Goal: Information Seeking & Learning: Learn about a topic

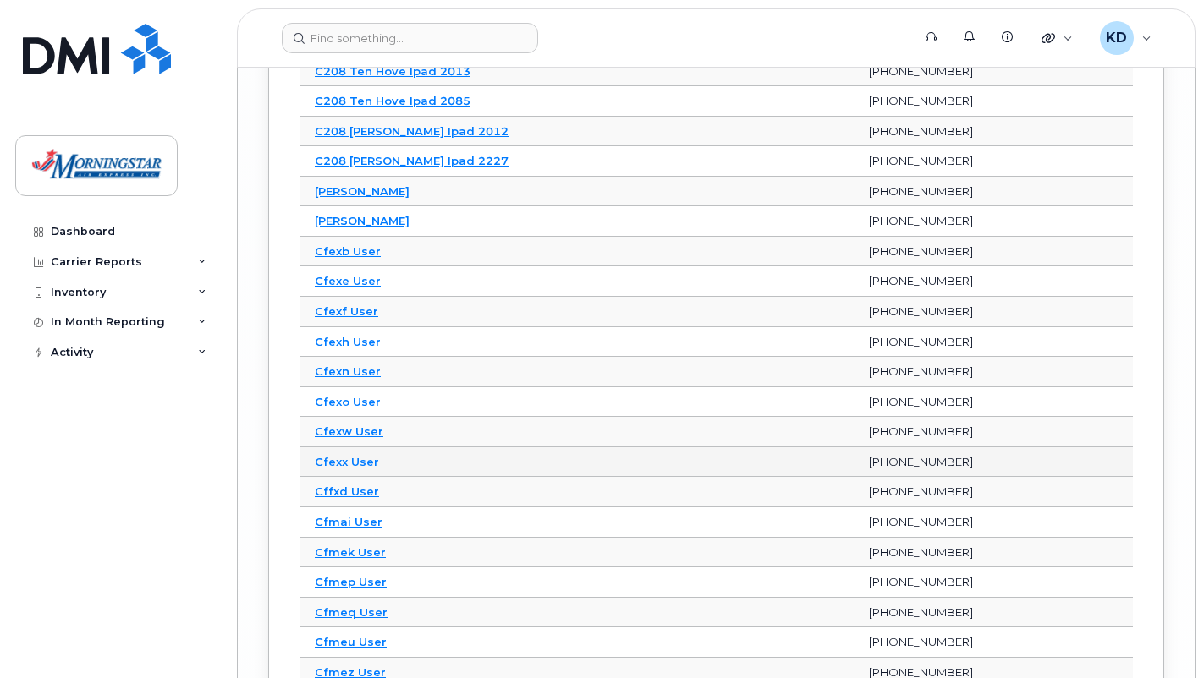
scroll to position [6461, 0]
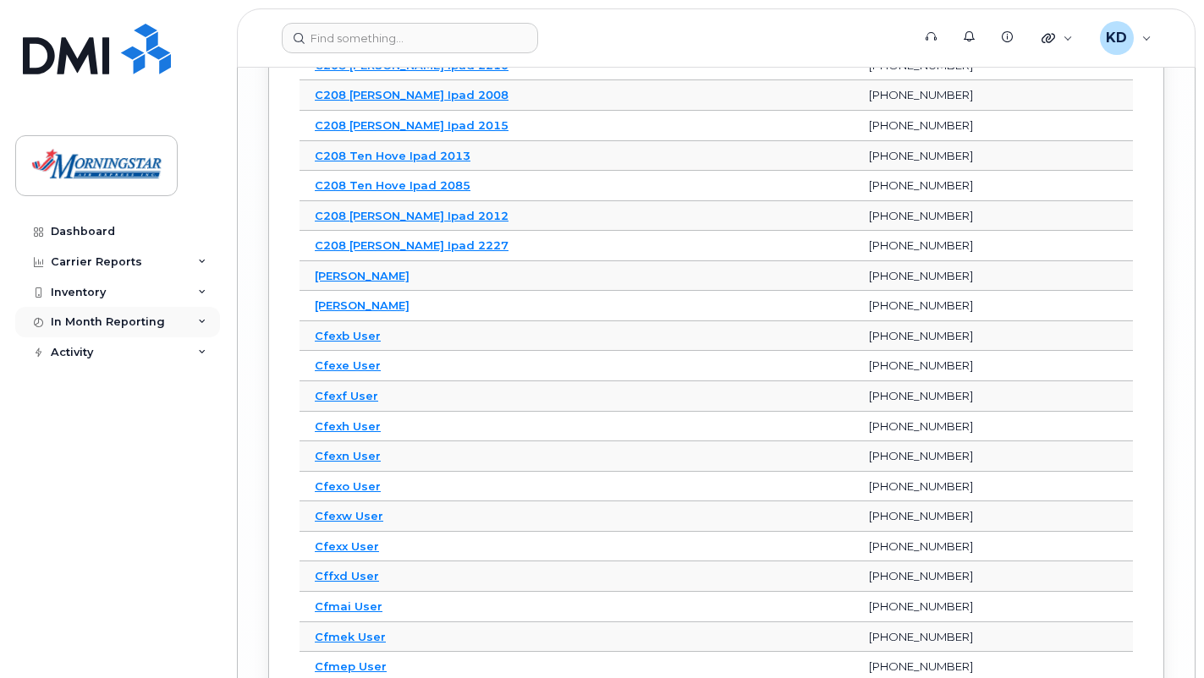
click at [111, 321] on div "In Month Reporting" at bounding box center [108, 323] width 114 height 14
click at [102, 355] on div "Data Usage" at bounding box center [92, 353] width 68 height 15
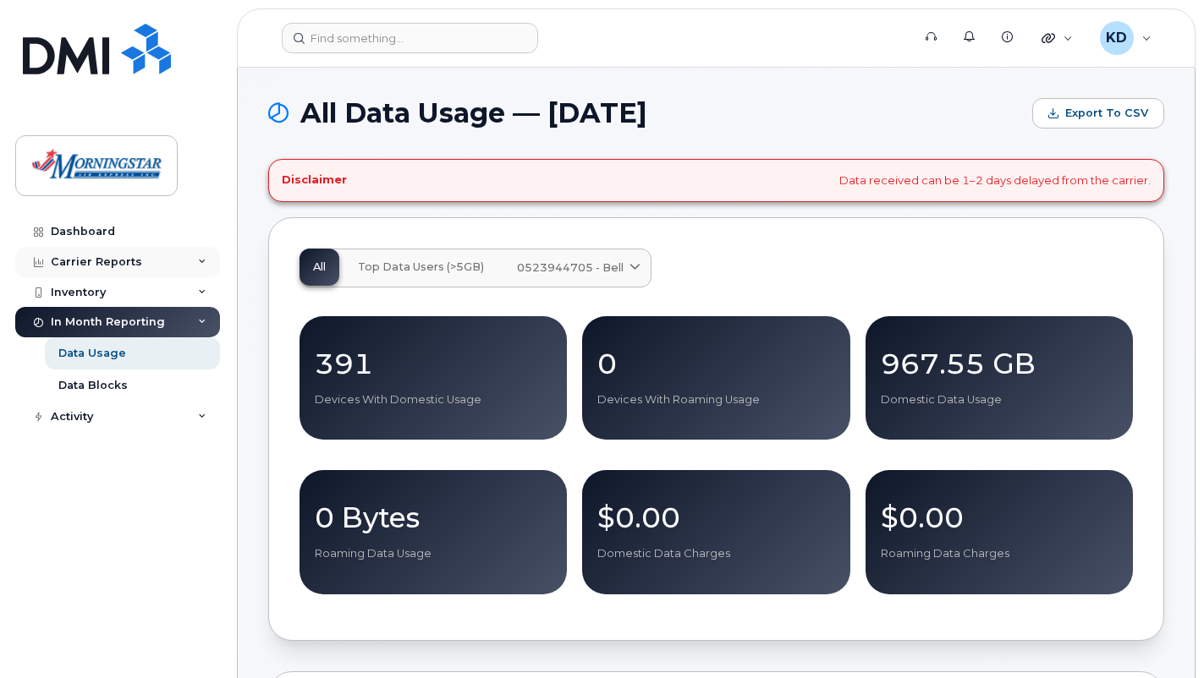
click at [88, 261] on div "Carrier Reports" at bounding box center [96, 262] width 91 height 14
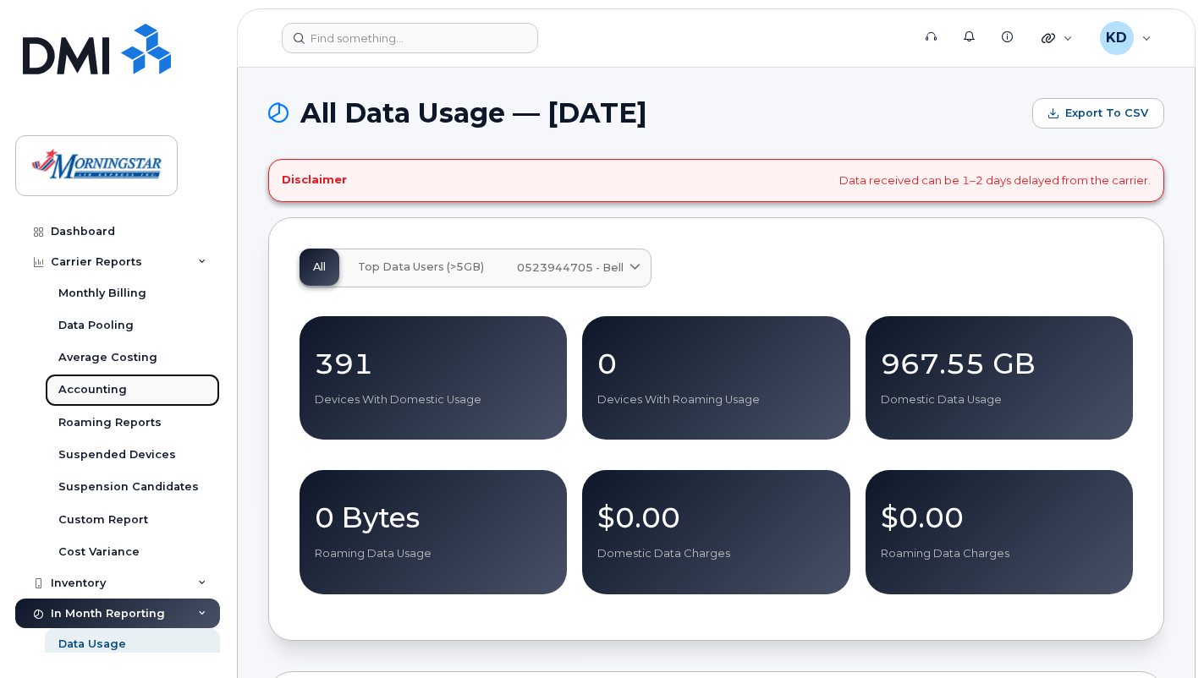
click at [97, 387] on div "Accounting" at bounding box center [92, 389] width 69 height 15
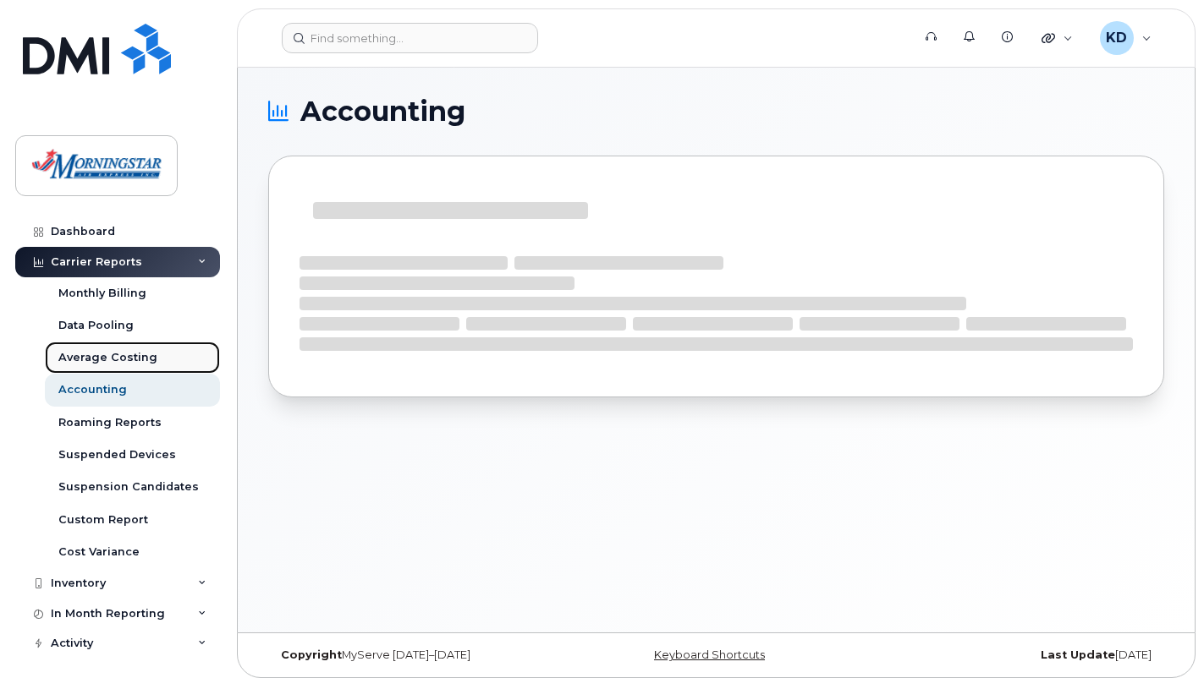
click at [160, 363] on link "Average Costing" at bounding box center [132, 358] width 175 height 32
click at [128, 321] on div "Data Pooling" at bounding box center [95, 325] width 75 height 15
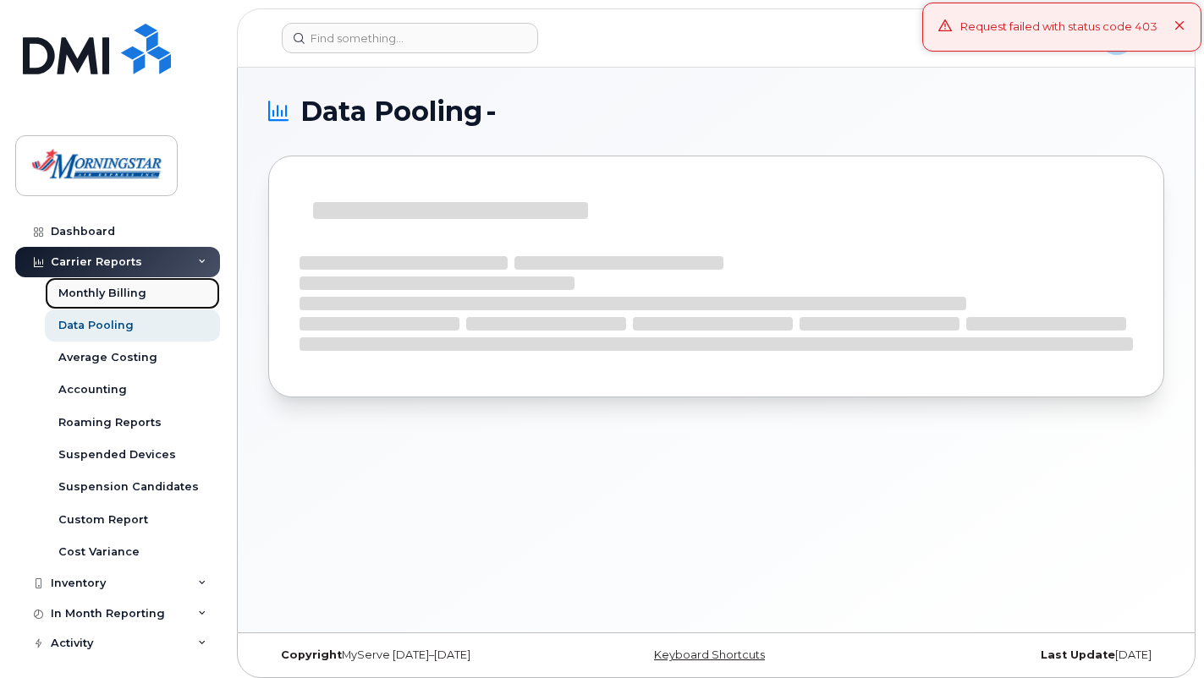
click at [133, 298] on div "Monthly Billing" at bounding box center [102, 293] width 88 height 15
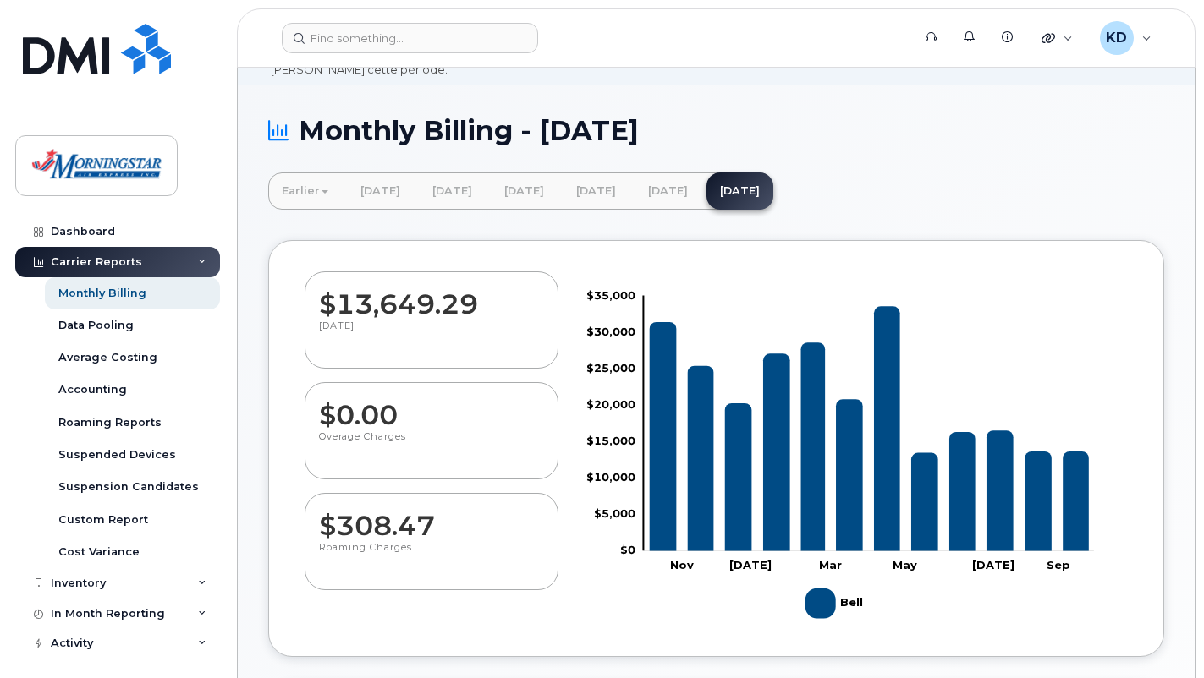
scroll to position [254, 0]
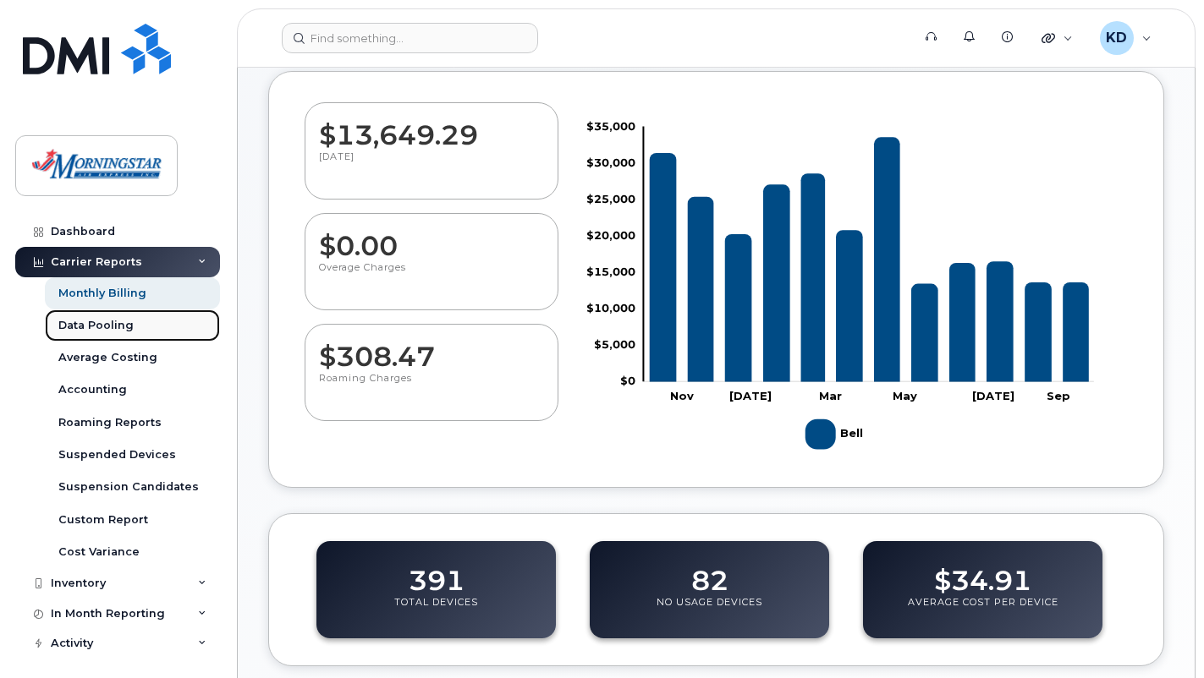
click at [117, 326] on div "Data Pooling" at bounding box center [95, 325] width 75 height 15
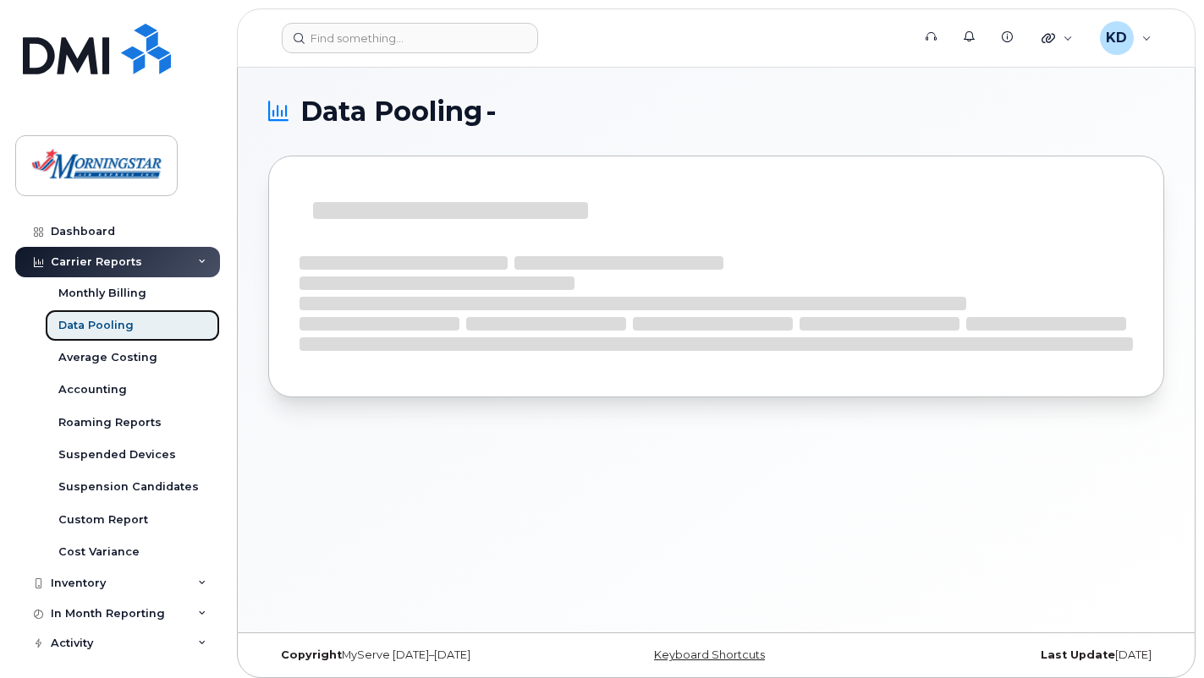
scroll to position [8, 0]
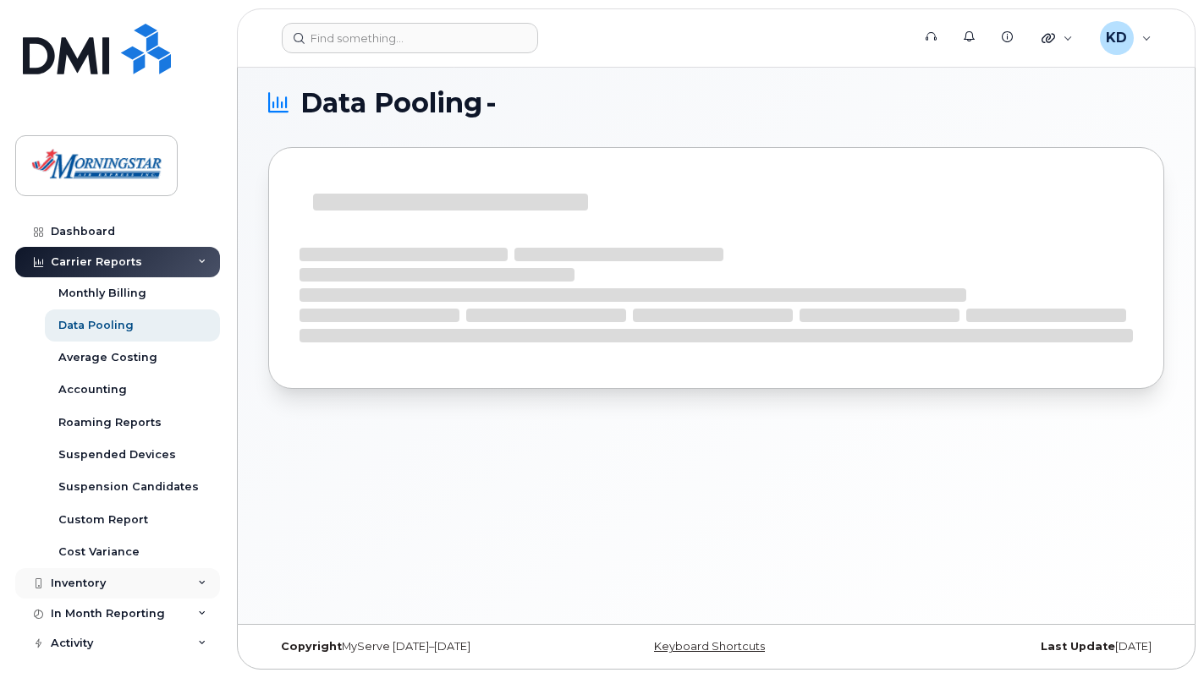
click at [174, 578] on div "Inventory" at bounding box center [117, 583] width 205 height 30
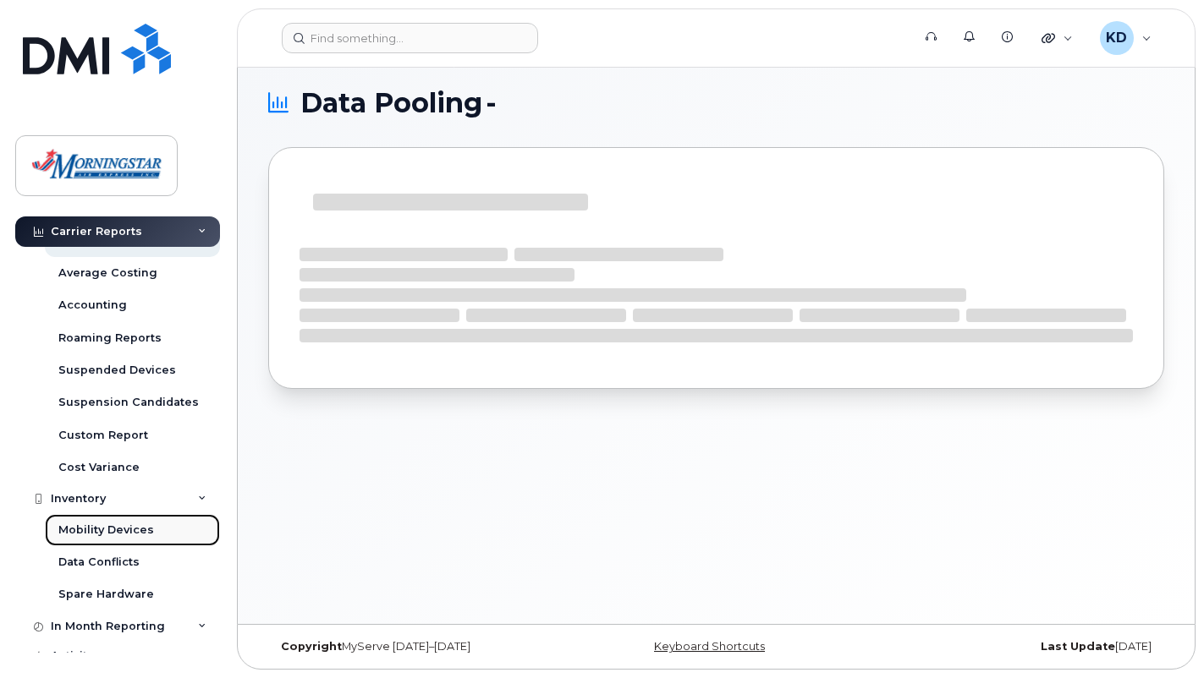
click at [135, 530] on div "Mobility Devices" at bounding box center [106, 530] width 96 height 15
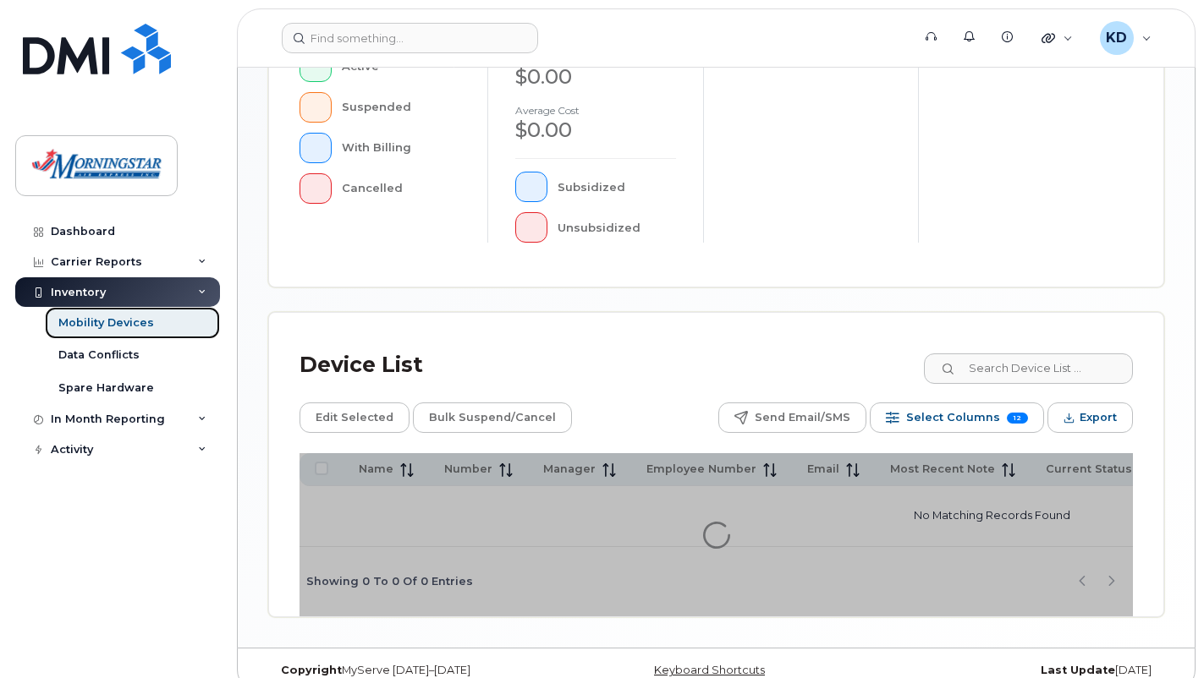
scroll to position [216, 0]
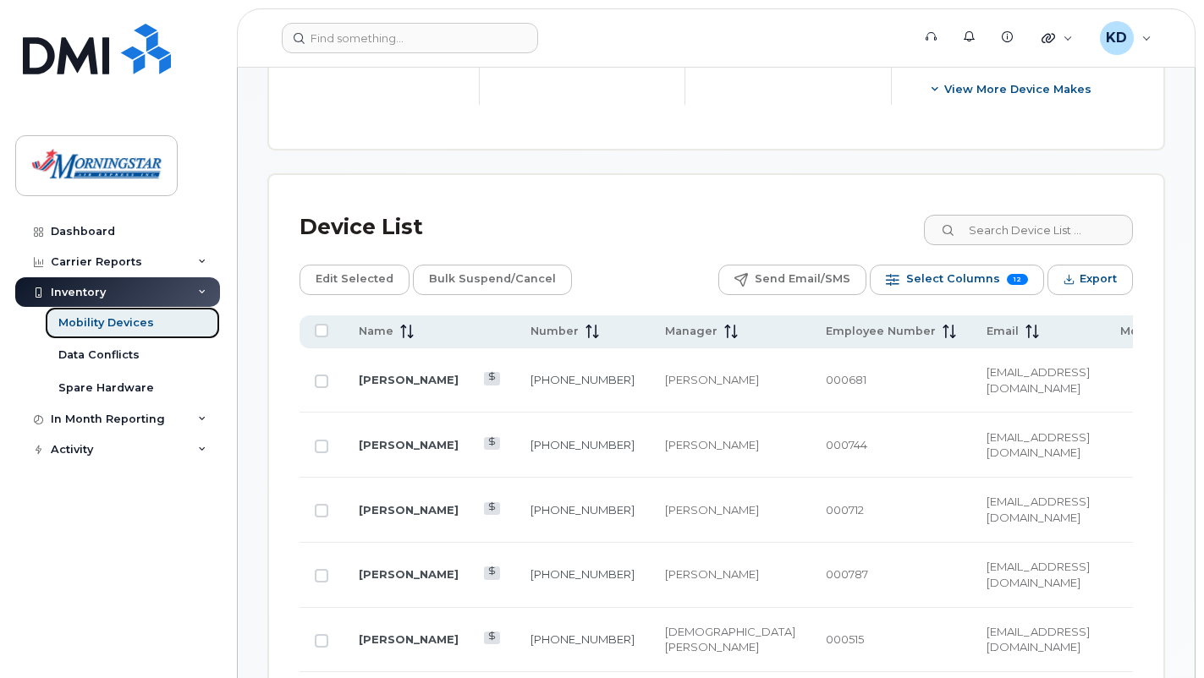
scroll to position [626, 0]
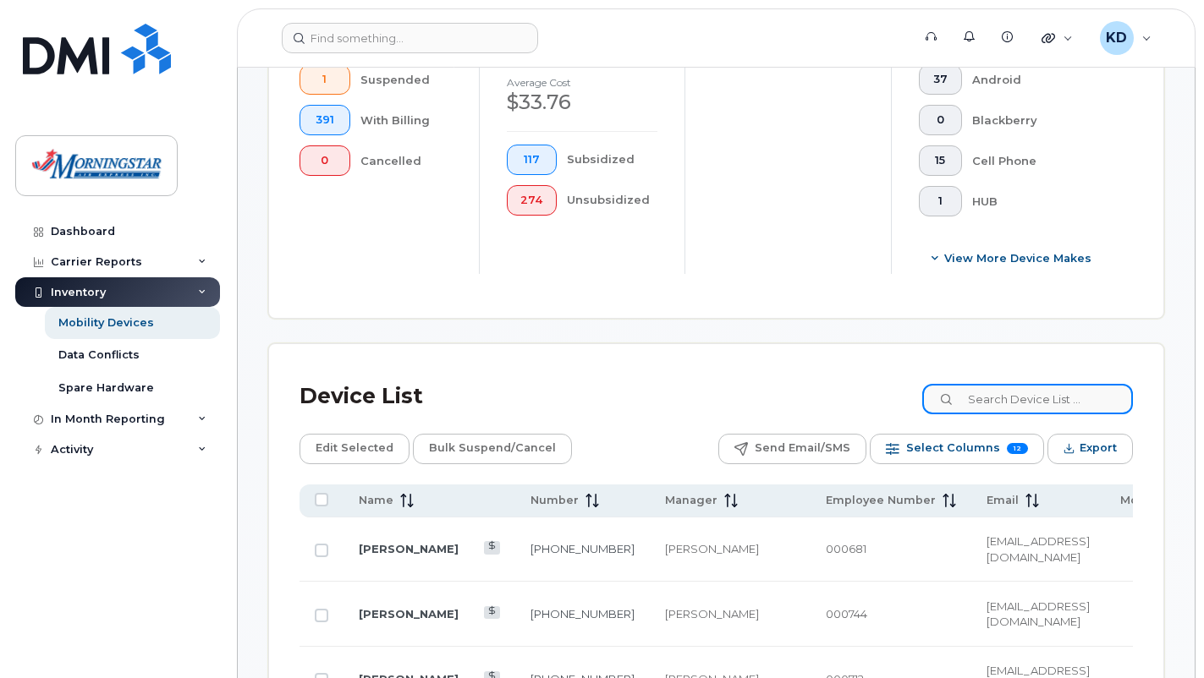
click at [1066, 384] on input at bounding box center [1027, 399] width 211 height 30
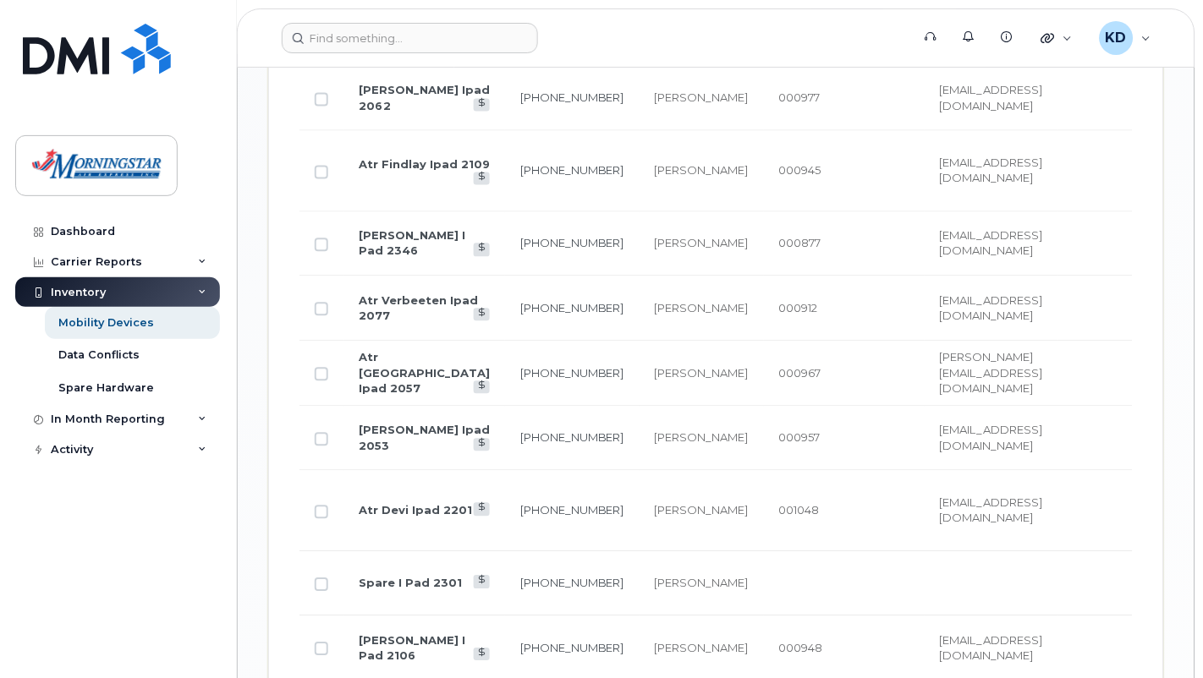
scroll to position [1979, 0]
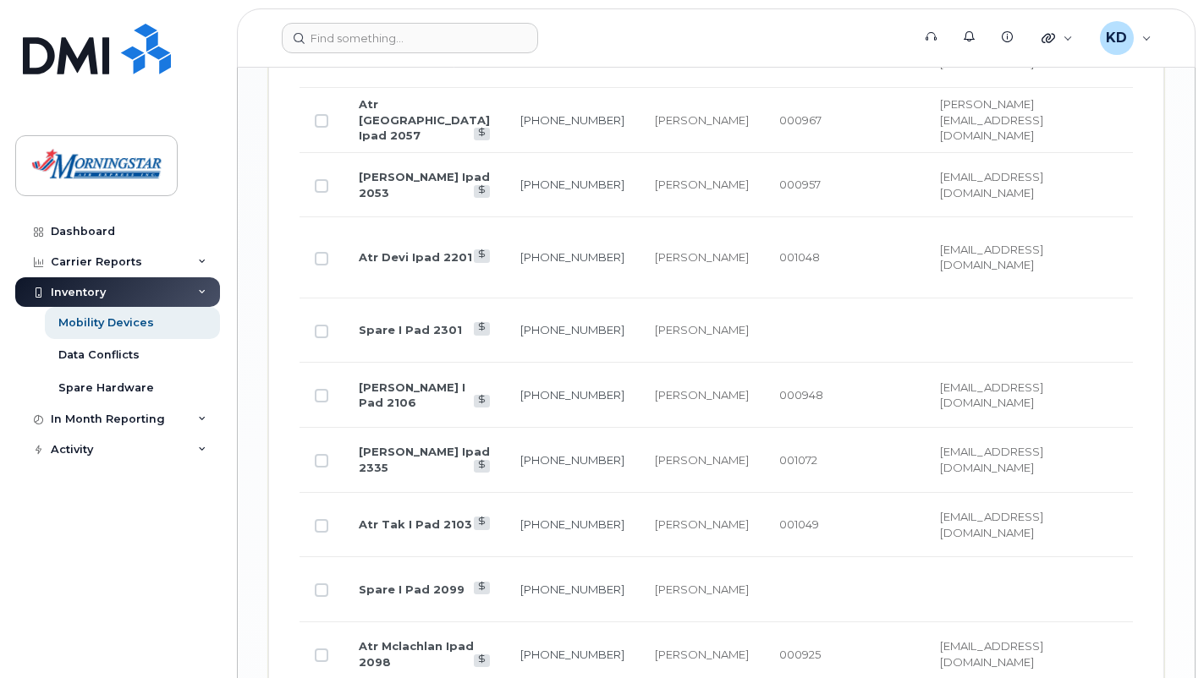
type input "ken"
drag, startPoint x: 1200, startPoint y: 475, endPoint x: 1194, endPoint y: 497, distance: 22.2
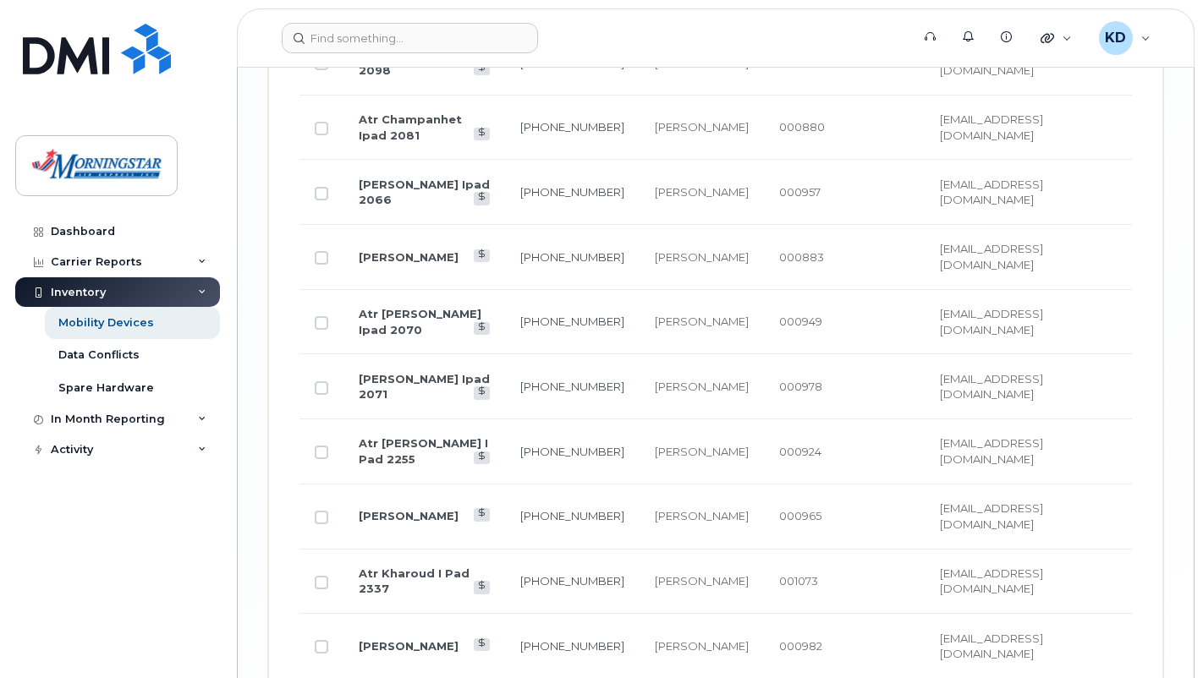
scroll to position [2704, 0]
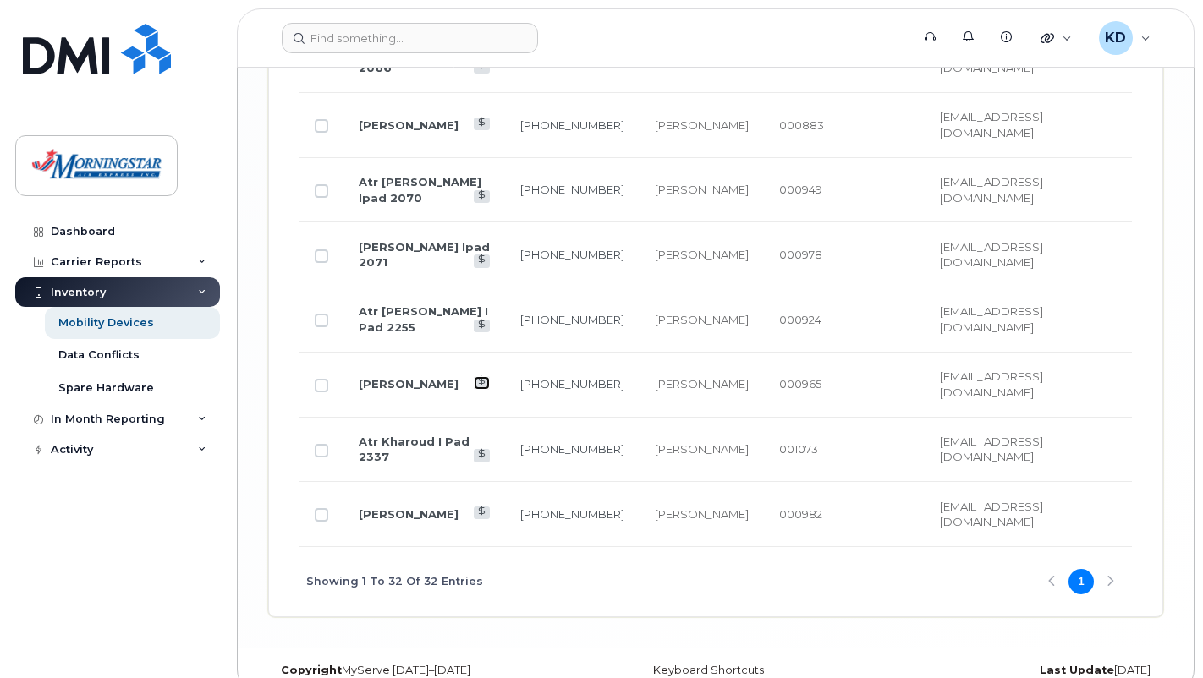
click at [477, 376] on icon at bounding box center [481, 380] width 9 height 9
click at [375, 377] on link "[PERSON_NAME]" at bounding box center [409, 384] width 100 height 14
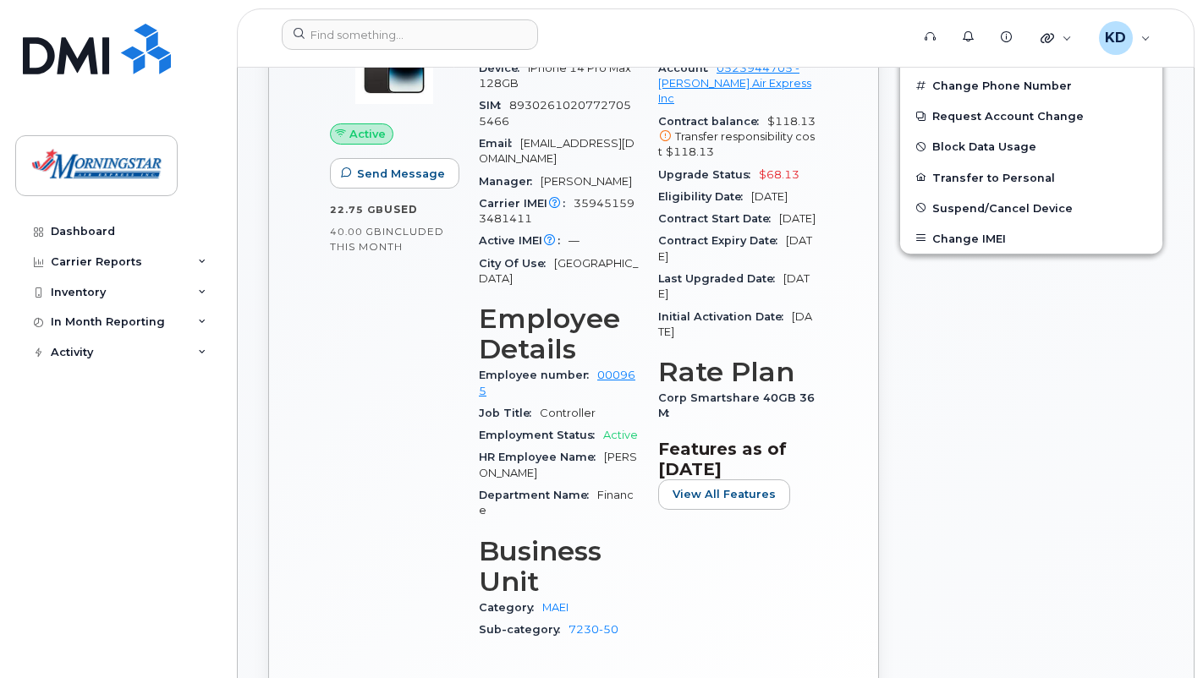
scroll to position [677, 0]
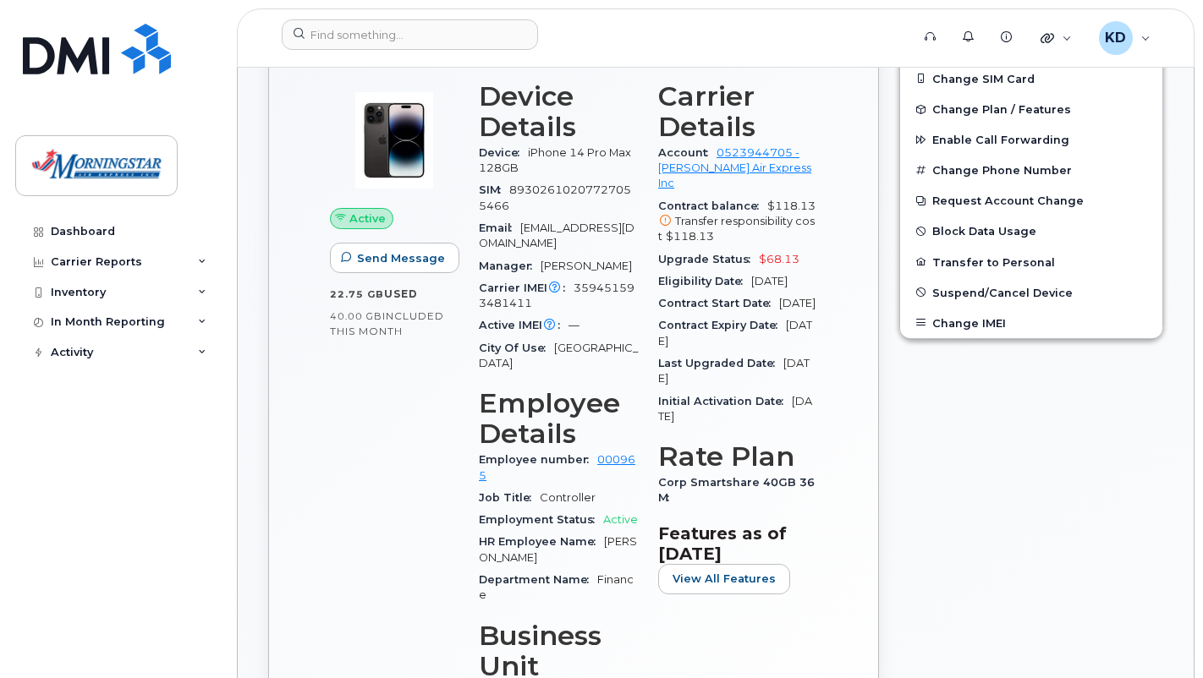
drag, startPoint x: 790, startPoint y: 324, endPoint x: 829, endPoint y: 370, distance: 60.0
click at [829, 370] on div "Active Send Message 22.75 GB  used 40.00 GB  included this month Device Details…" at bounding box center [573, 440] width 548 height 749
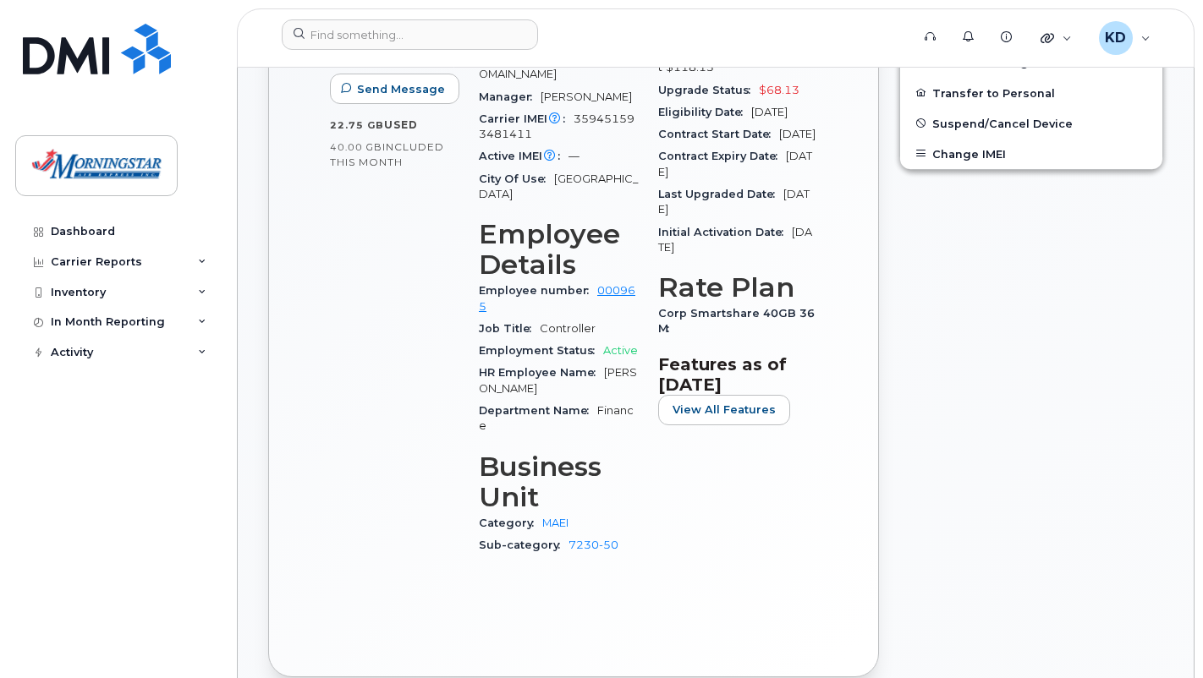
scroll to position [761, 0]
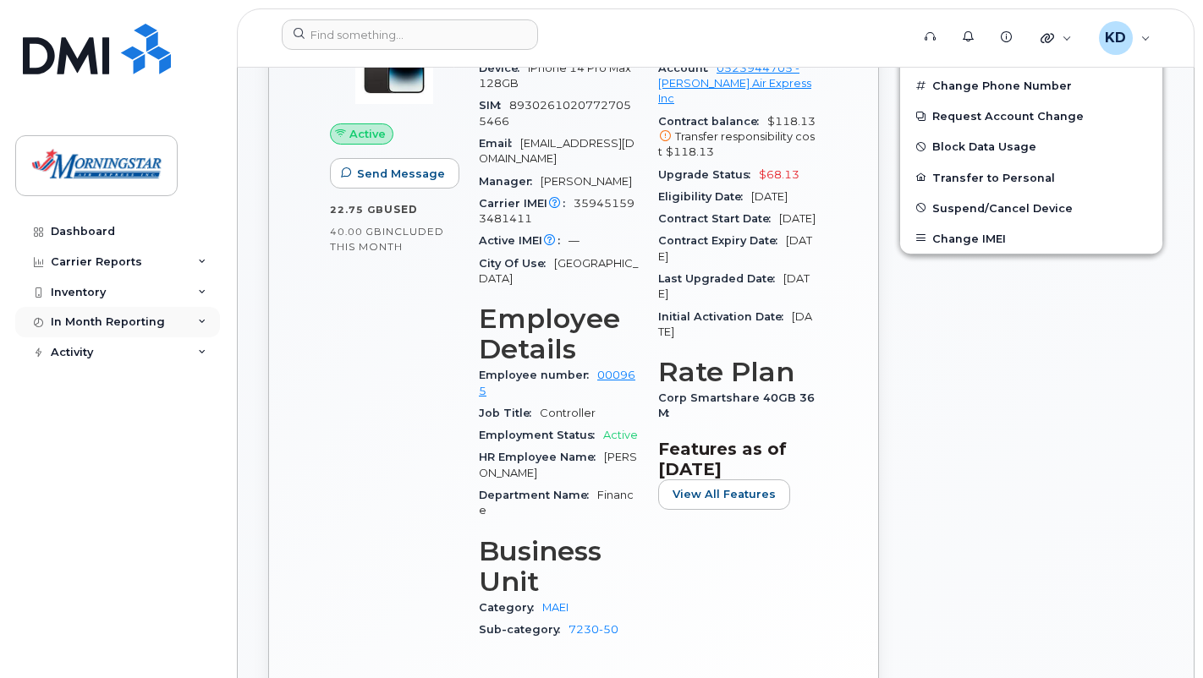
click at [157, 318] on div "In Month Reporting" at bounding box center [108, 323] width 114 height 14
click at [115, 350] on div "Data Usage" at bounding box center [92, 353] width 68 height 15
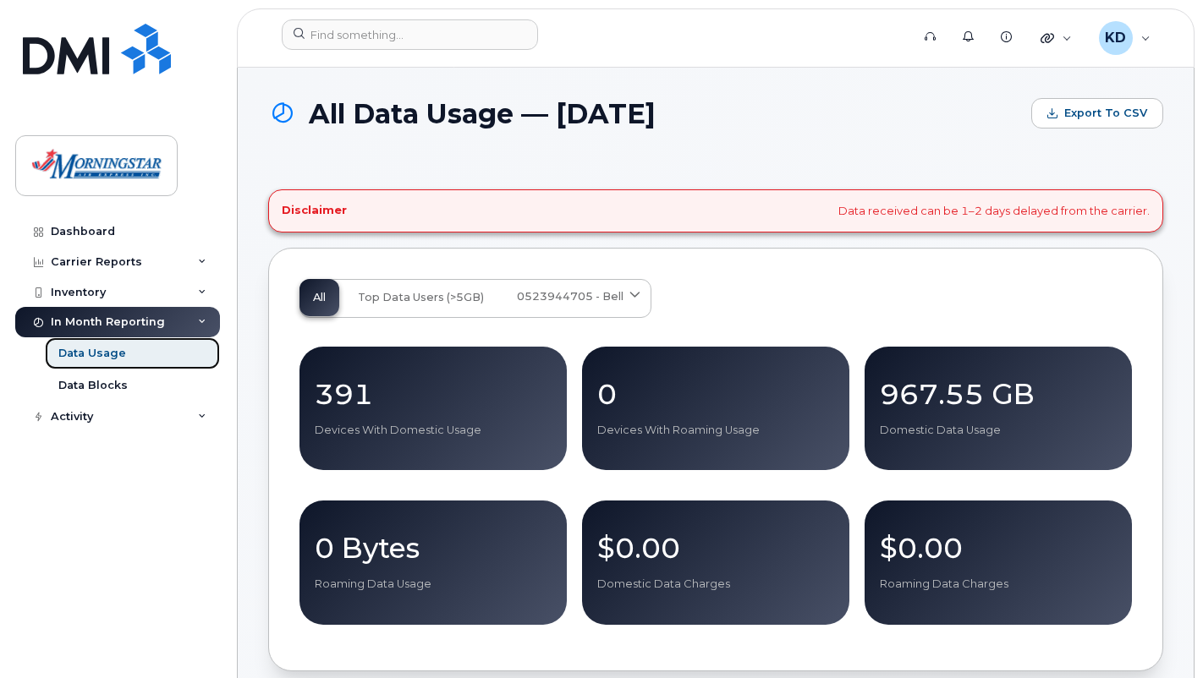
scroll to position [508, 0]
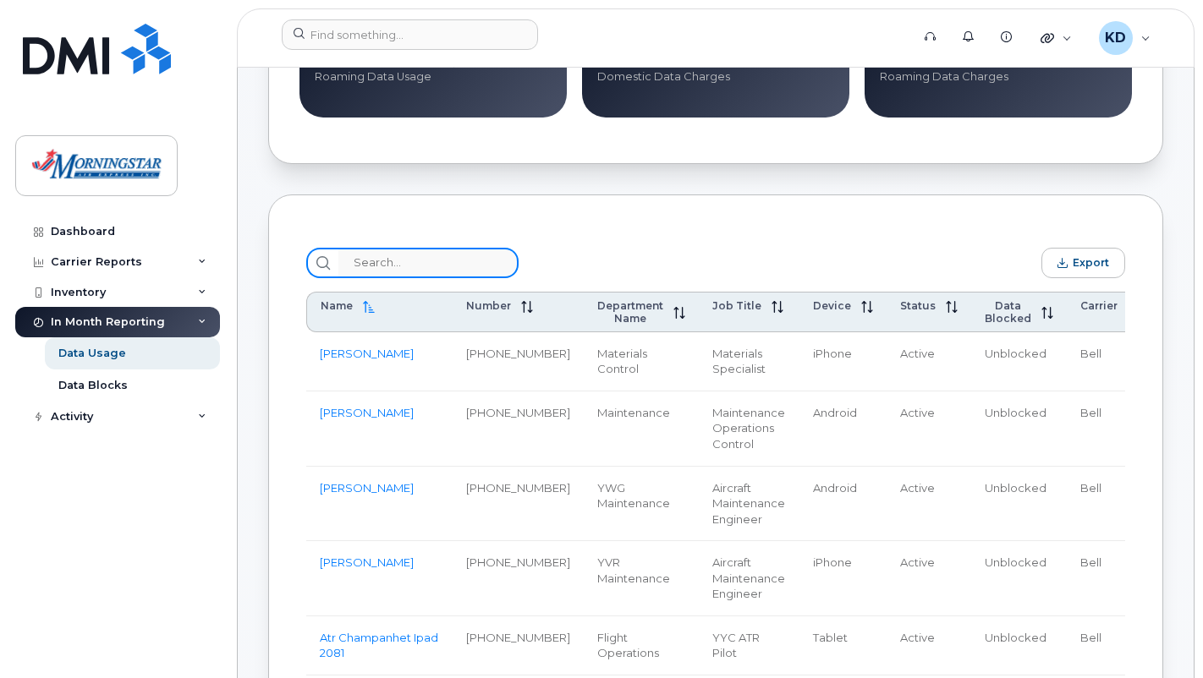
drag, startPoint x: 415, startPoint y: 280, endPoint x: 415, endPoint y: 270, distance: 10.2
click at [415, 277] on input "search" at bounding box center [428, 263] width 180 height 30
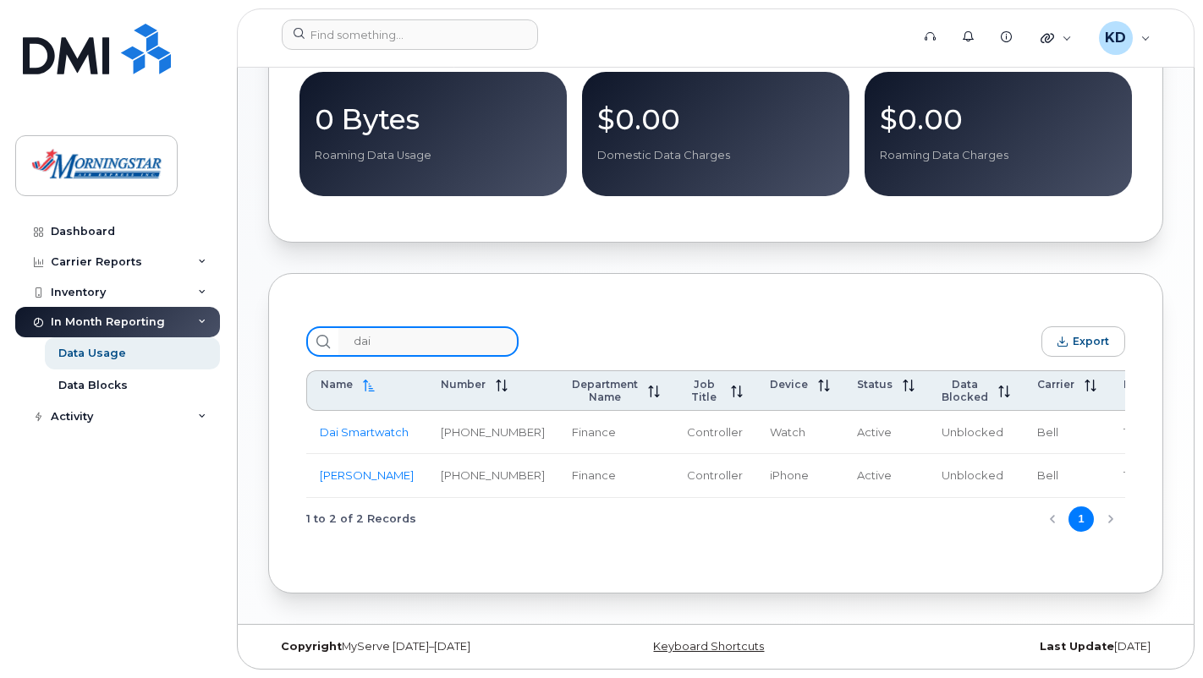
scroll to position [471, 0]
type input "dai"
click at [349, 469] on link "[PERSON_NAME]" at bounding box center [367, 476] width 94 height 14
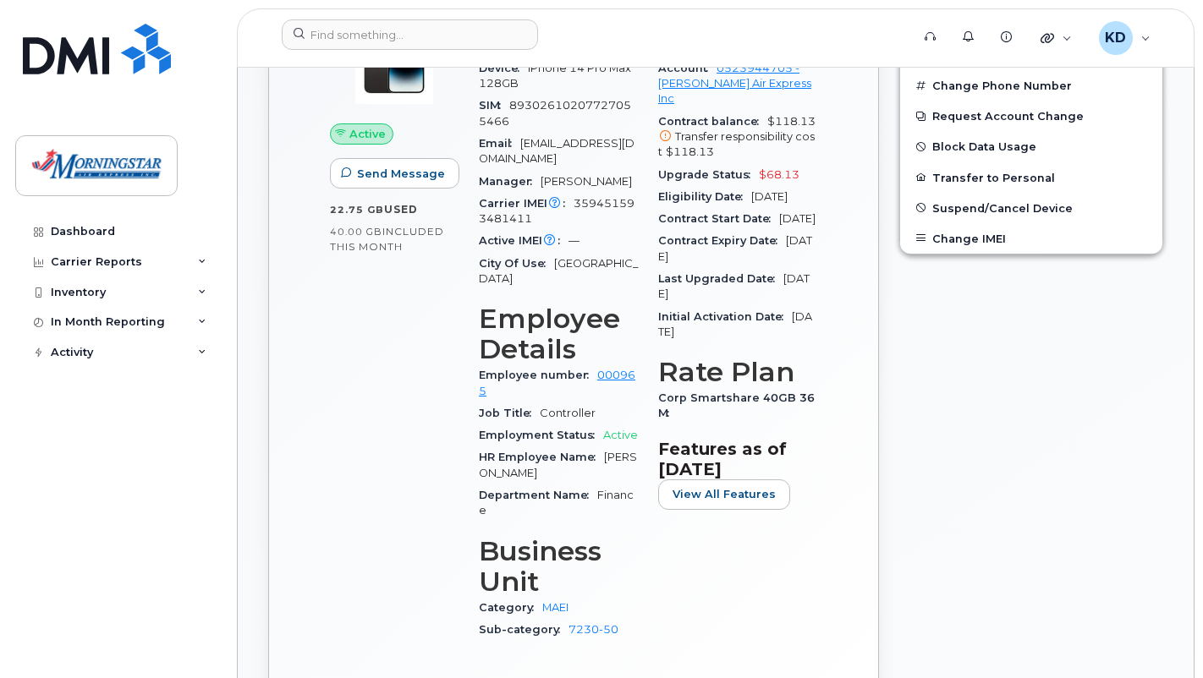
scroll to position [1269, 0]
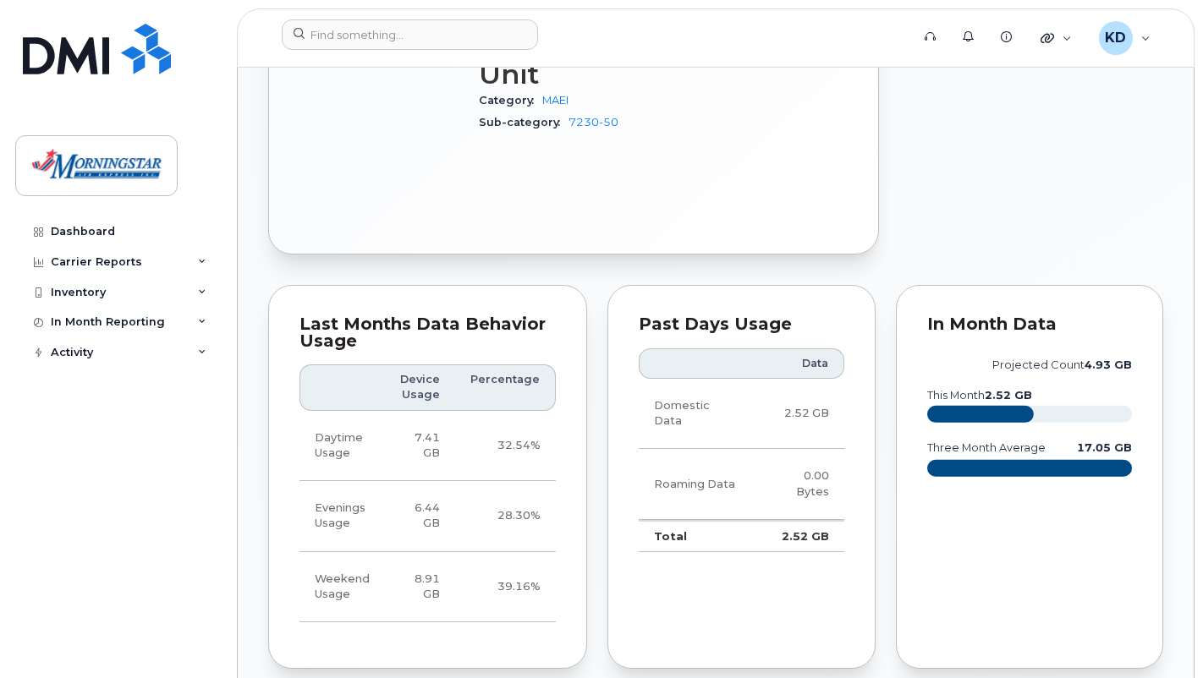
click at [1092, 349] on icon "projected count 4.93 GB this month 2.52 GB three month average 17.05 GB" at bounding box center [1030, 425] width 206 height 152
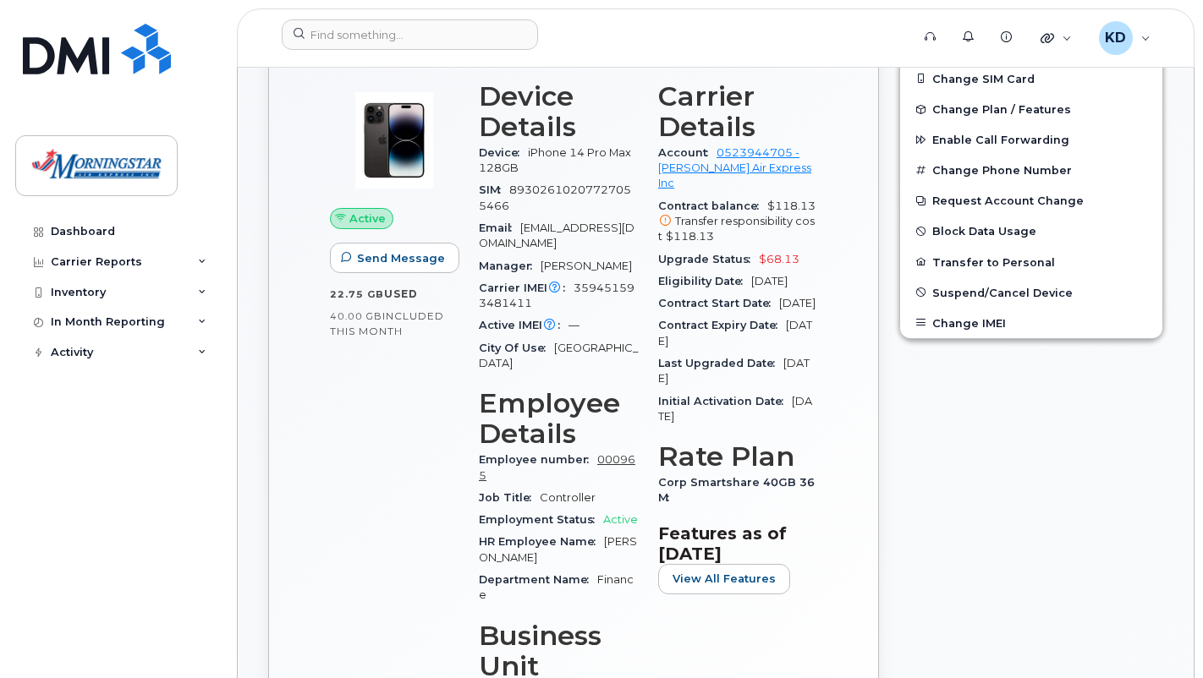
scroll to position [761, 0]
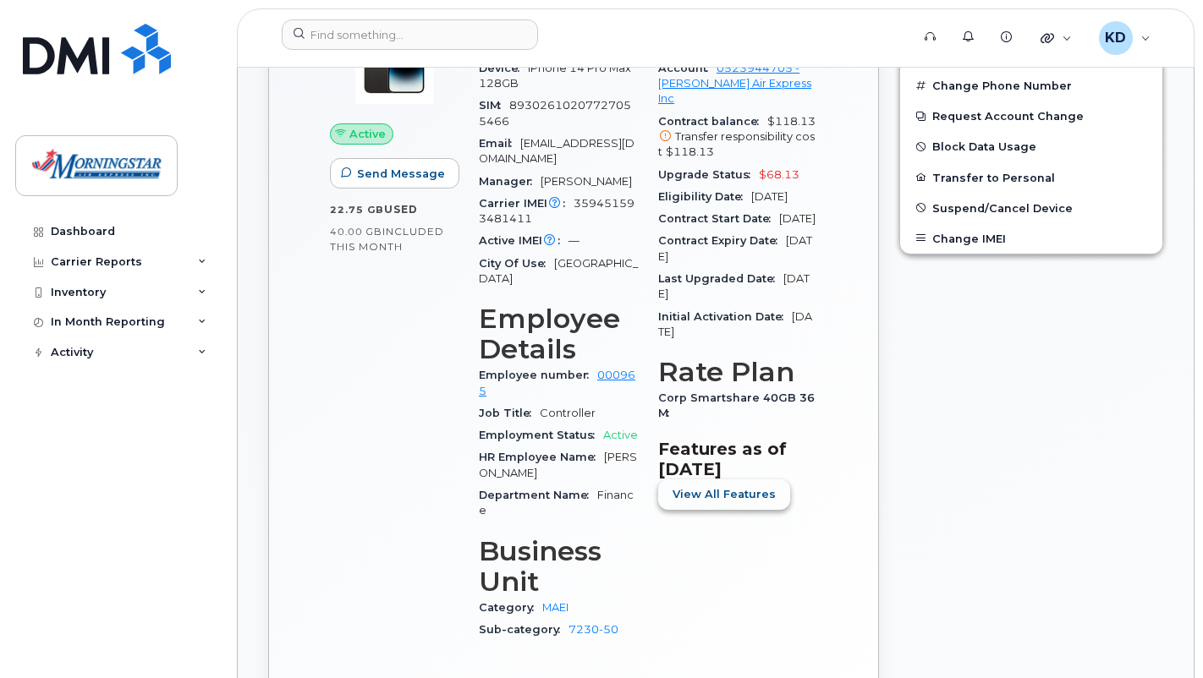
click at [749, 502] on span "View All Features" at bounding box center [724, 494] width 103 height 16
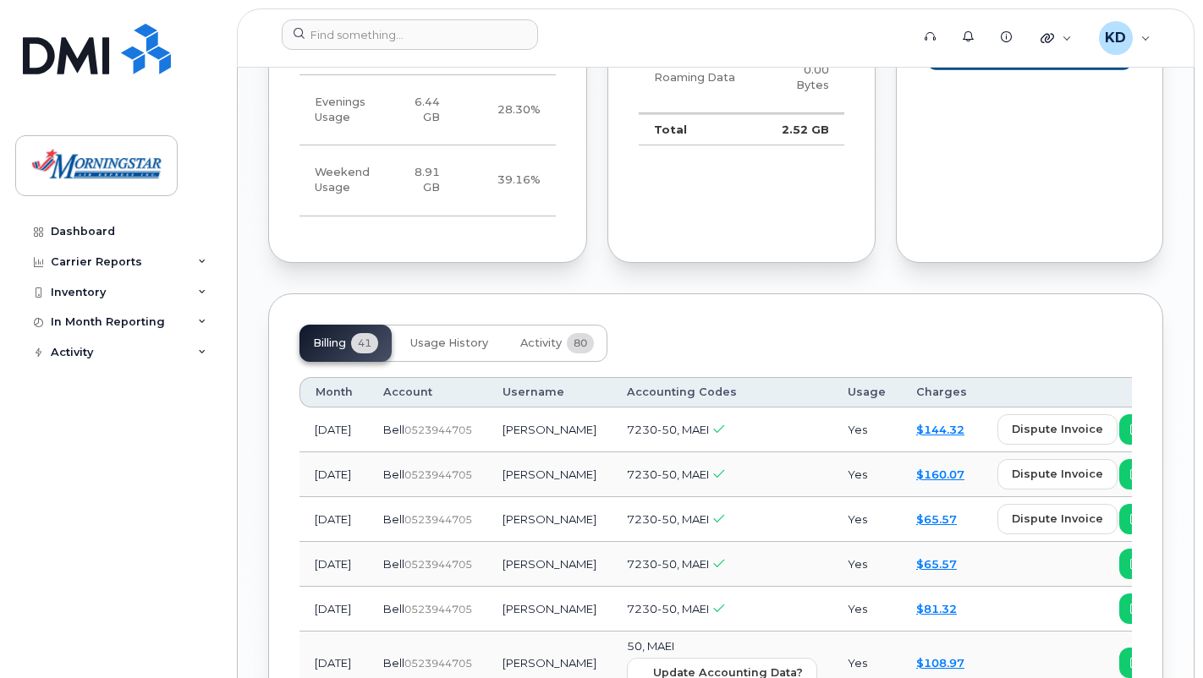
scroll to position [2115, 0]
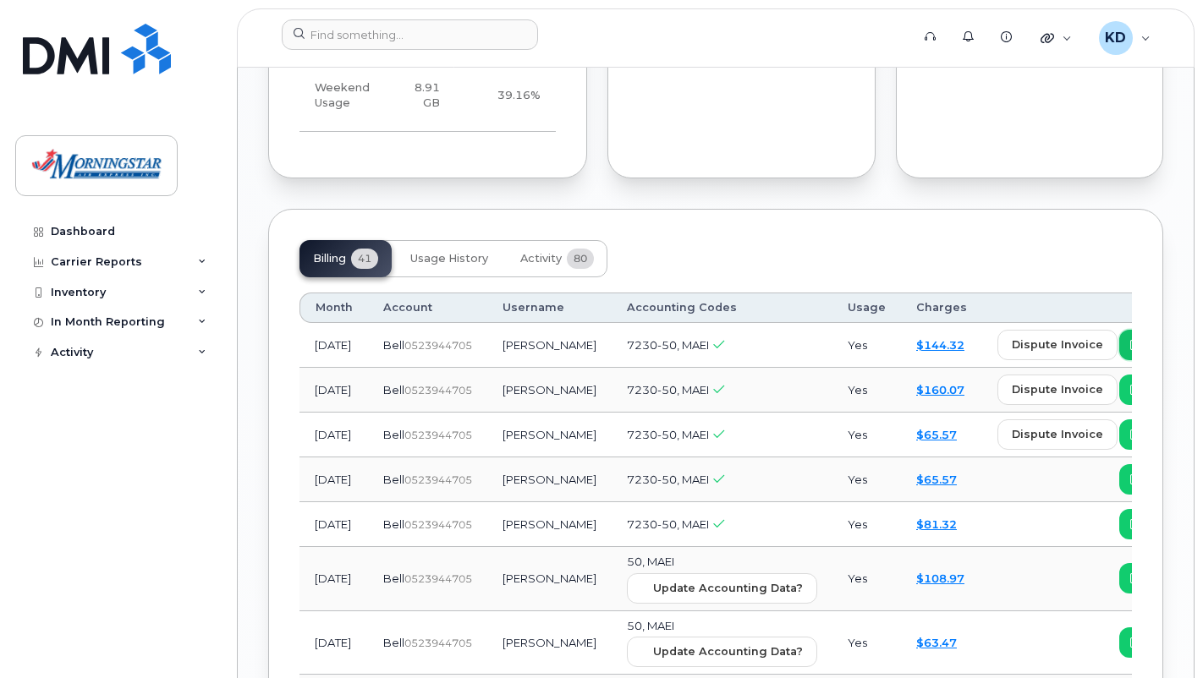
click at [1145, 349] on span "view" at bounding box center [1157, 345] width 25 height 15
click at [460, 247] on button "Usage History" at bounding box center [449, 258] width 105 height 37
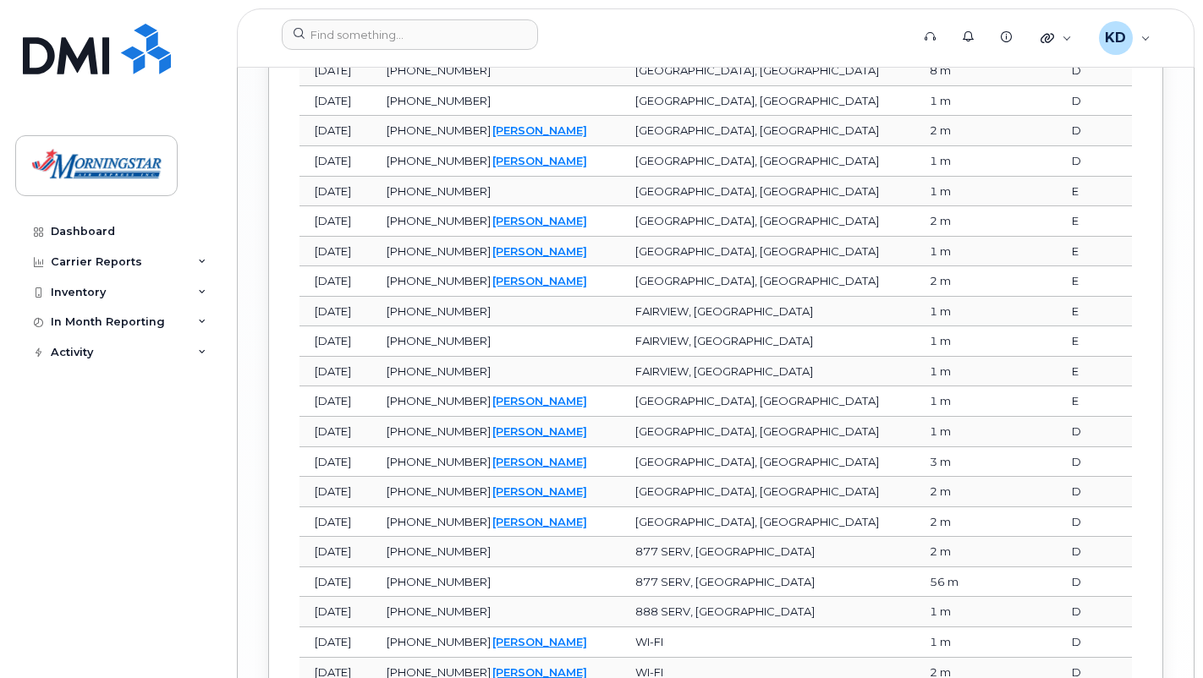
scroll to position [3142, 0]
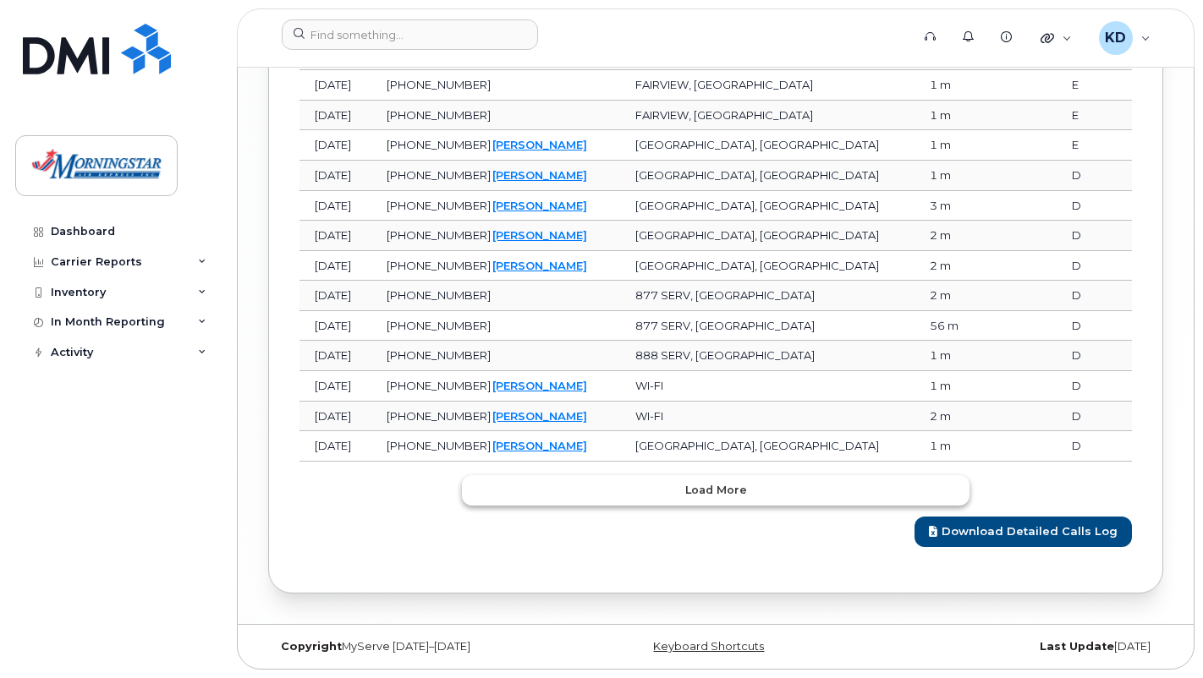
click at [767, 497] on button "Load more" at bounding box center [716, 490] width 508 height 30
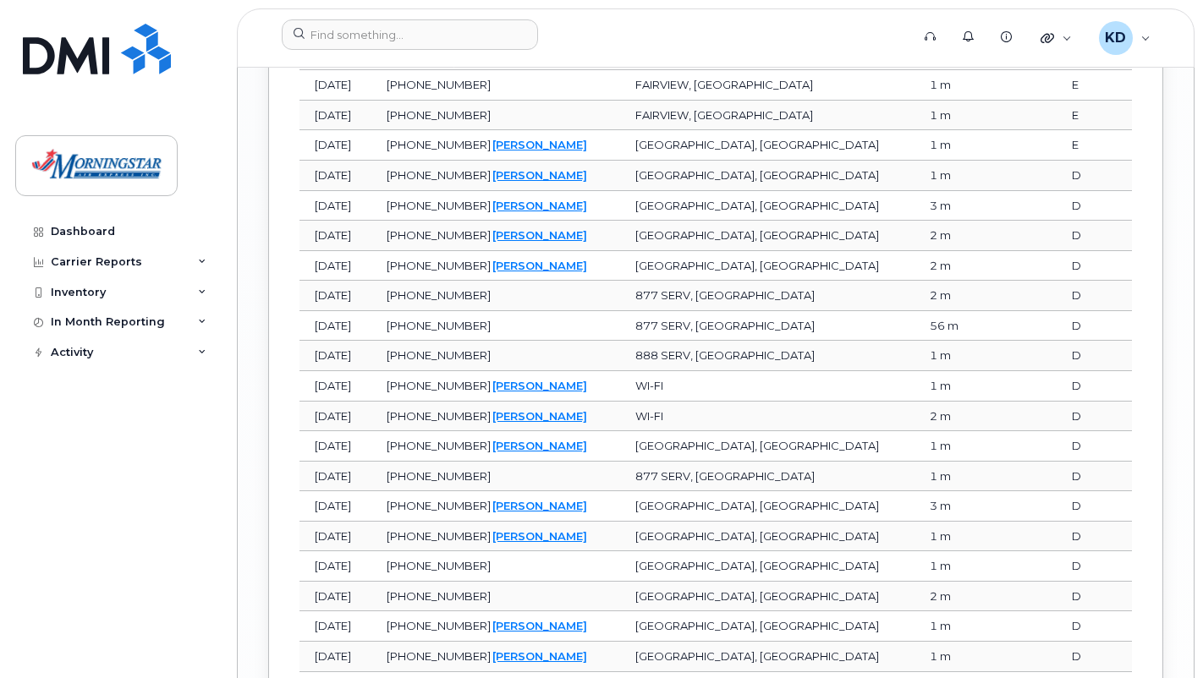
scroll to position [3226, 0]
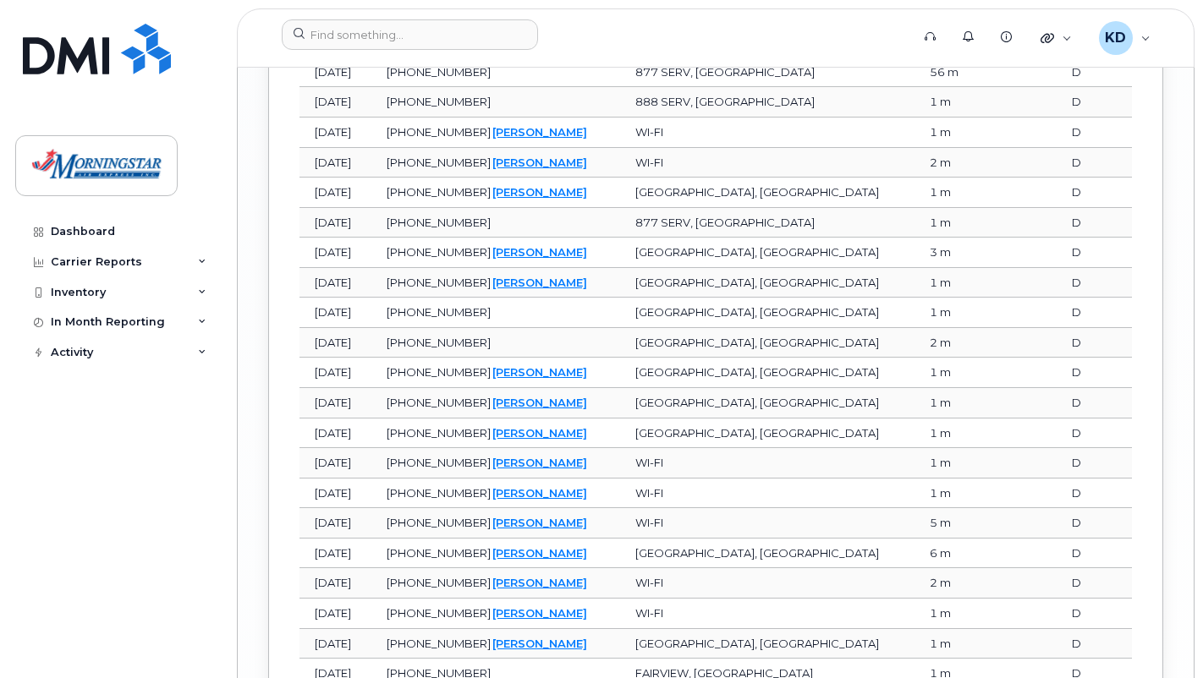
drag, startPoint x: 784, startPoint y: 491, endPoint x: 750, endPoint y: 532, distance: 53.5
click at [747, 529] on td "WI-FI" at bounding box center [767, 523] width 294 height 30
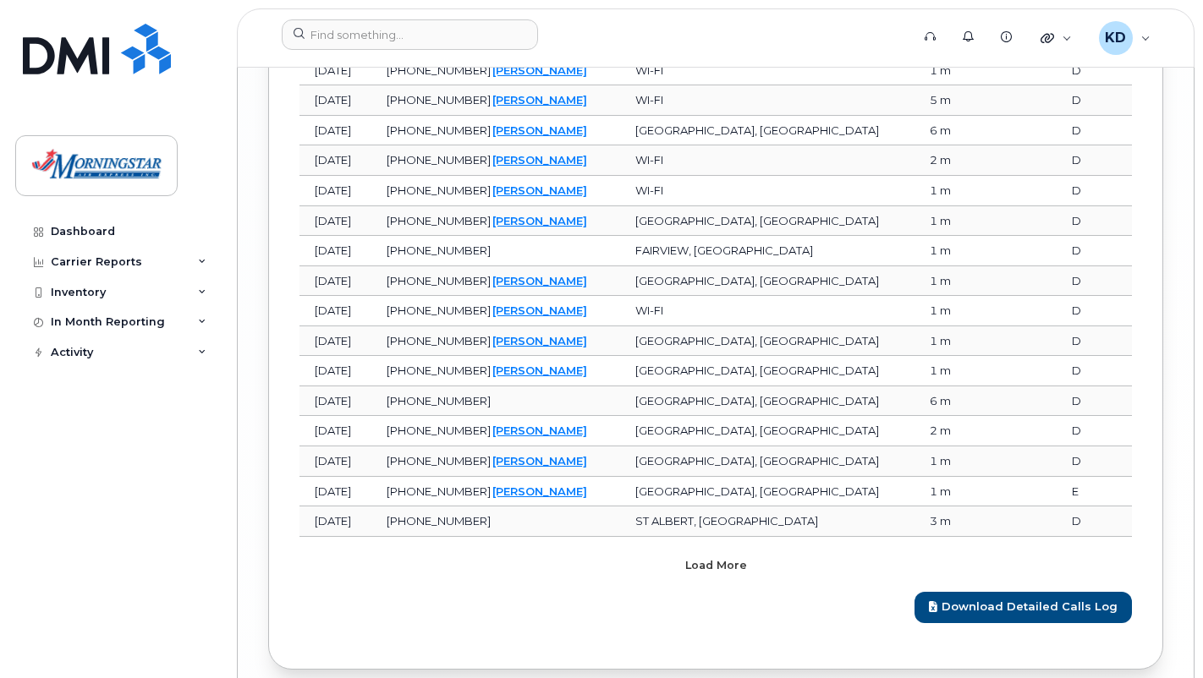
click at [805, 562] on button "Load more" at bounding box center [716, 566] width 508 height 30
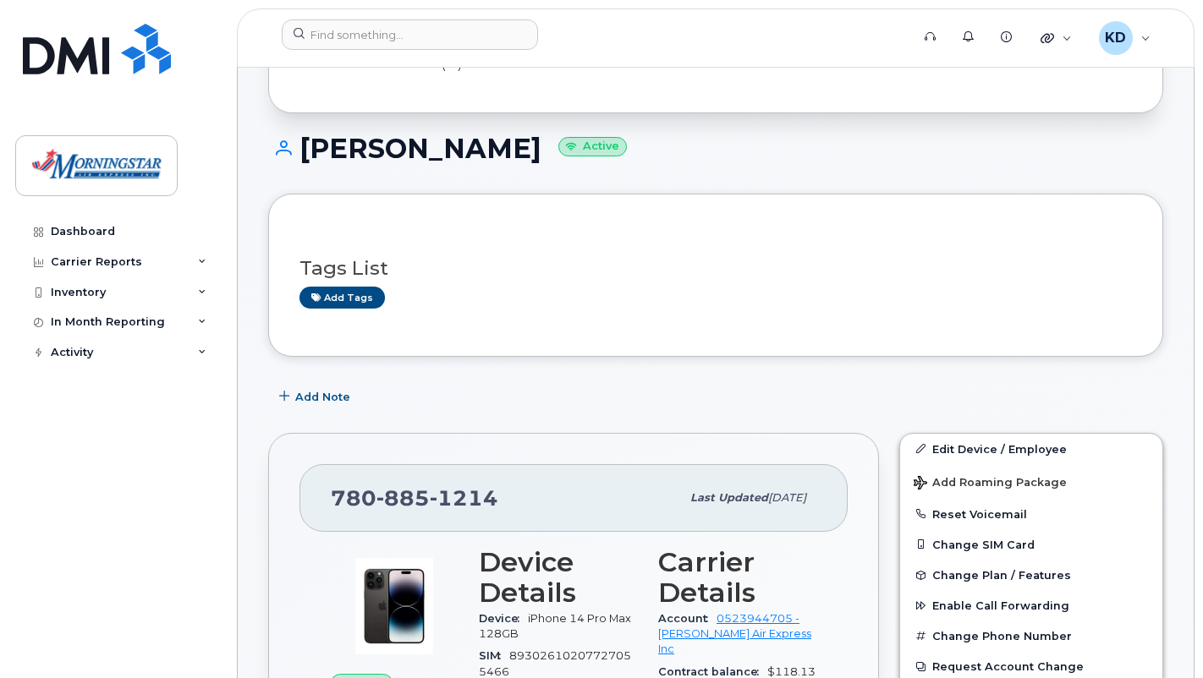
scroll to position [126, 0]
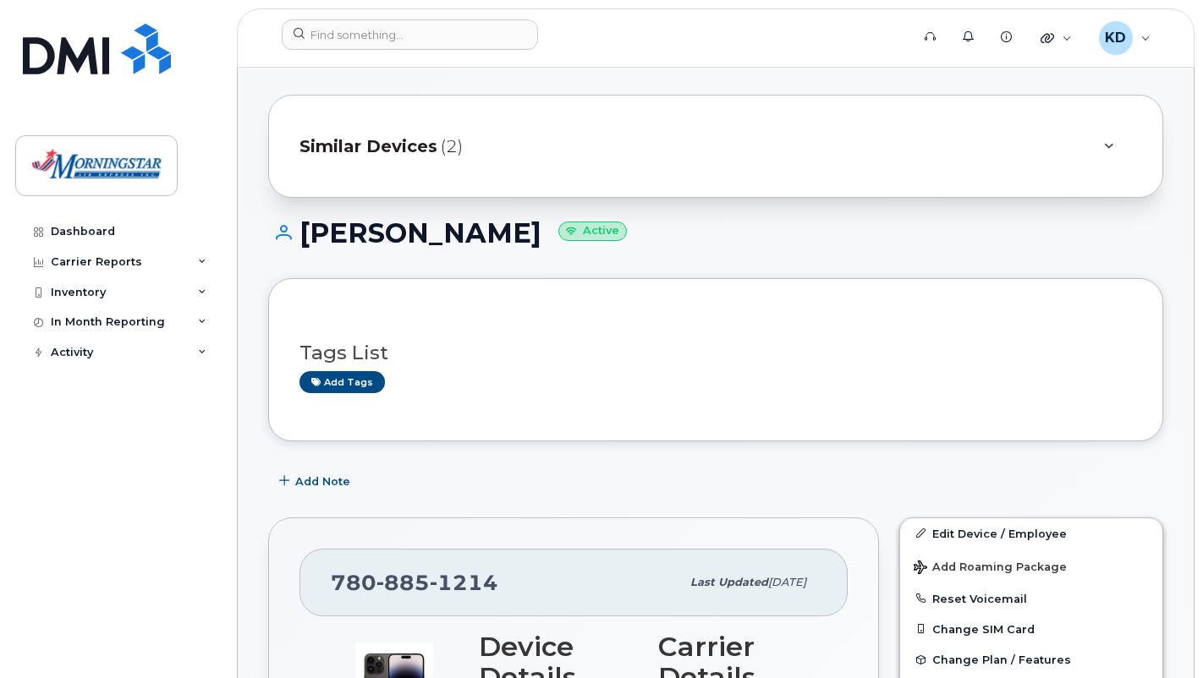
click at [578, 135] on div "Similar Devices (2)" at bounding box center [691, 146] width 785 height 41
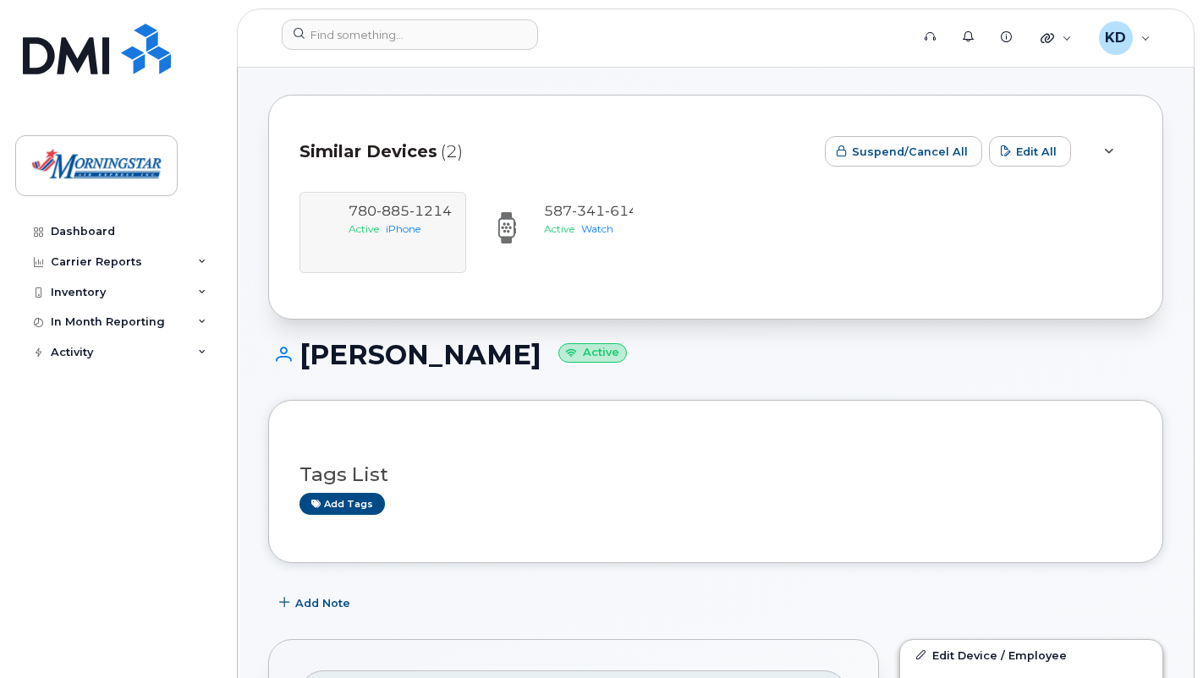
click at [569, 145] on div "Similar Devices (2)" at bounding box center [555, 151] width 512 height 51
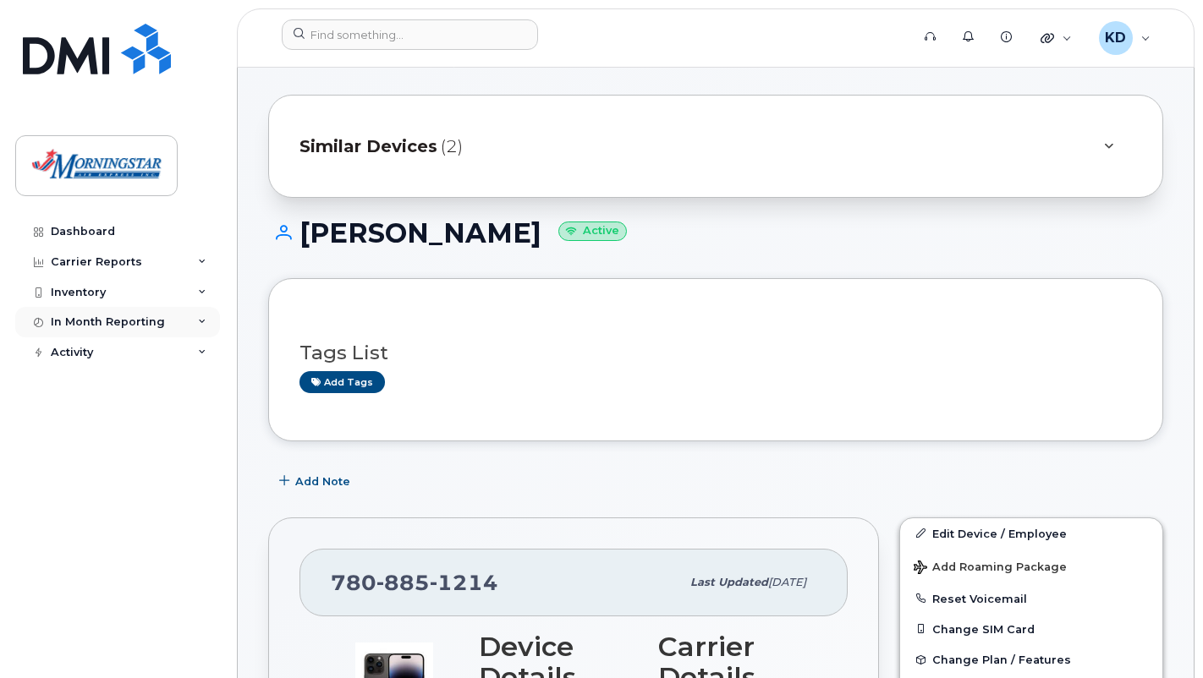
click at [178, 321] on div "In Month Reporting" at bounding box center [117, 322] width 205 height 30
click at [206, 417] on div "Activity" at bounding box center [117, 417] width 205 height 30
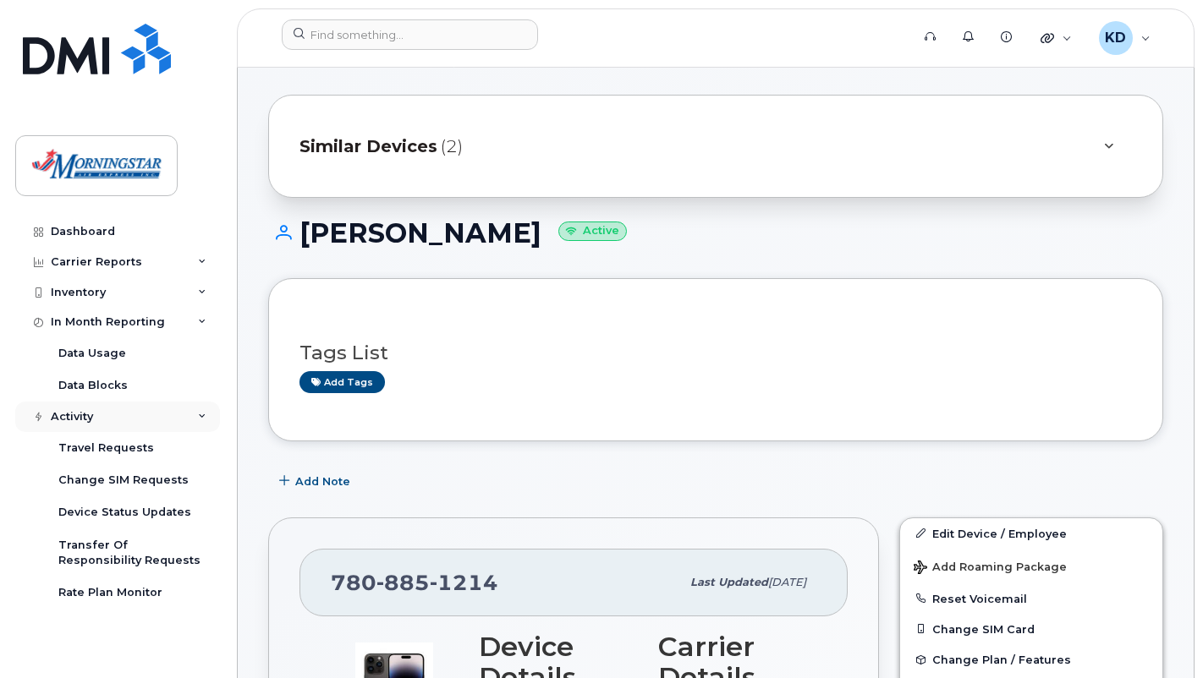
scroll to position [211, 0]
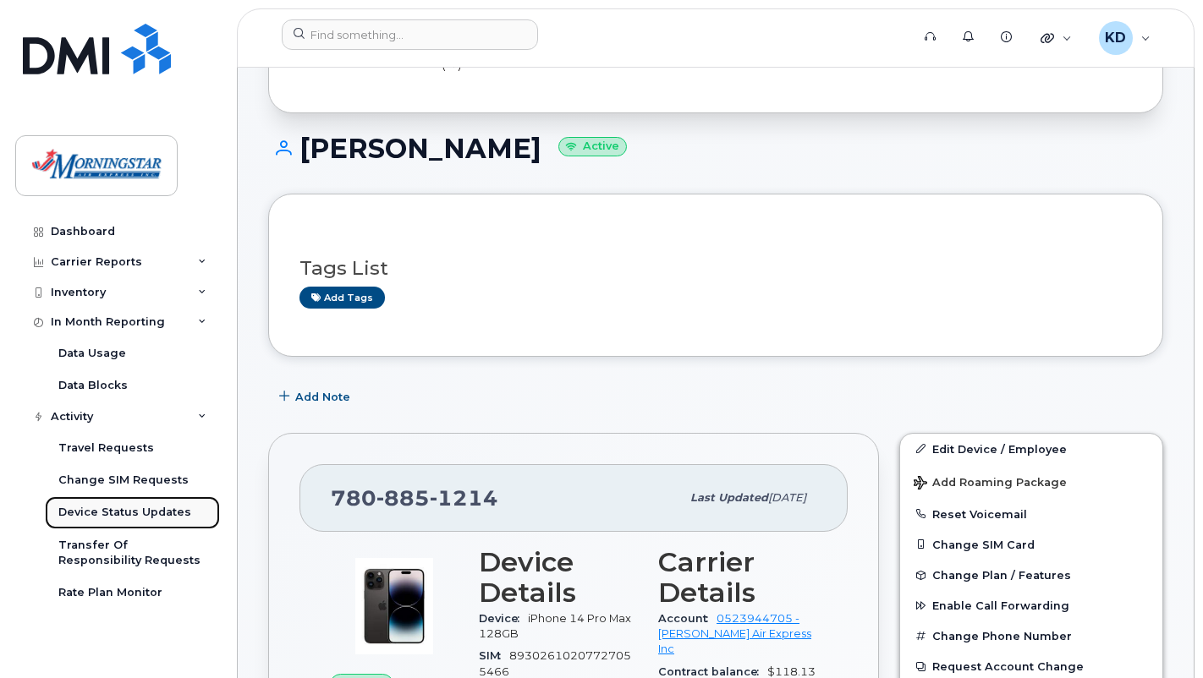
click at [151, 512] on div "Device Status Updates" at bounding box center [124, 512] width 133 height 15
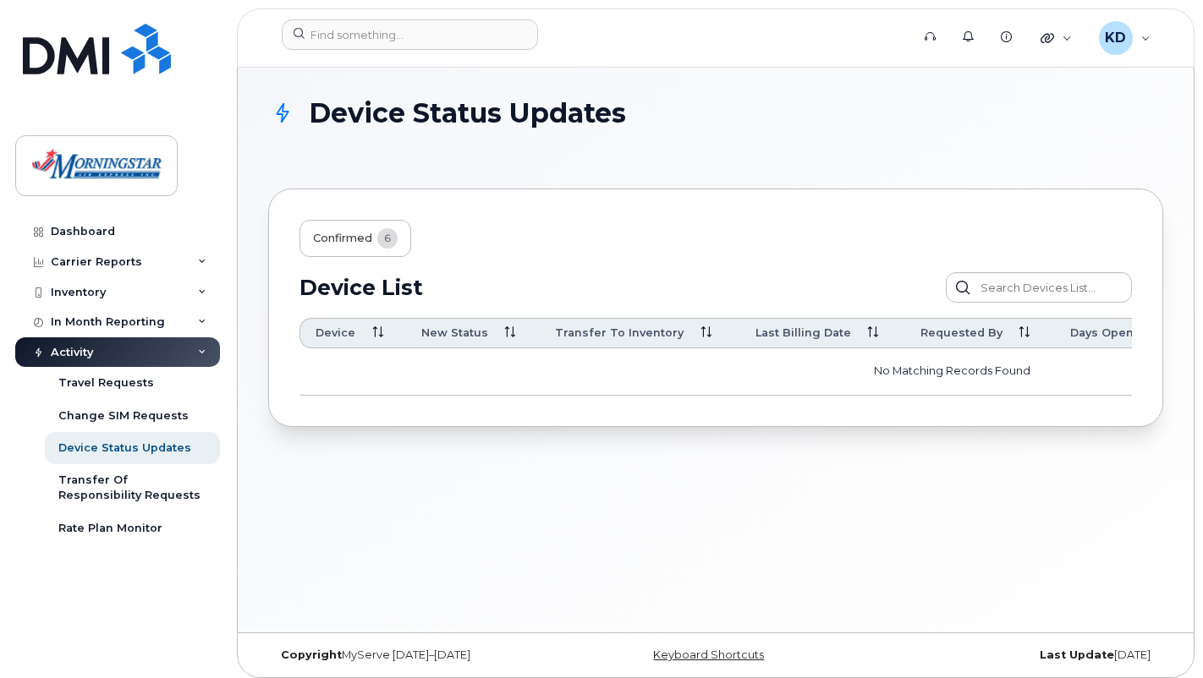
click at [371, 230] on button "Confirmed 6" at bounding box center [355, 238] width 112 height 37
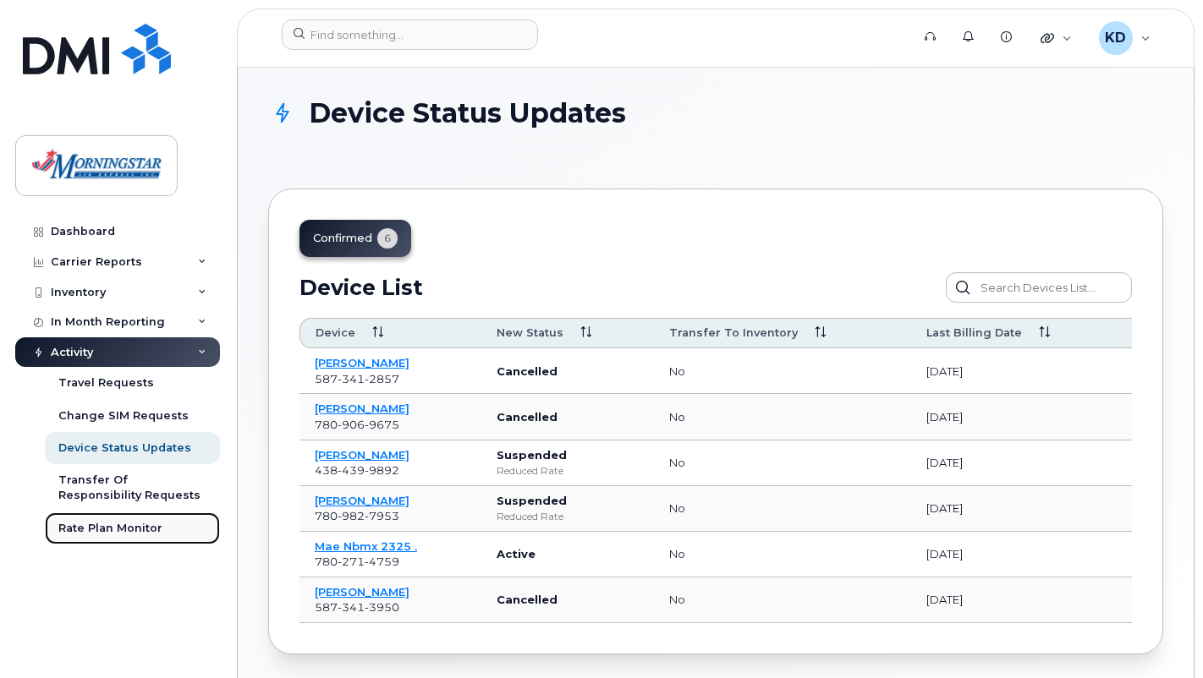
click at [154, 529] on div "Rate Plan Monitor" at bounding box center [110, 528] width 104 height 15
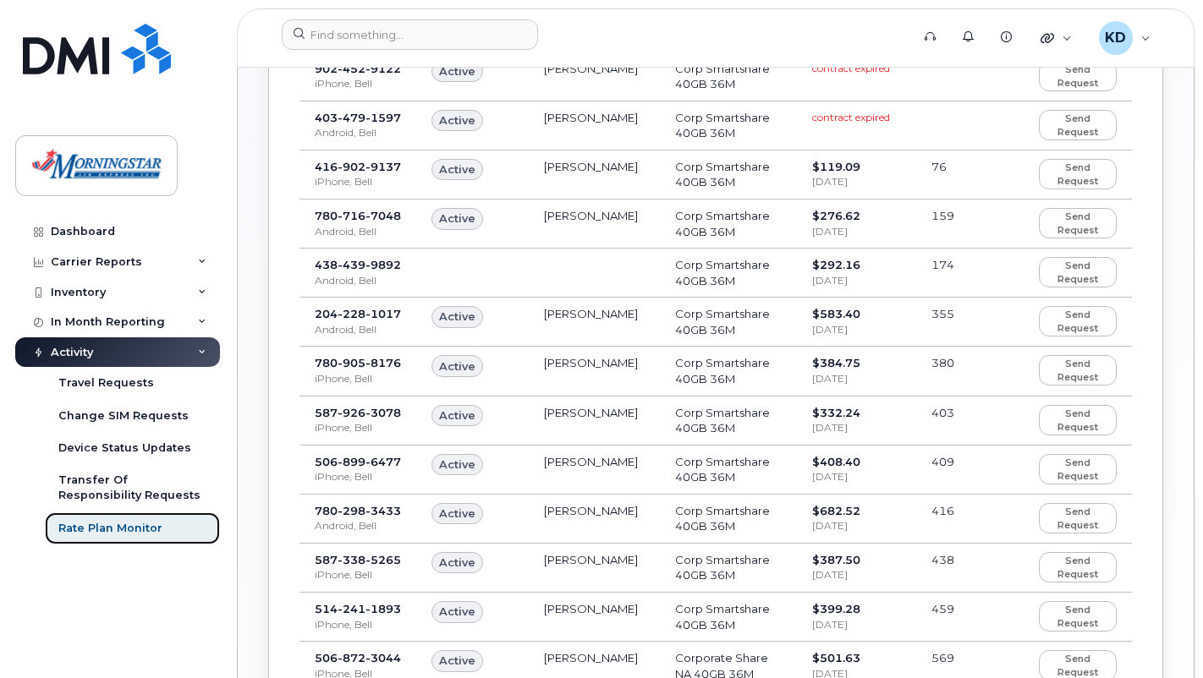
scroll to position [187, 0]
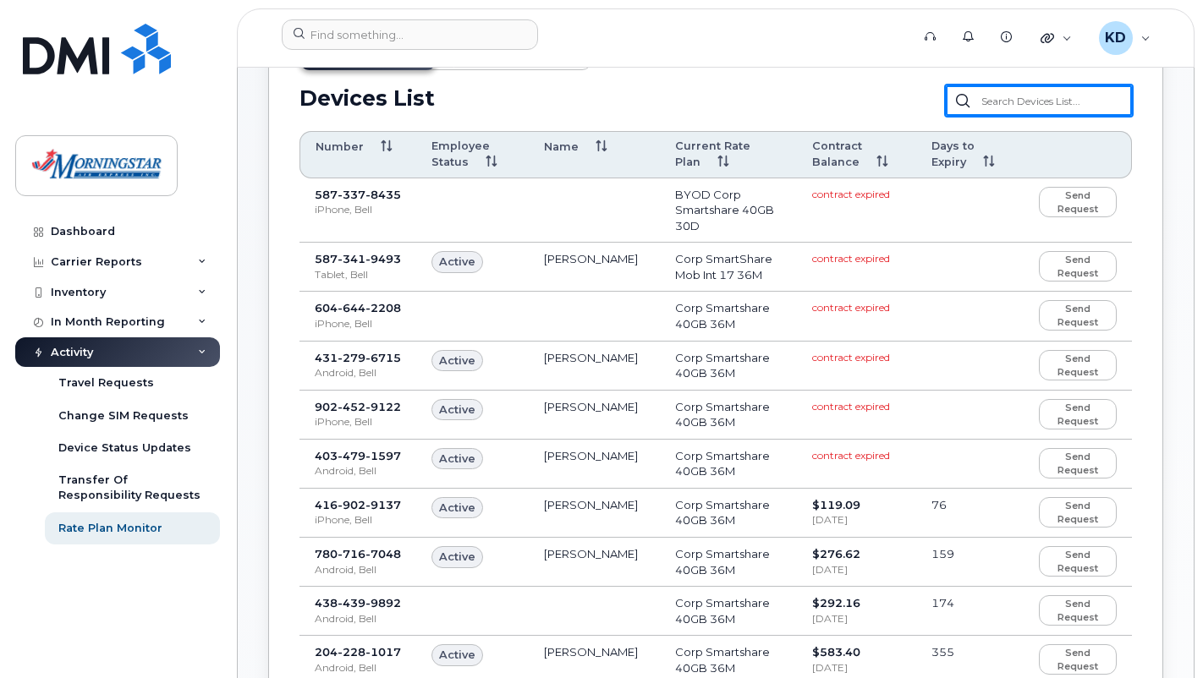
click at [1024, 103] on input "text" at bounding box center [1039, 100] width 186 height 30
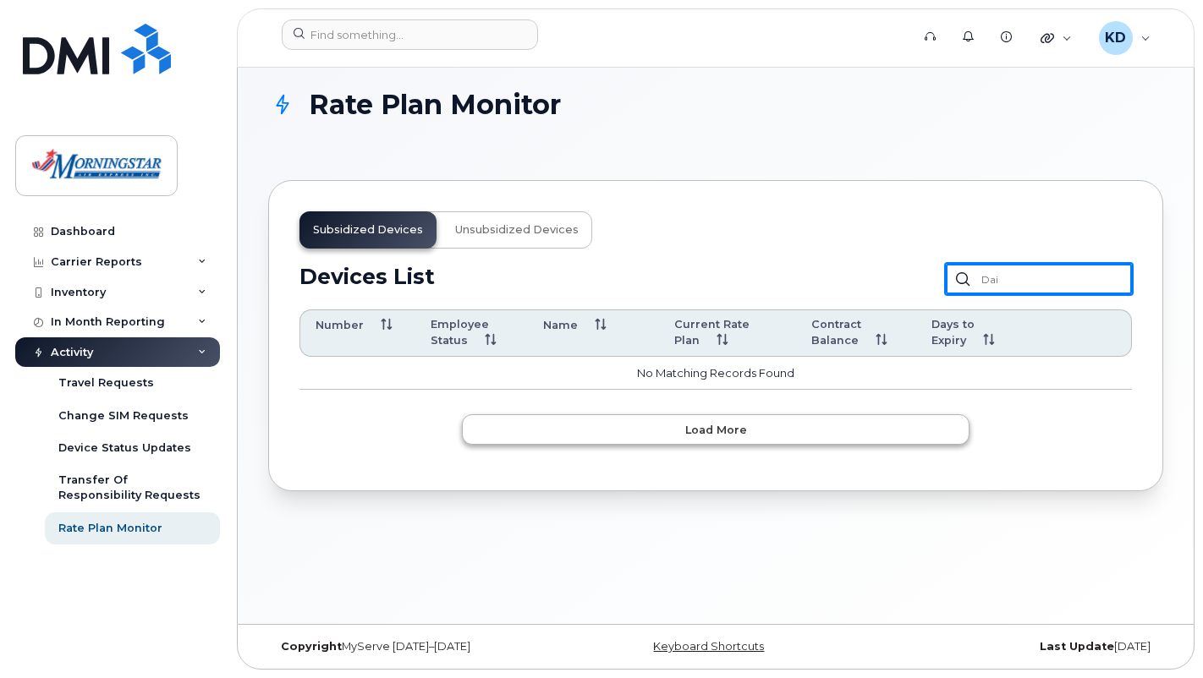
type input "dai"
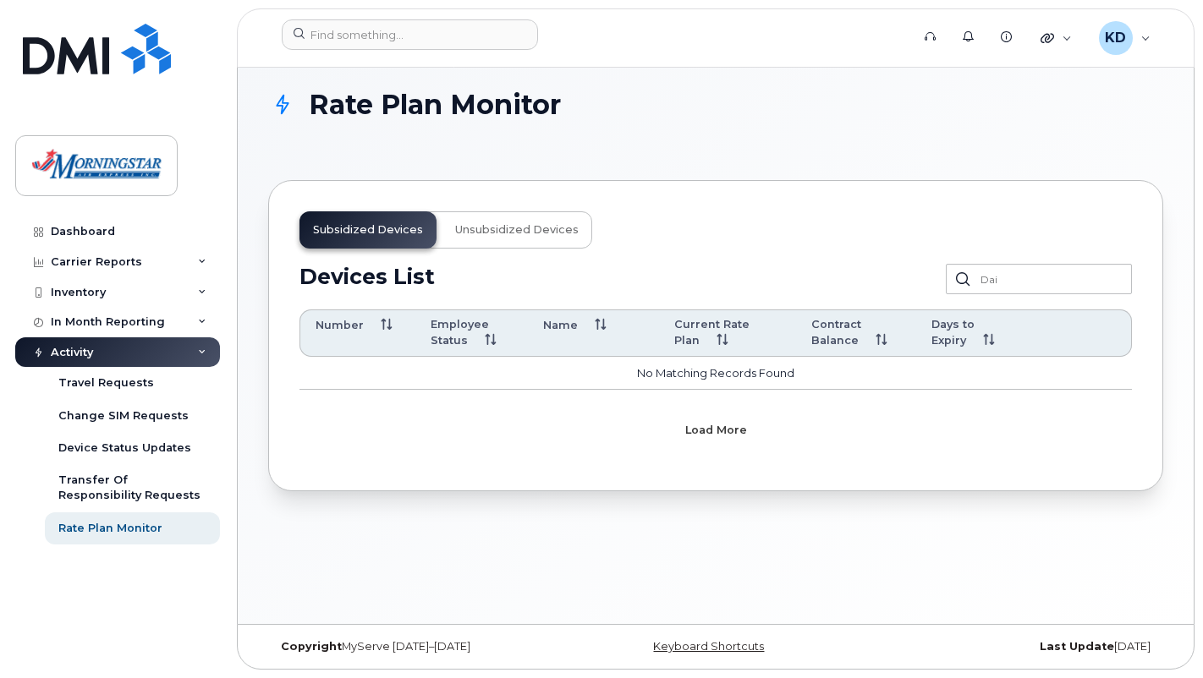
drag, startPoint x: 813, startPoint y: 425, endPoint x: 844, endPoint y: 432, distance: 32.2
click at [815, 425] on button "Load more" at bounding box center [716, 430] width 508 height 30
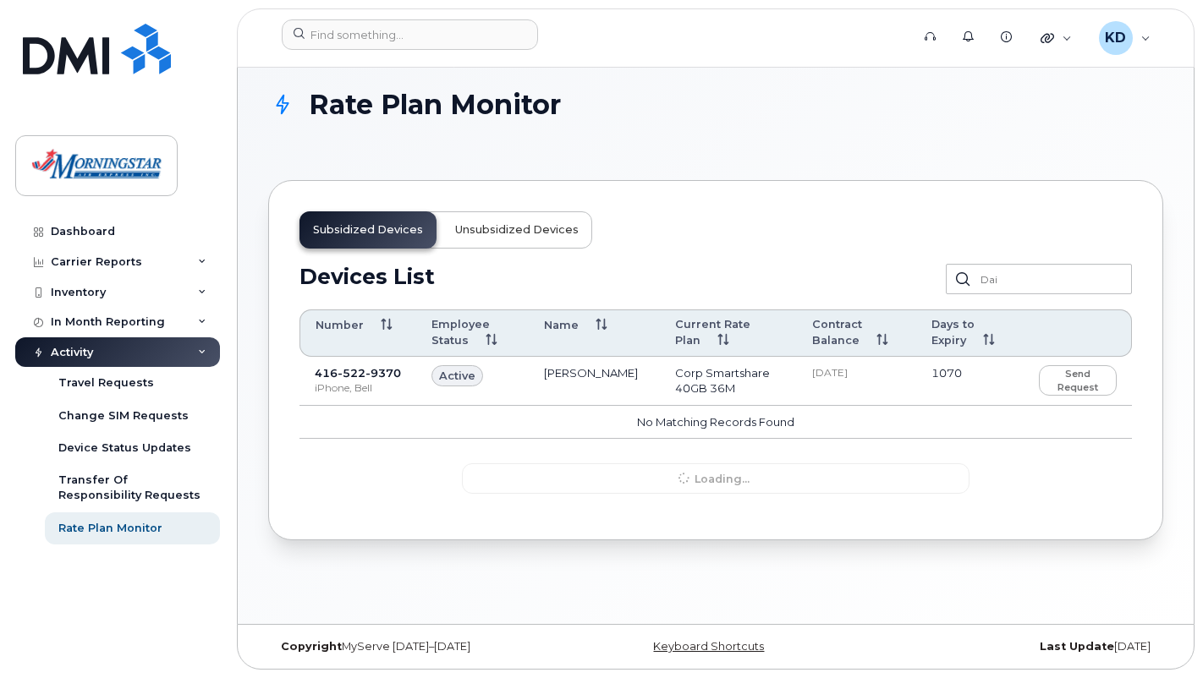
click at [508, 228] on span "Unsubsidized devices" at bounding box center [517, 230] width 124 height 14
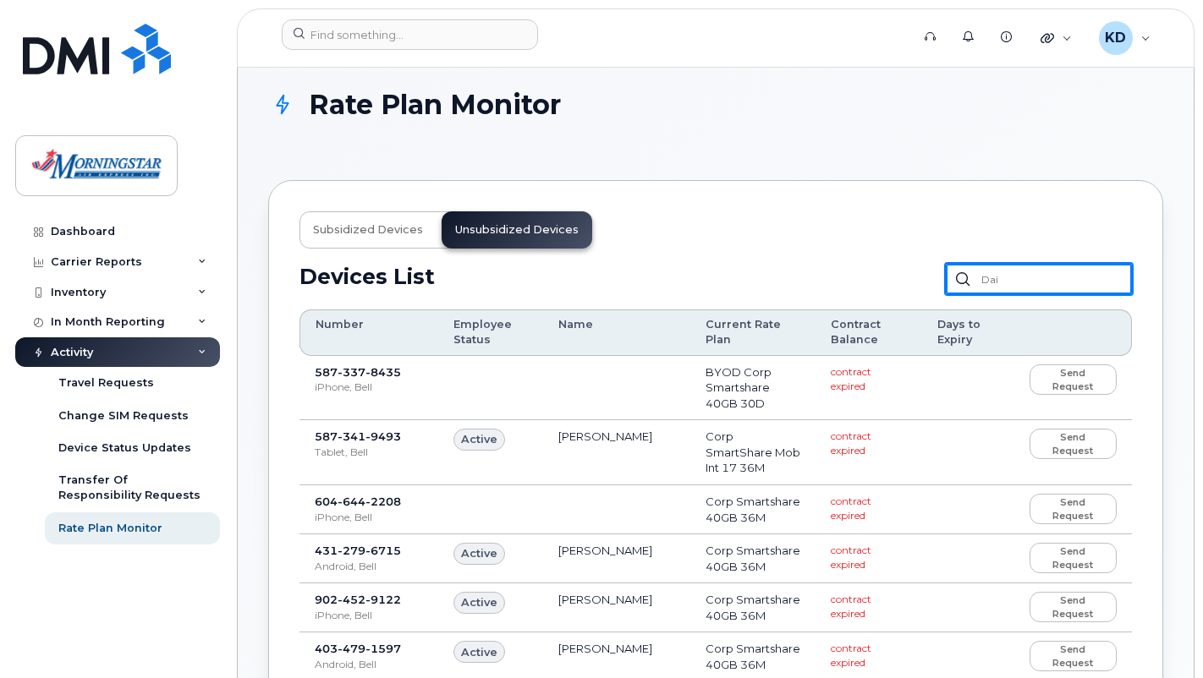
click at [1042, 269] on input "dai" at bounding box center [1039, 279] width 186 height 30
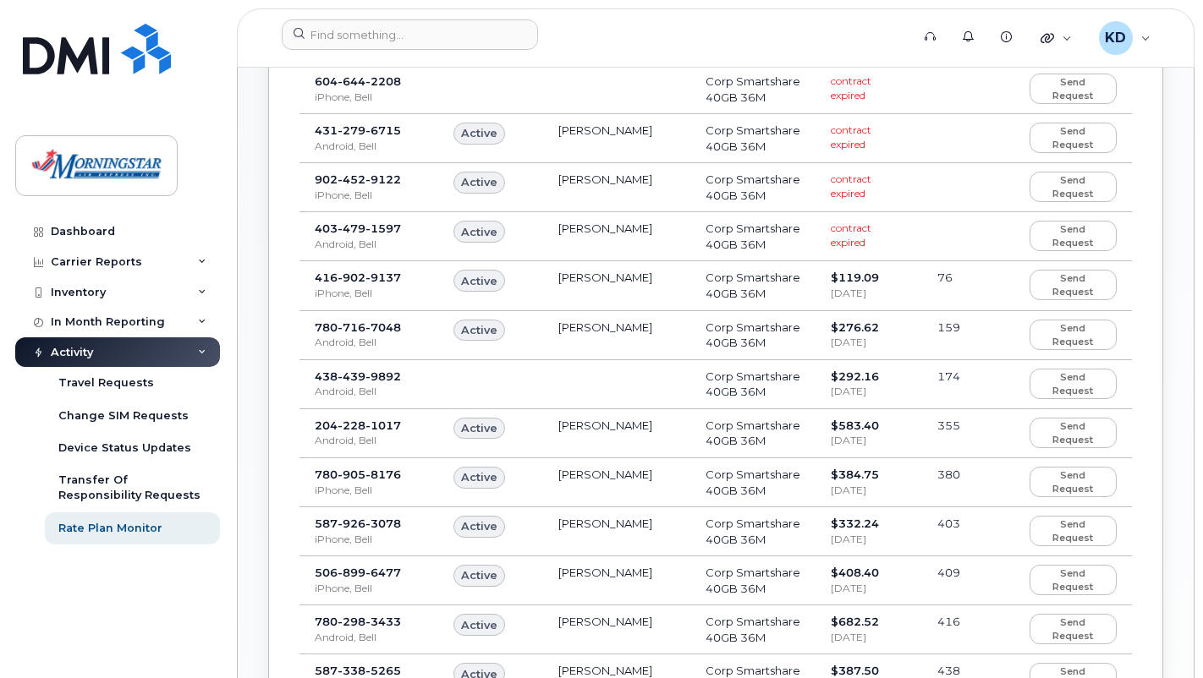
scroll to position [0, 0]
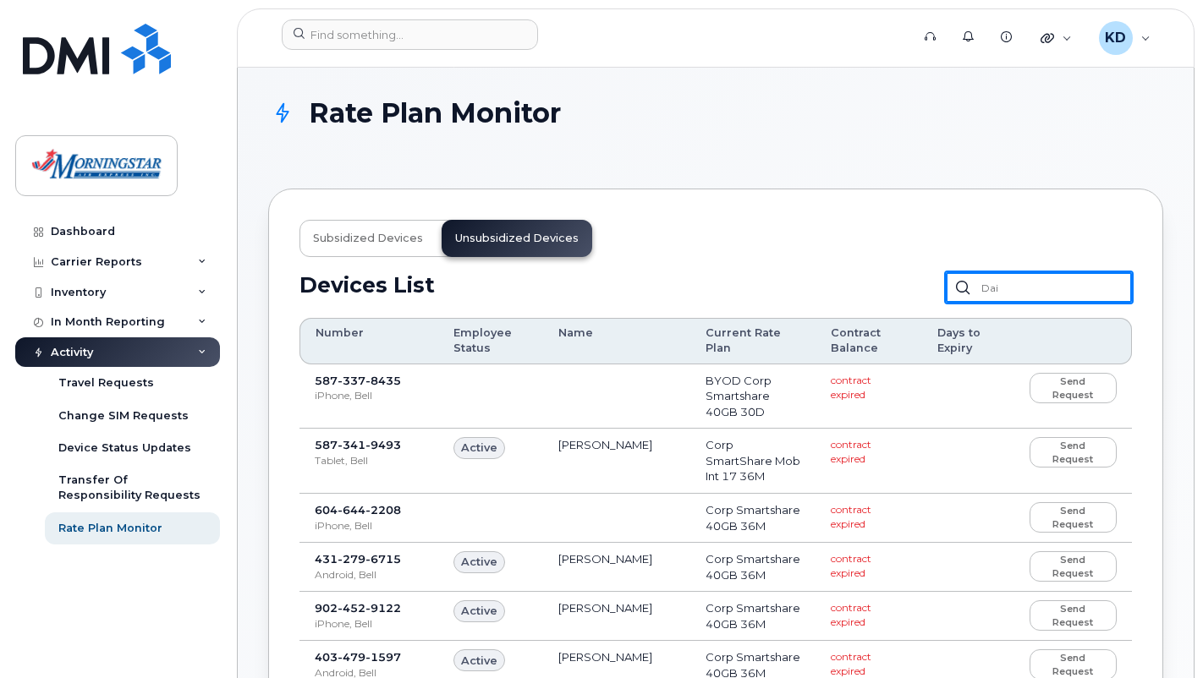
drag, startPoint x: 1045, startPoint y: 292, endPoint x: 853, endPoint y: 291, distance: 192.0
click at [853, 291] on div "Devices List Send Request dai Customize Filter Refresh Export" at bounding box center [715, 295] width 832 height 46
drag, startPoint x: 793, startPoint y: 181, endPoint x: 876, endPoint y: 191, distance: 83.5
click at [1052, 274] on input "text" at bounding box center [1039, 287] width 186 height 30
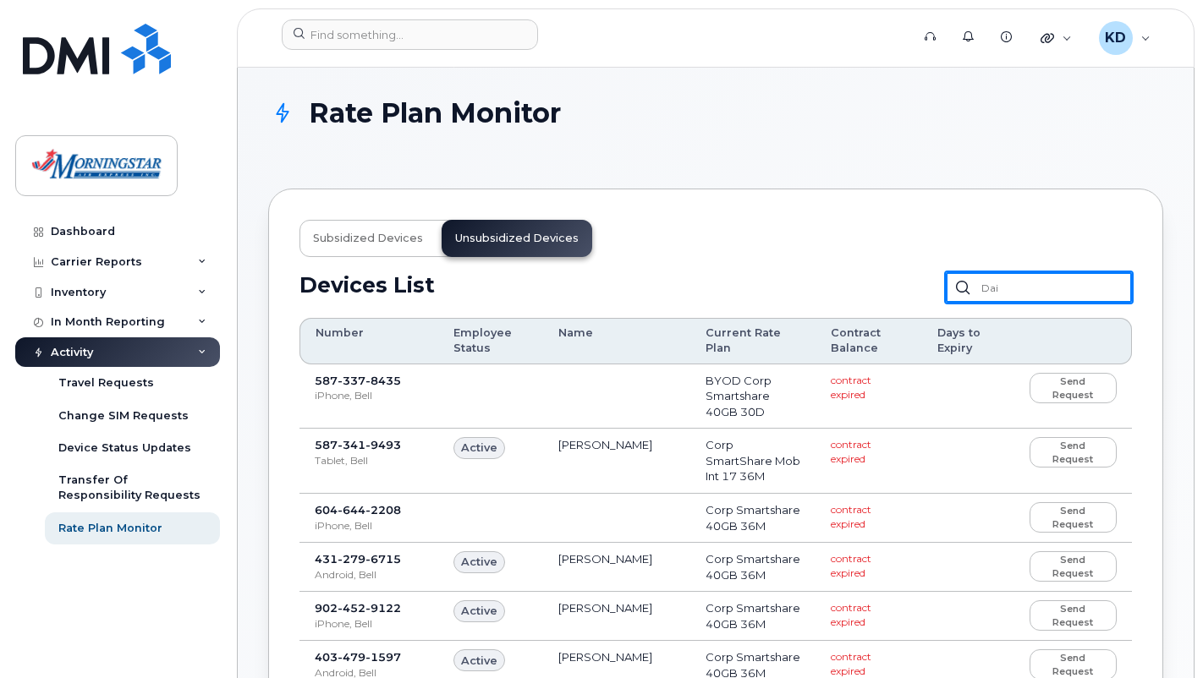
type input "dai"
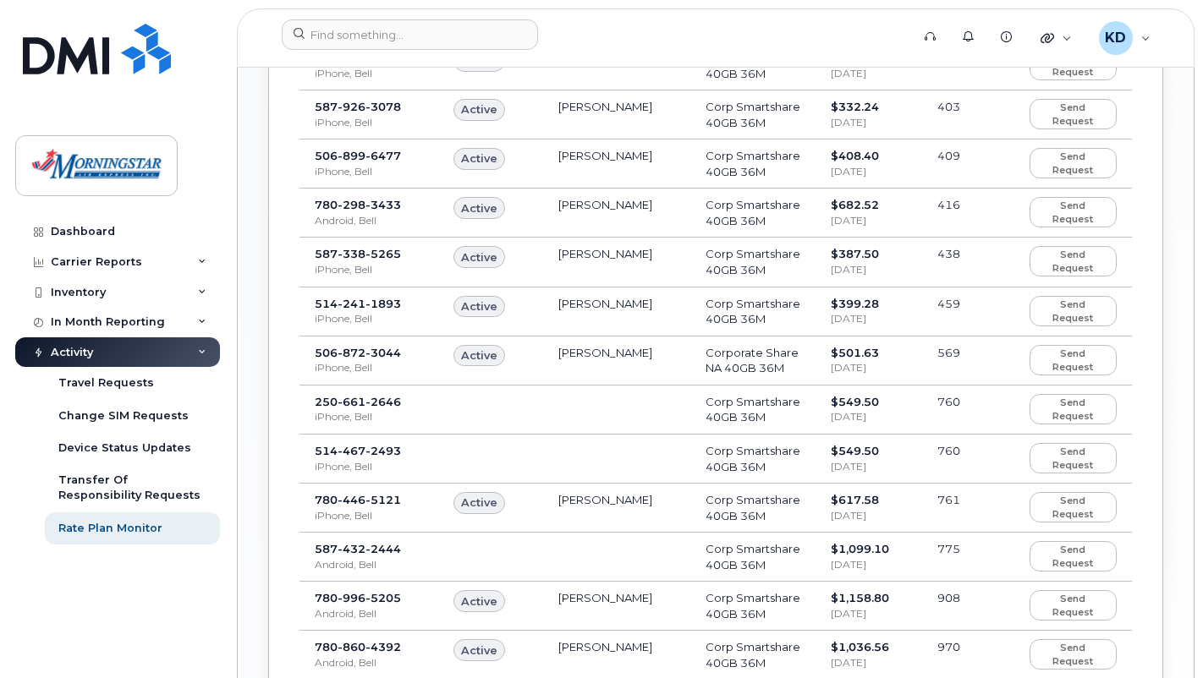
scroll to position [1106, 0]
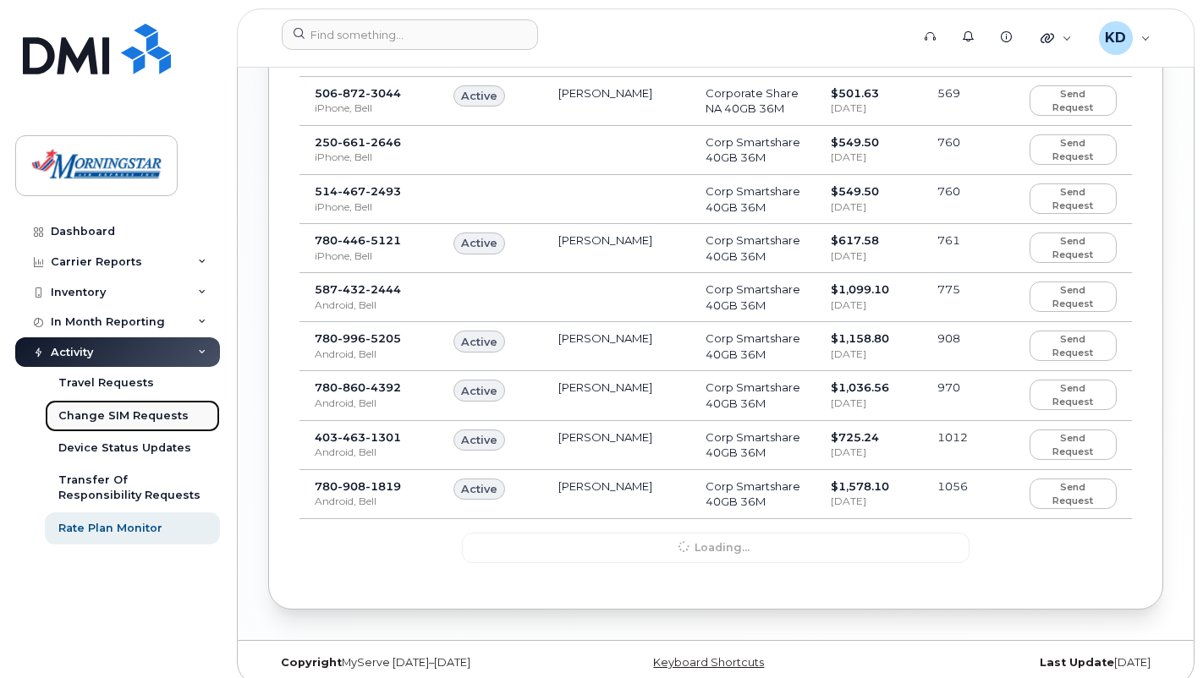
click at [155, 422] on div "Change SIM Requests" at bounding box center [123, 416] width 130 height 15
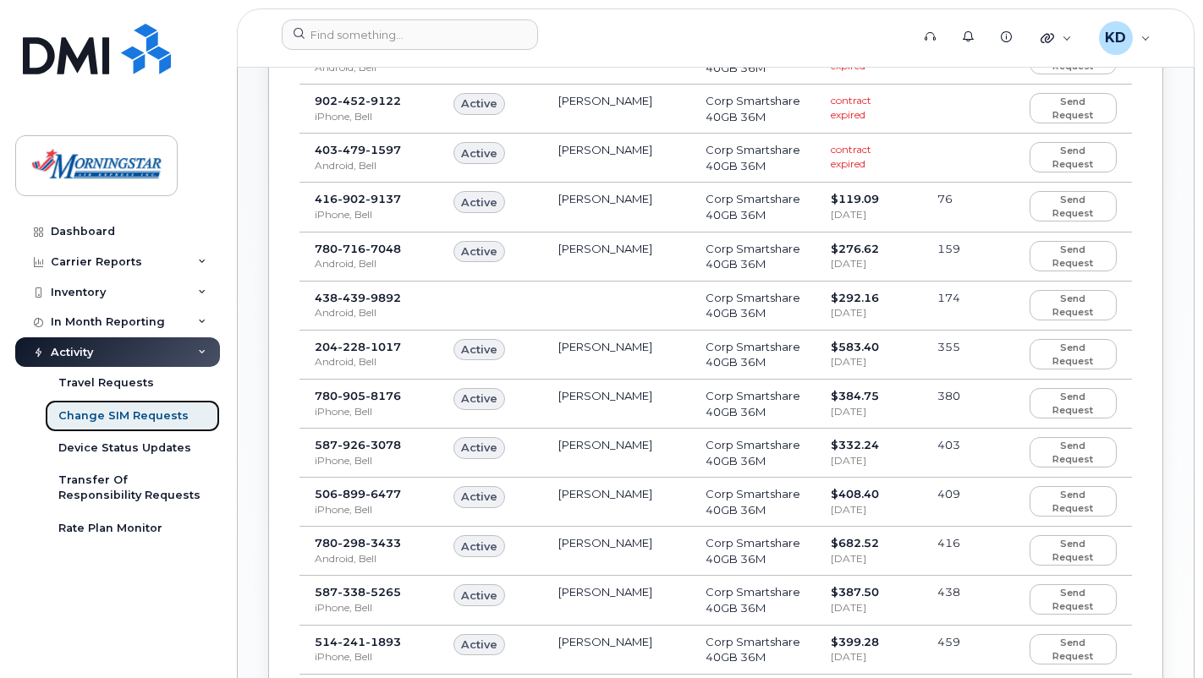
scroll to position [1100, 0]
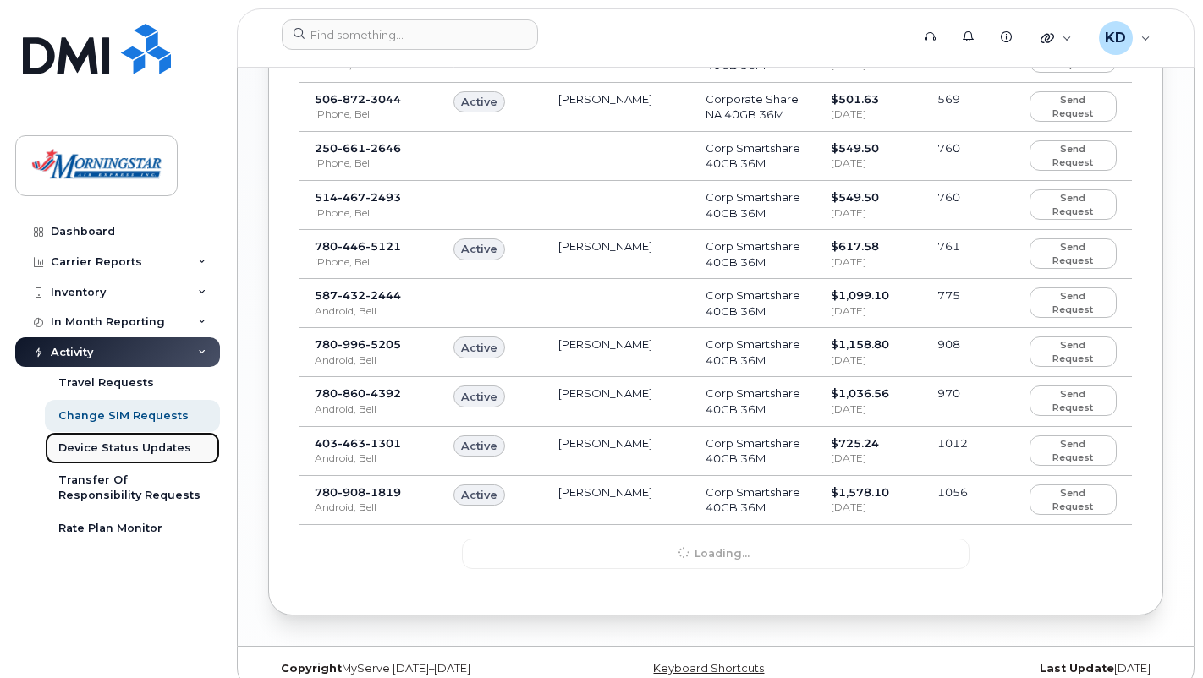
click at [162, 448] on div "Device Status Updates" at bounding box center [124, 448] width 133 height 15
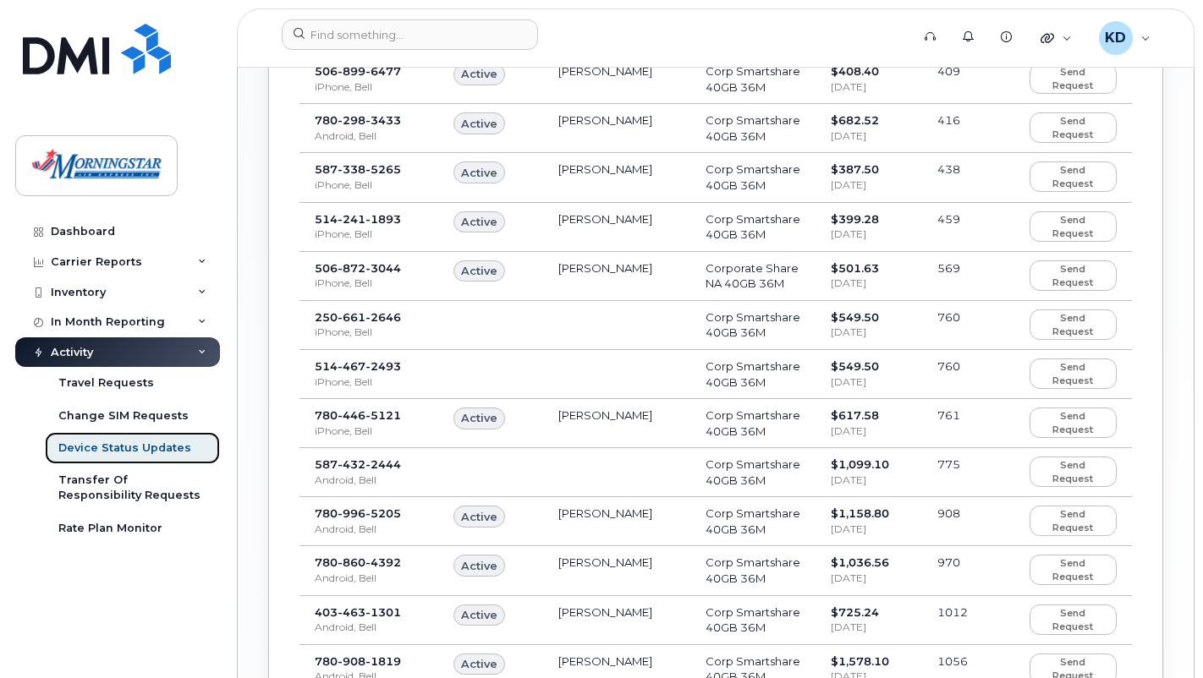
scroll to position [1106, 0]
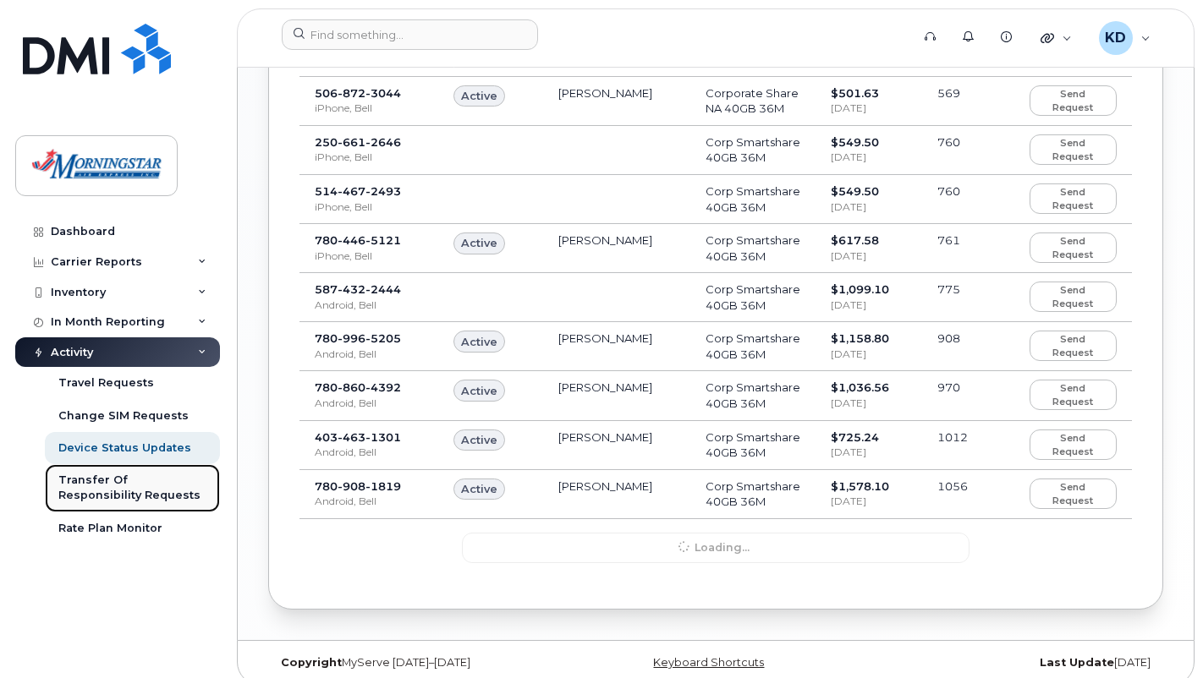
click at [178, 480] on div "Transfer Of Responsibility Requests" at bounding box center [132, 488] width 148 height 31
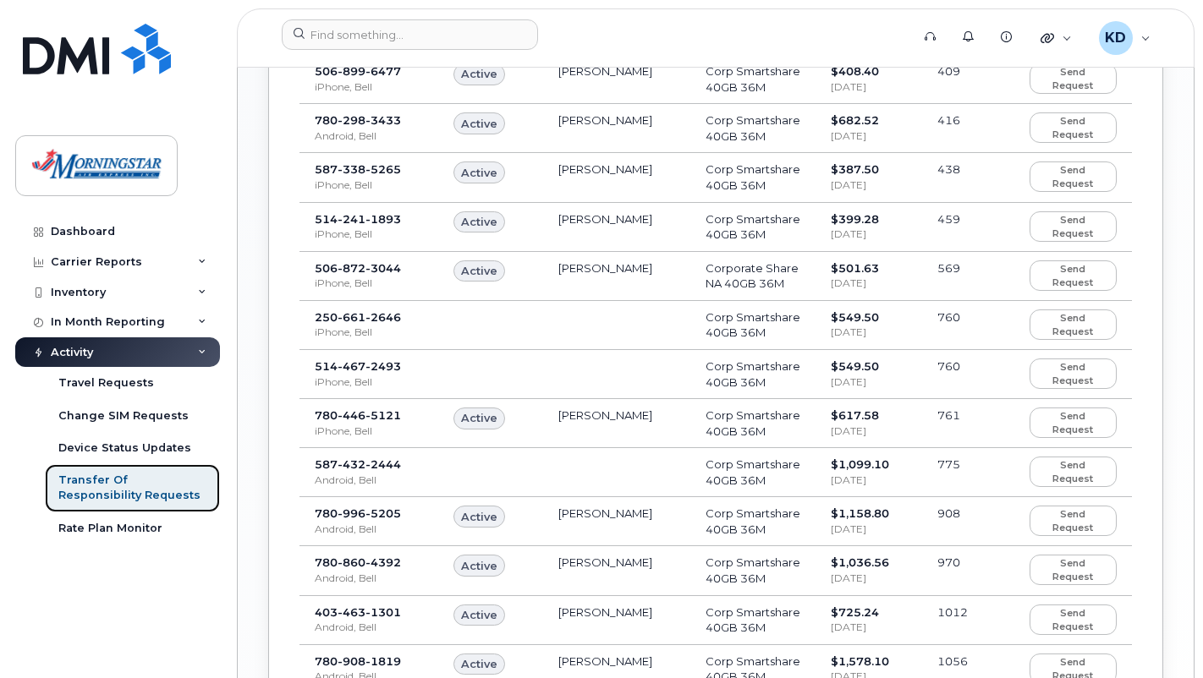
scroll to position [1106, 0]
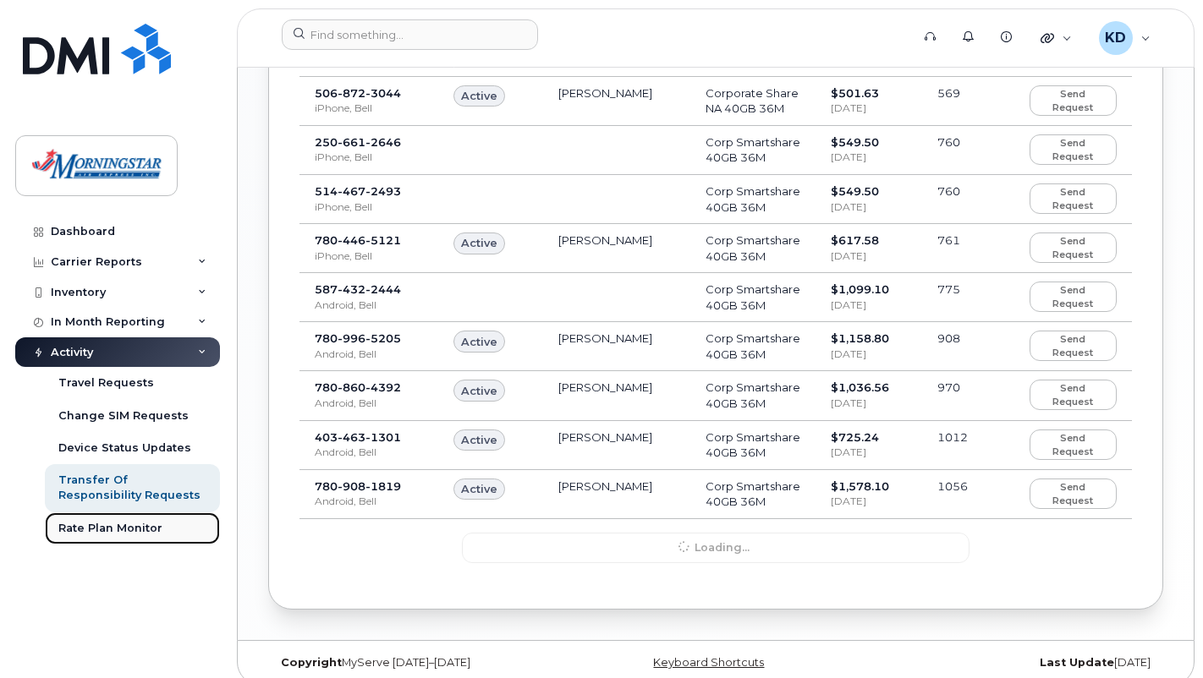
click at [147, 530] on div "Rate Plan Monitor" at bounding box center [110, 528] width 104 height 15
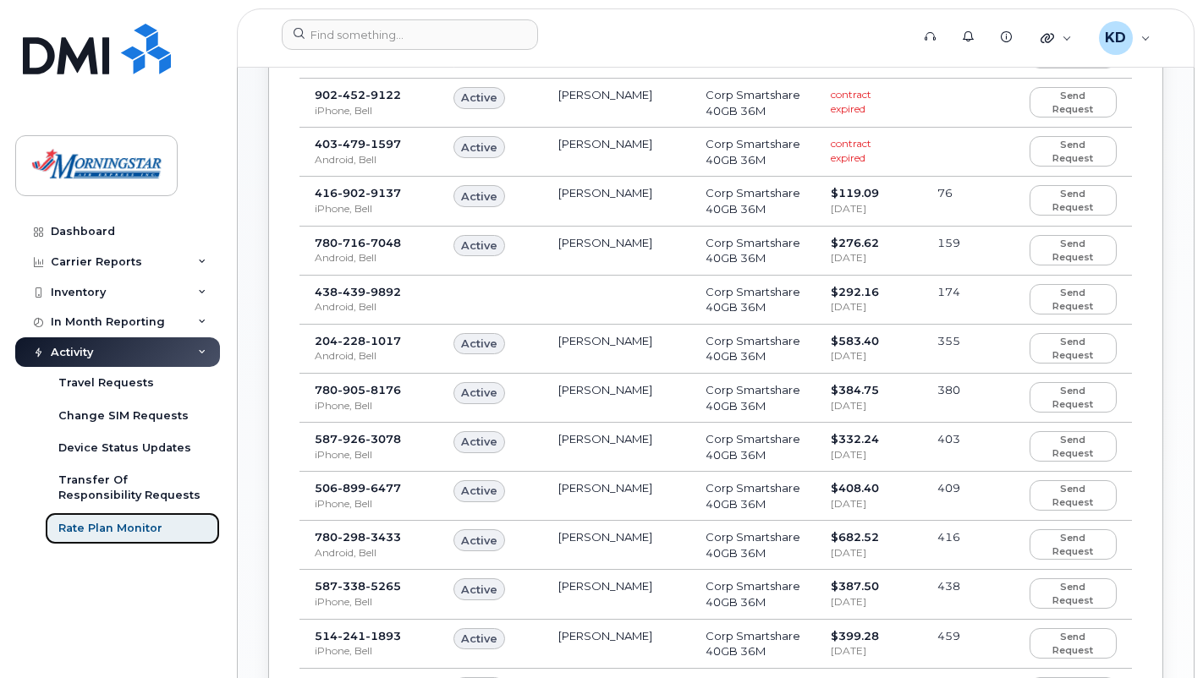
scroll to position [6, 0]
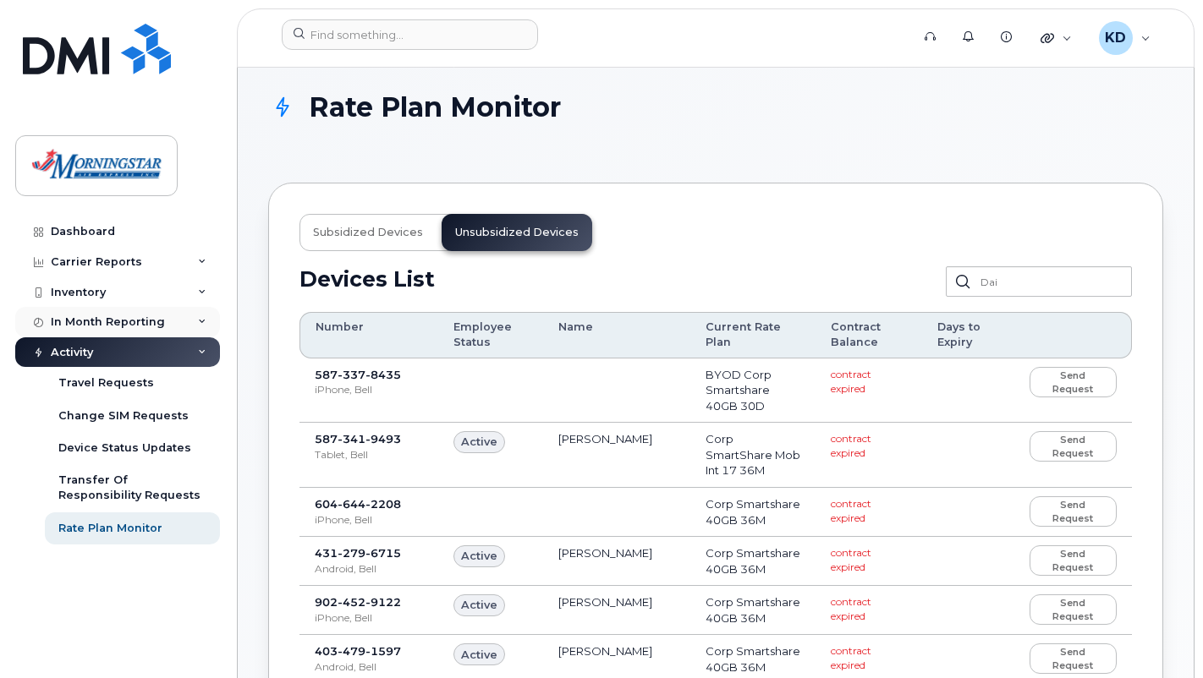
click at [133, 322] on div "In Month Reporting" at bounding box center [108, 323] width 114 height 14
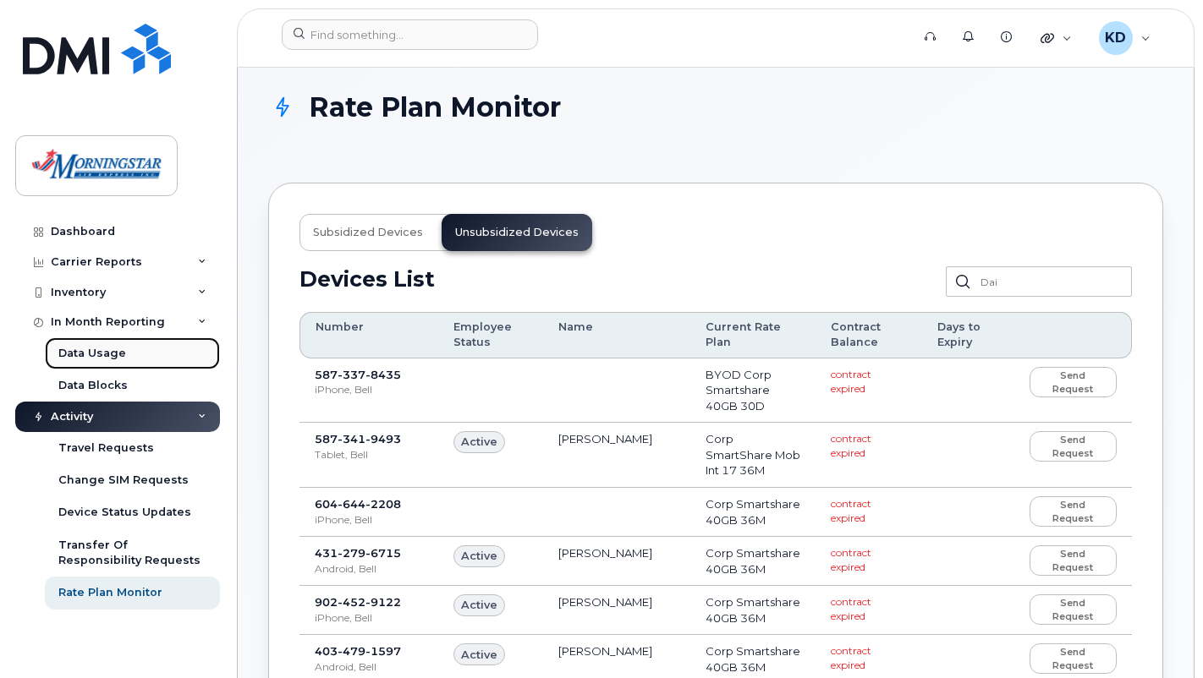
click at [115, 354] on div "Data Usage" at bounding box center [92, 353] width 68 height 15
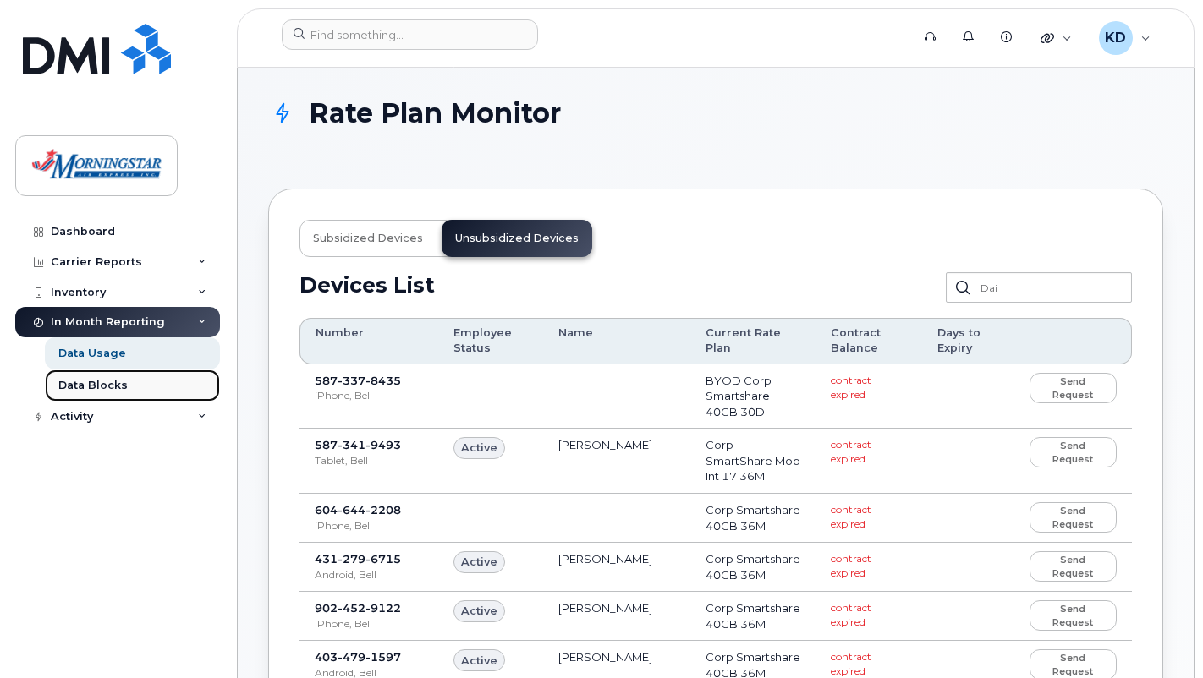
click at [109, 380] on div "Data Blocks" at bounding box center [92, 385] width 69 height 15
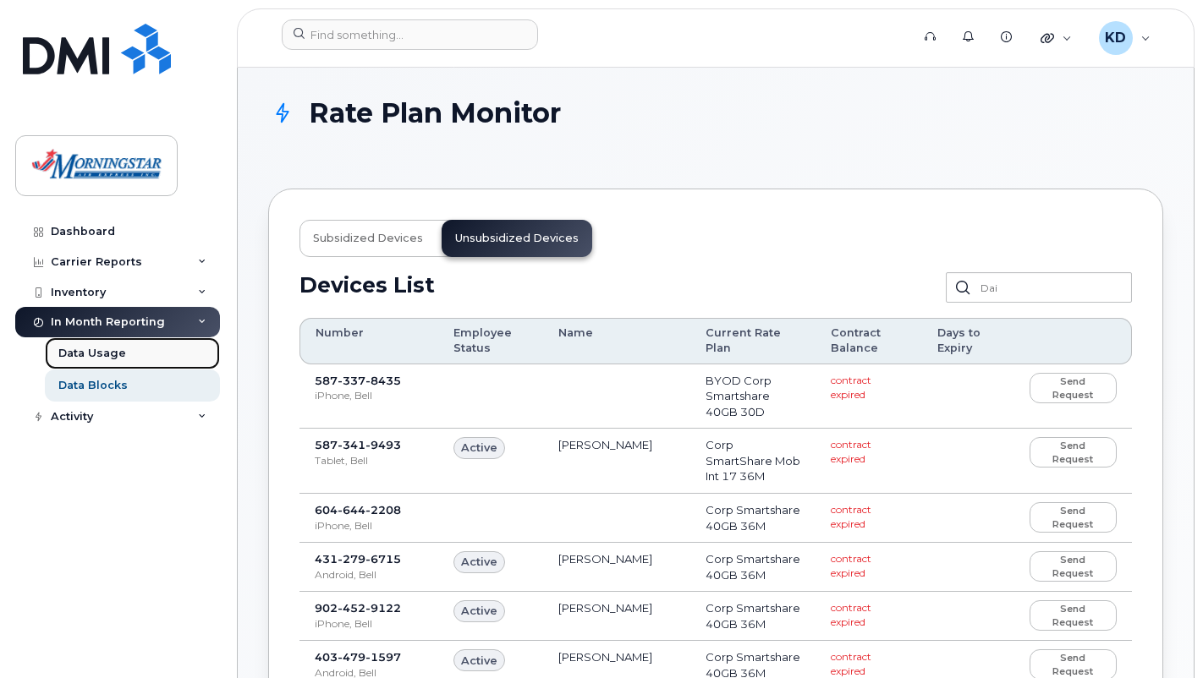
click at [121, 356] on div "Data Usage" at bounding box center [92, 353] width 68 height 15
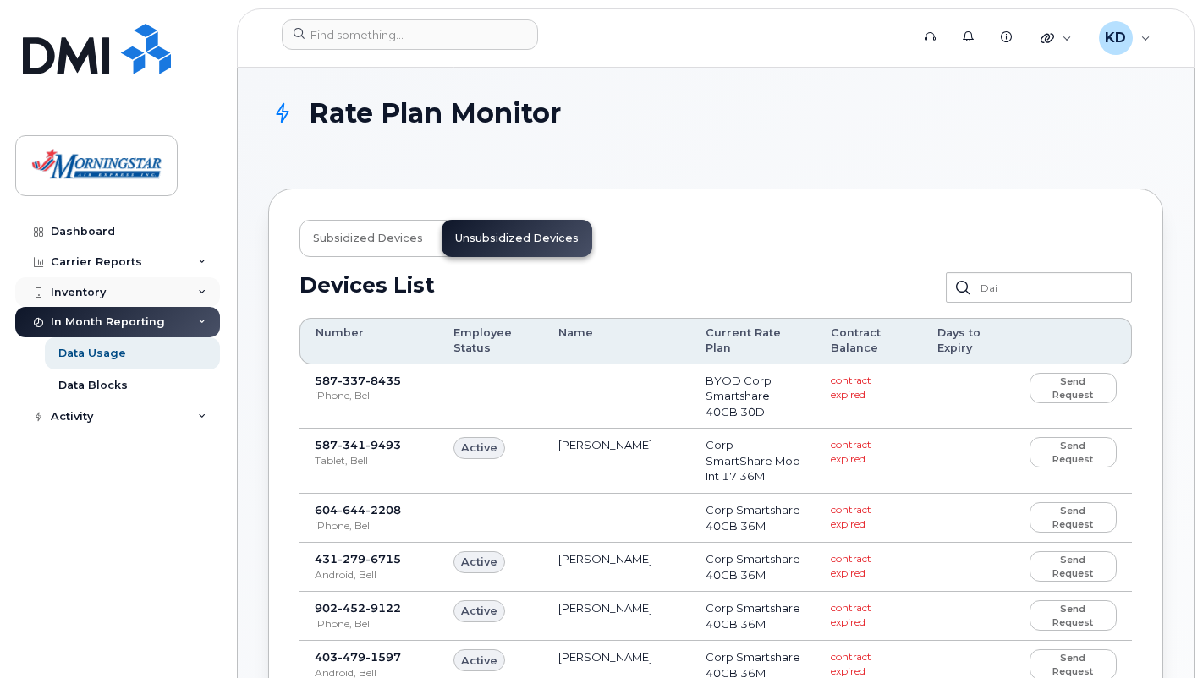
click at [123, 284] on div "Inventory" at bounding box center [117, 292] width 205 height 30
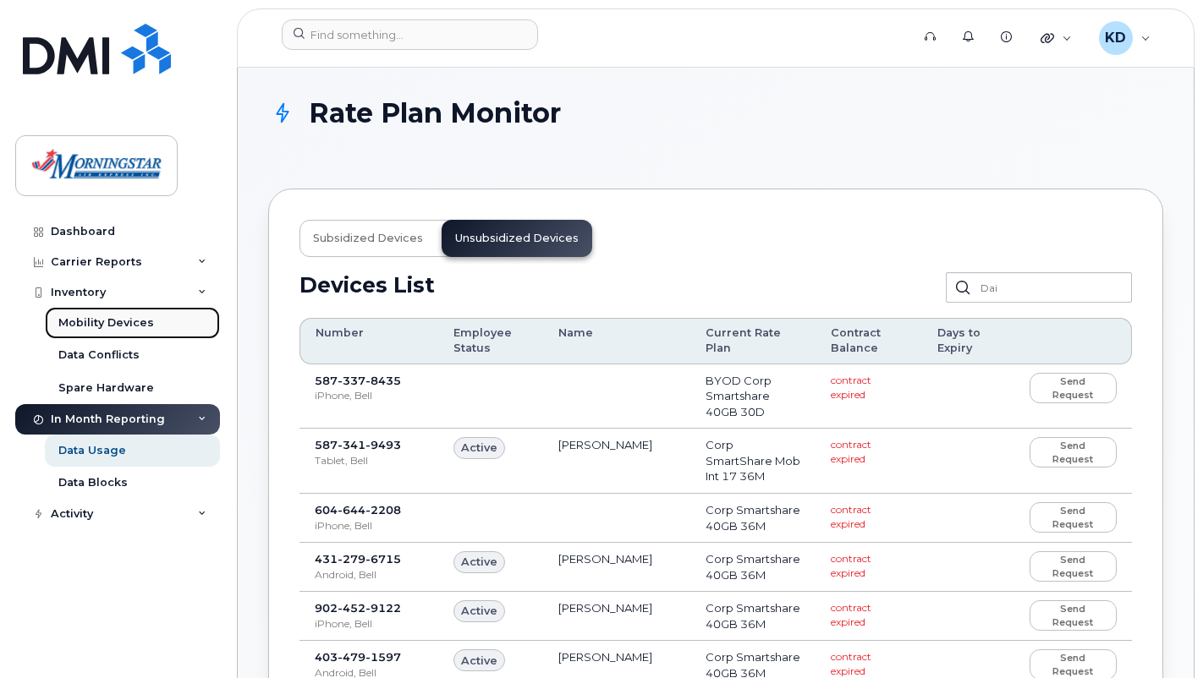
click at [119, 324] on div "Mobility Devices" at bounding box center [106, 323] width 96 height 15
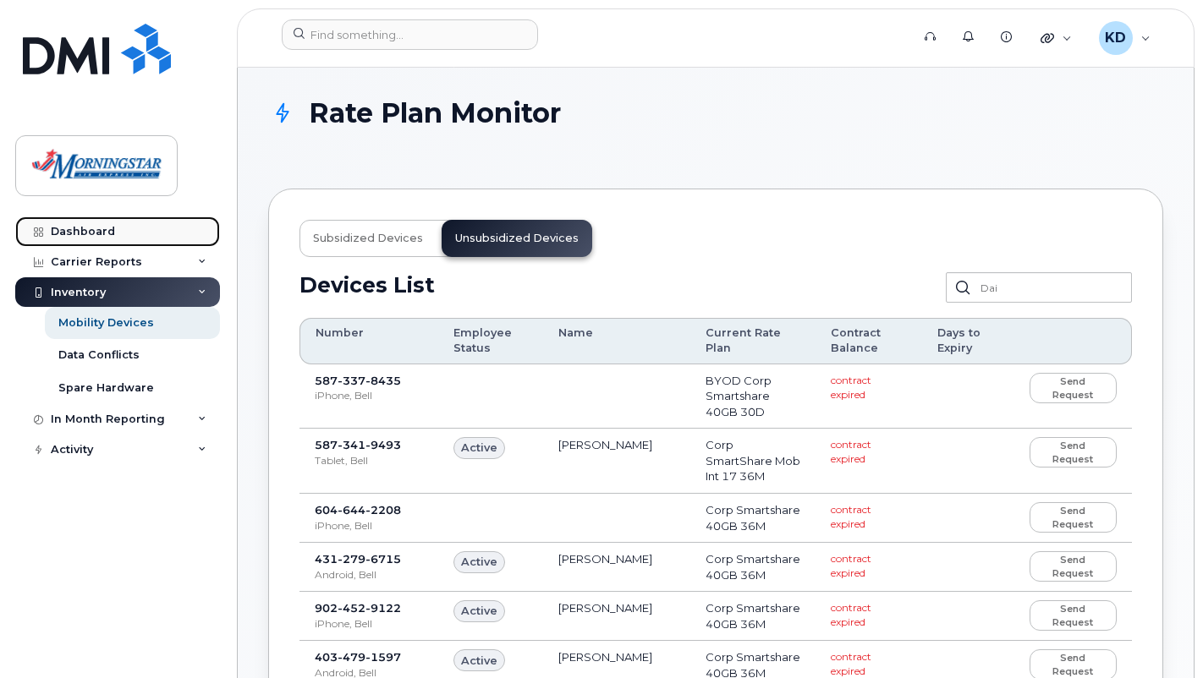
click at [60, 227] on div "Dashboard" at bounding box center [83, 232] width 64 height 14
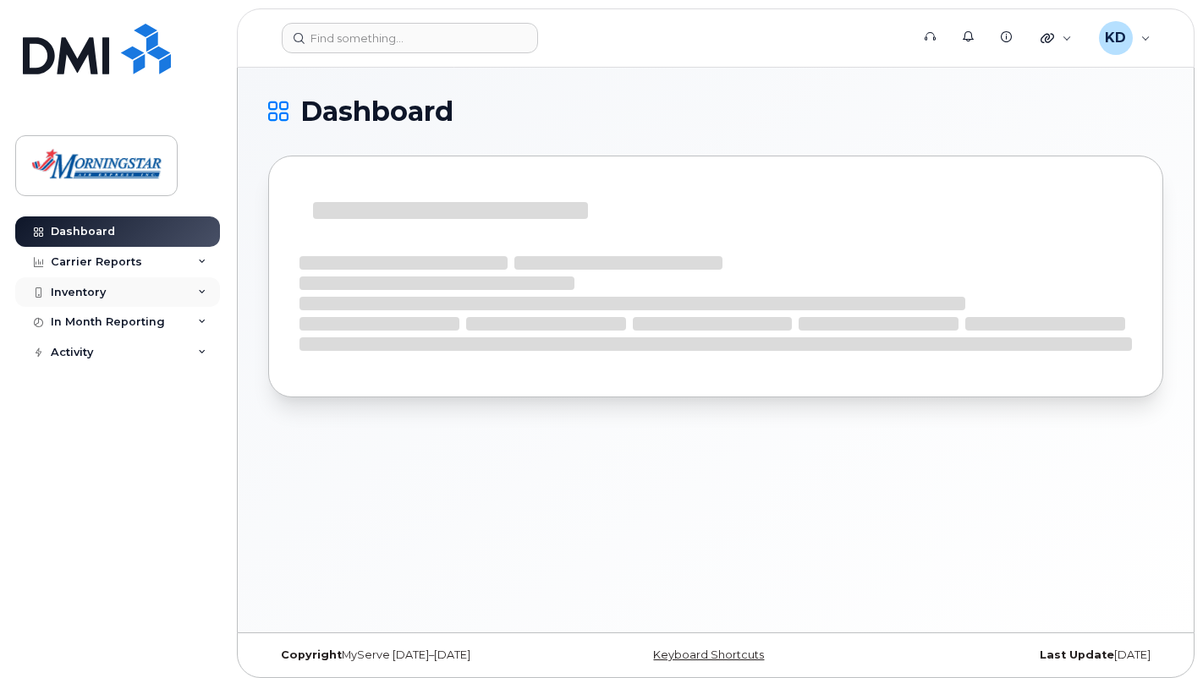
click at [118, 296] on div "Inventory" at bounding box center [117, 292] width 205 height 30
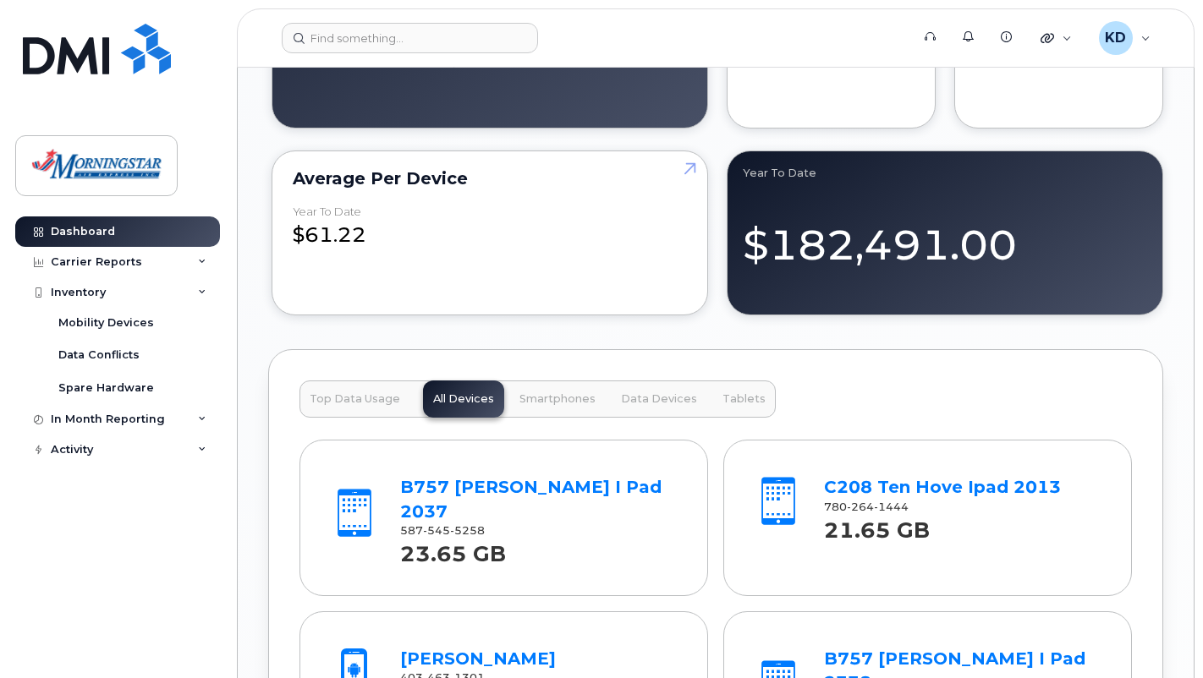
scroll to position [1269, 0]
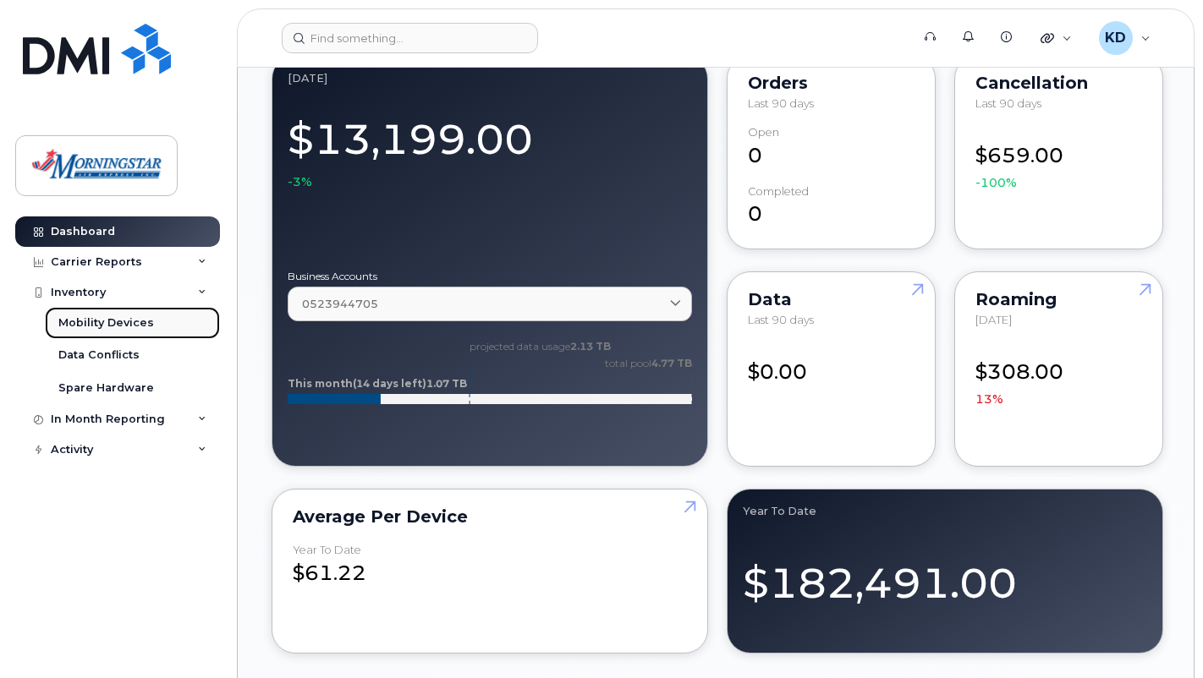
click at [120, 326] on div "Mobility Devices" at bounding box center [106, 323] width 96 height 15
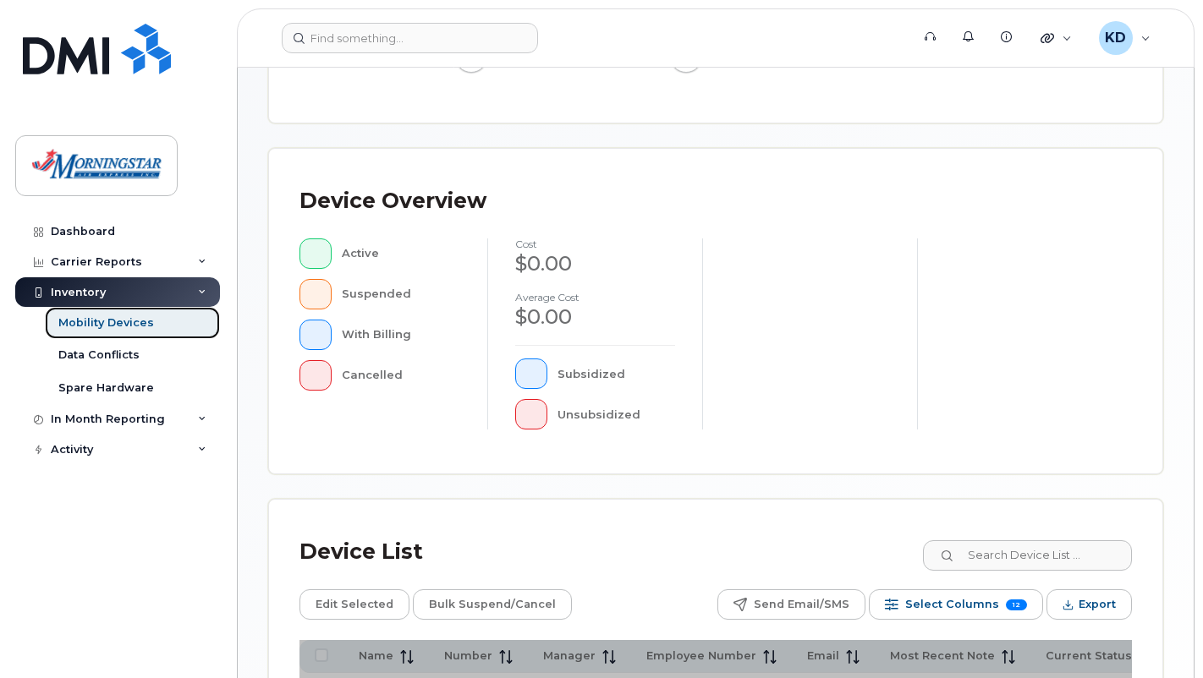
scroll to position [554, 0]
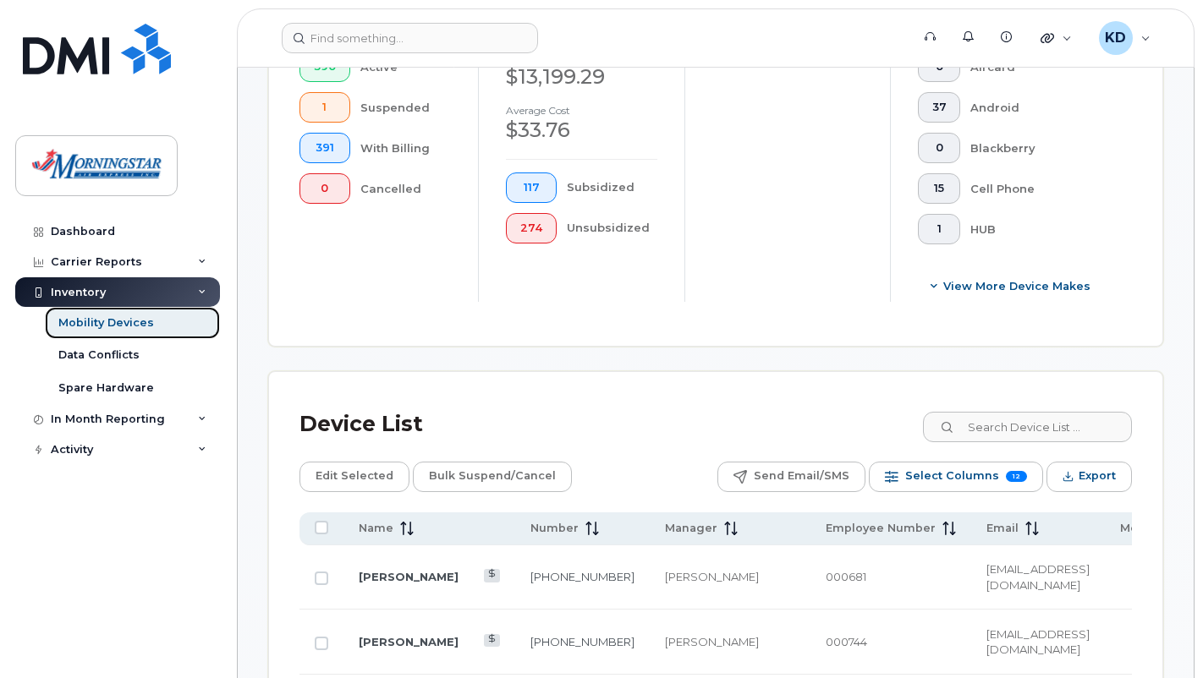
scroll to position [852, 0]
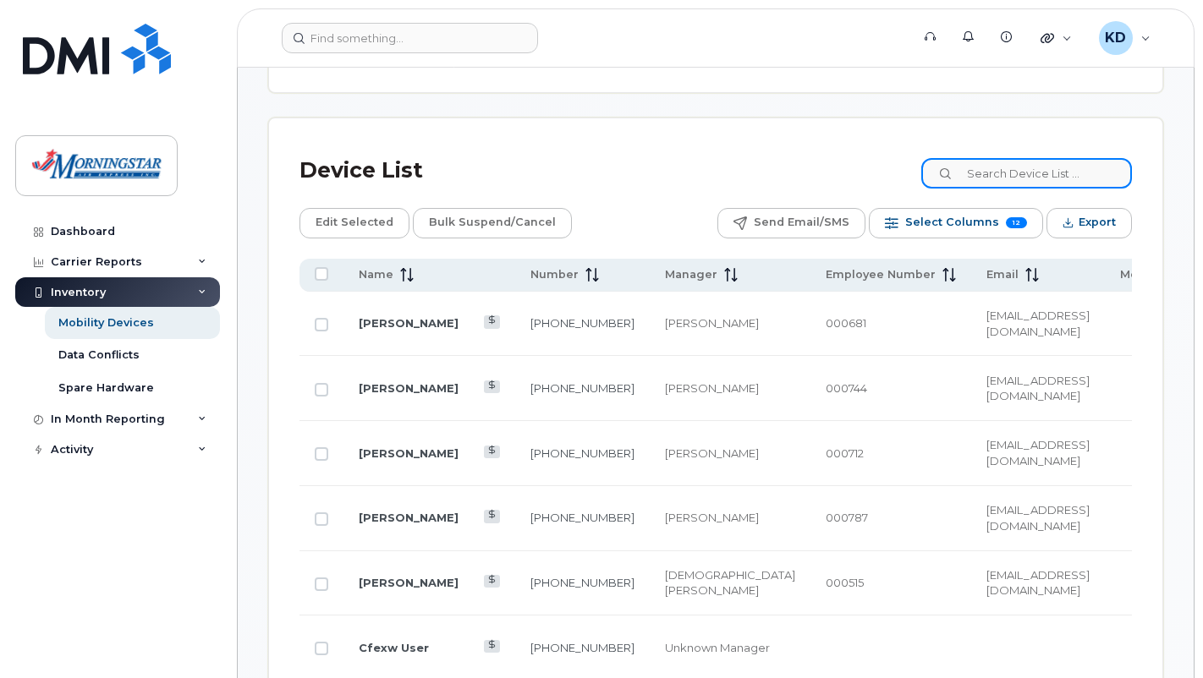
click at [1091, 158] on input at bounding box center [1026, 173] width 211 height 30
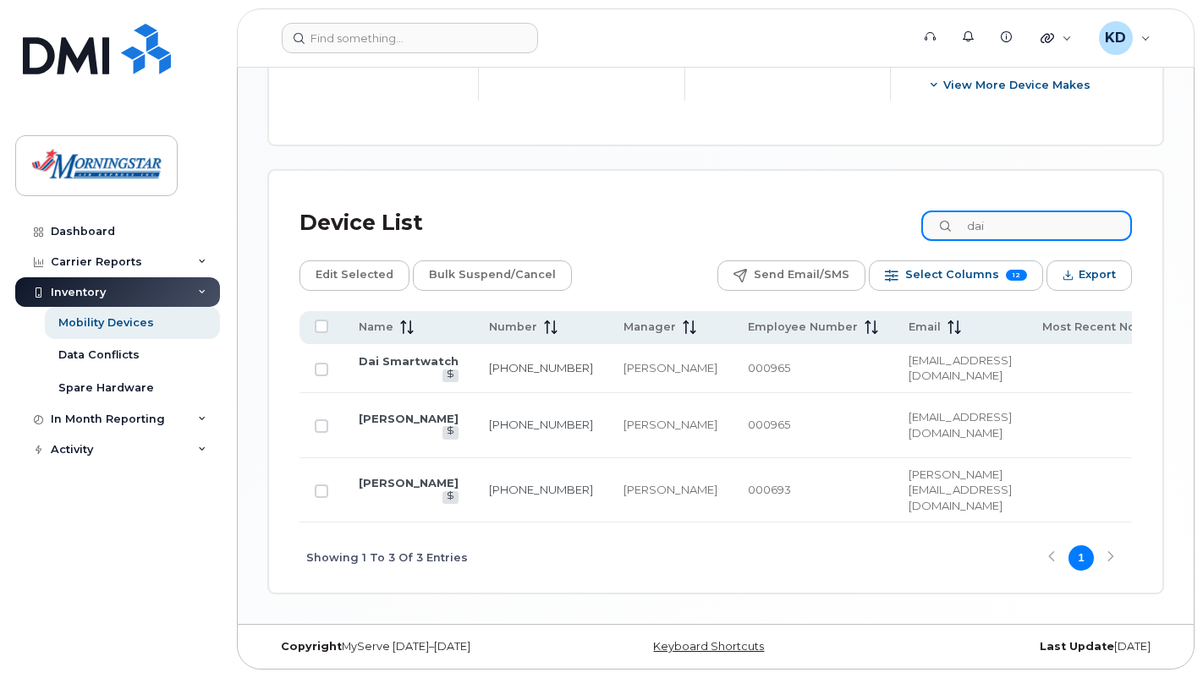
scroll to position [788, 0]
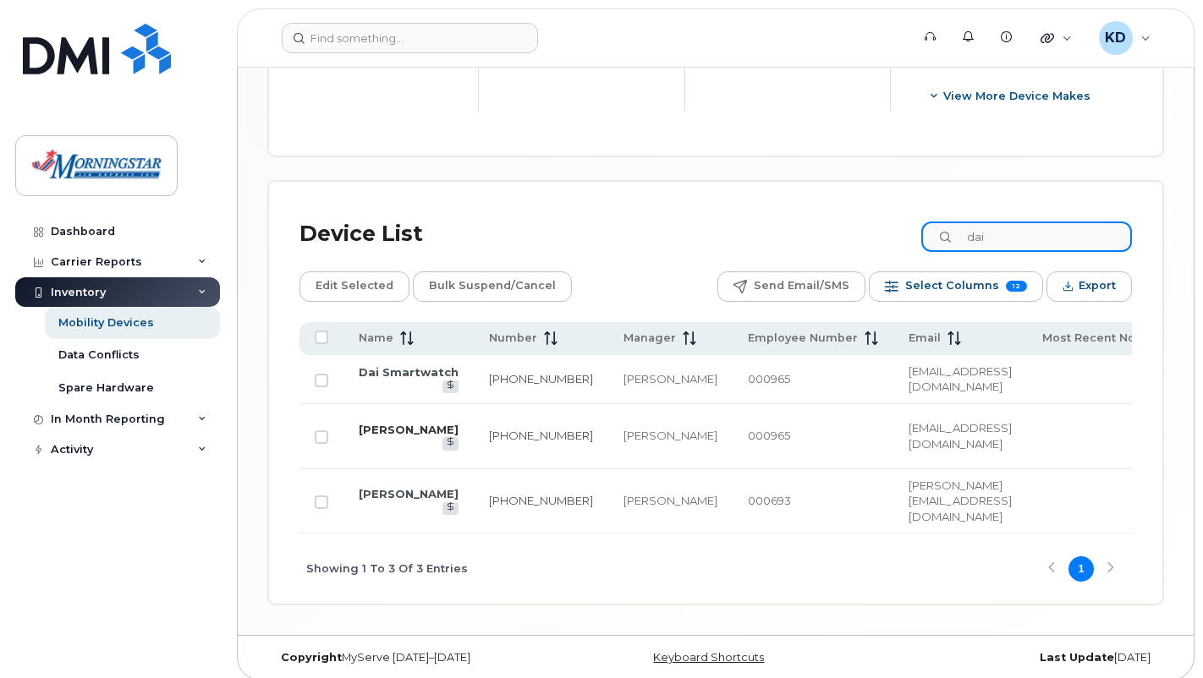
type input "dai"
click at [378, 423] on link "[PERSON_NAME]" at bounding box center [409, 430] width 100 height 14
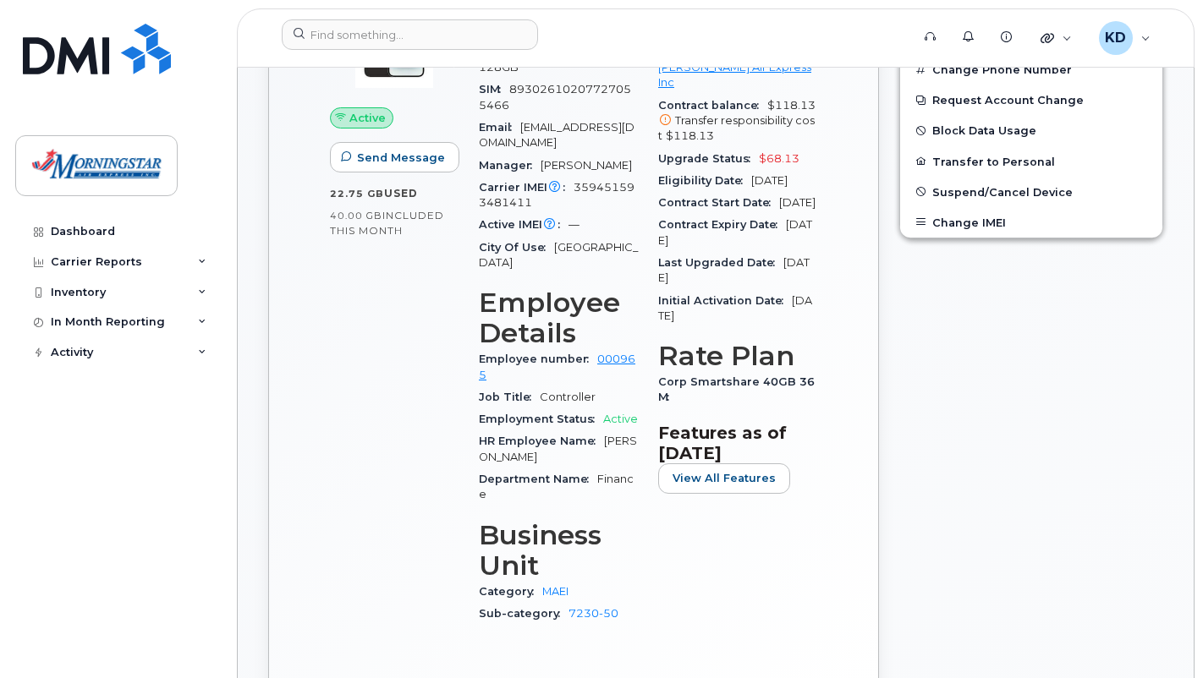
scroll to position [693, 0]
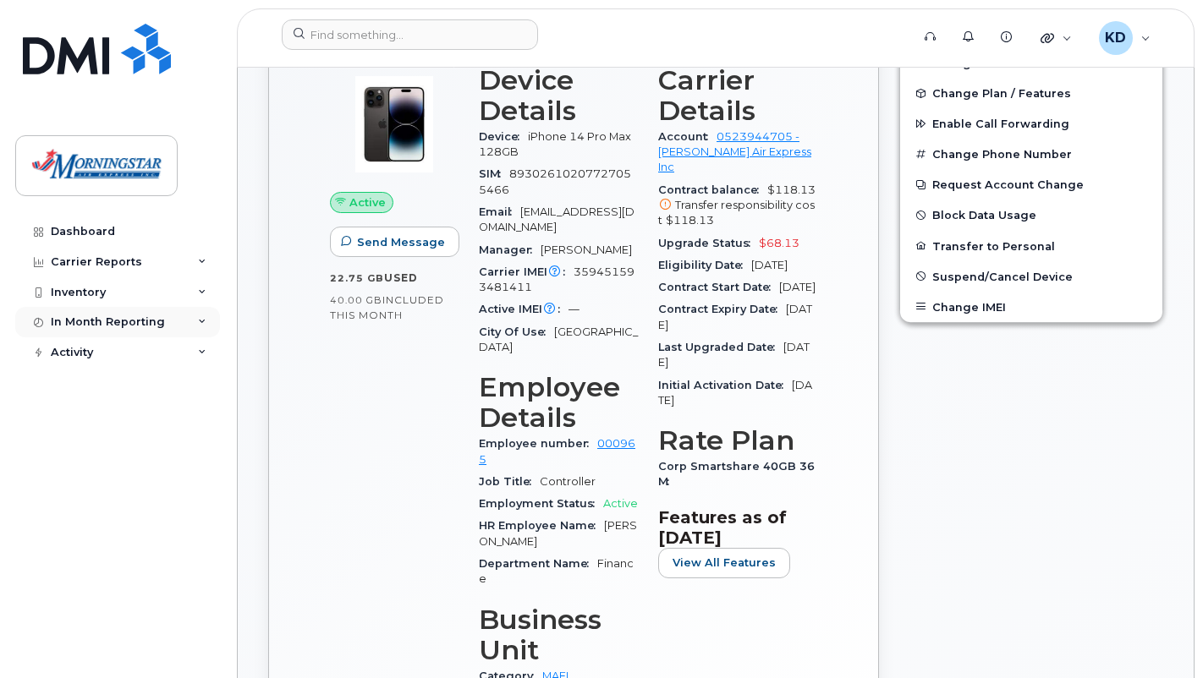
click at [178, 325] on div "In Month Reporting" at bounding box center [117, 322] width 205 height 30
click at [100, 354] on div "Data Usage" at bounding box center [92, 353] width 68 height 15
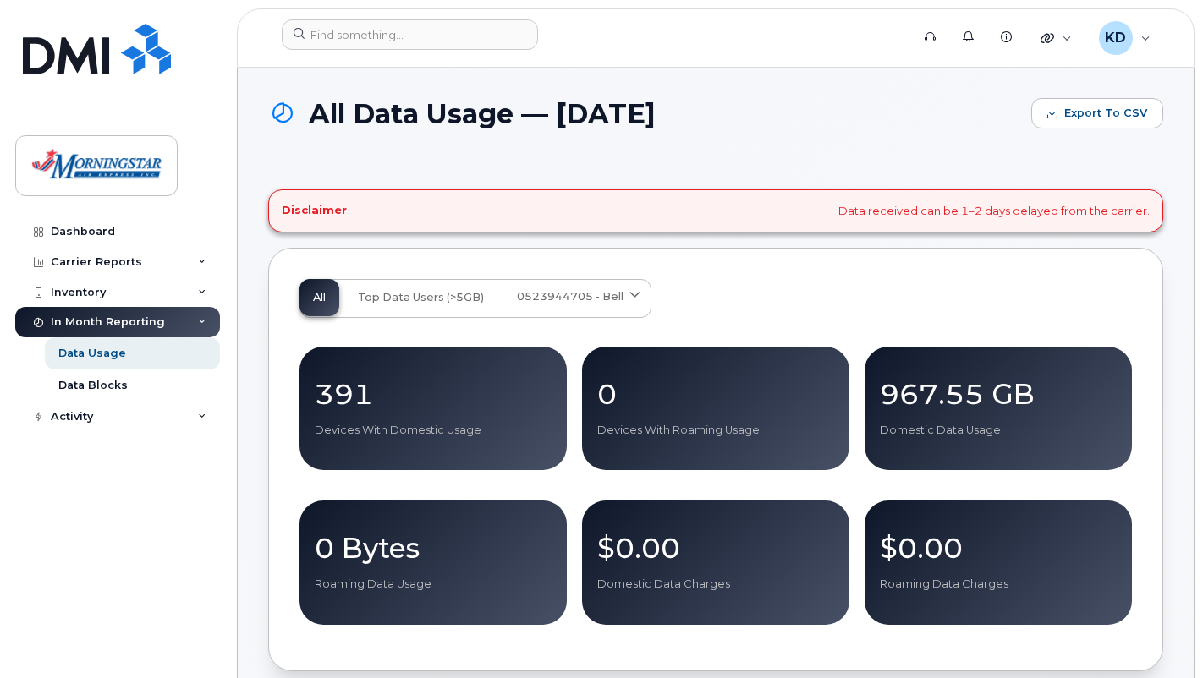
drag, startPoint x: 867, startPoint y: 405, endPoint x: 728, endPoint y: 280, distance: 186.9
click at [724, 276] on div "All Top Data Users (>5GB) 0523944705 - Bell Medium Business Data Share Corporat…" at bounding box center [715, 460] width 895 height 424
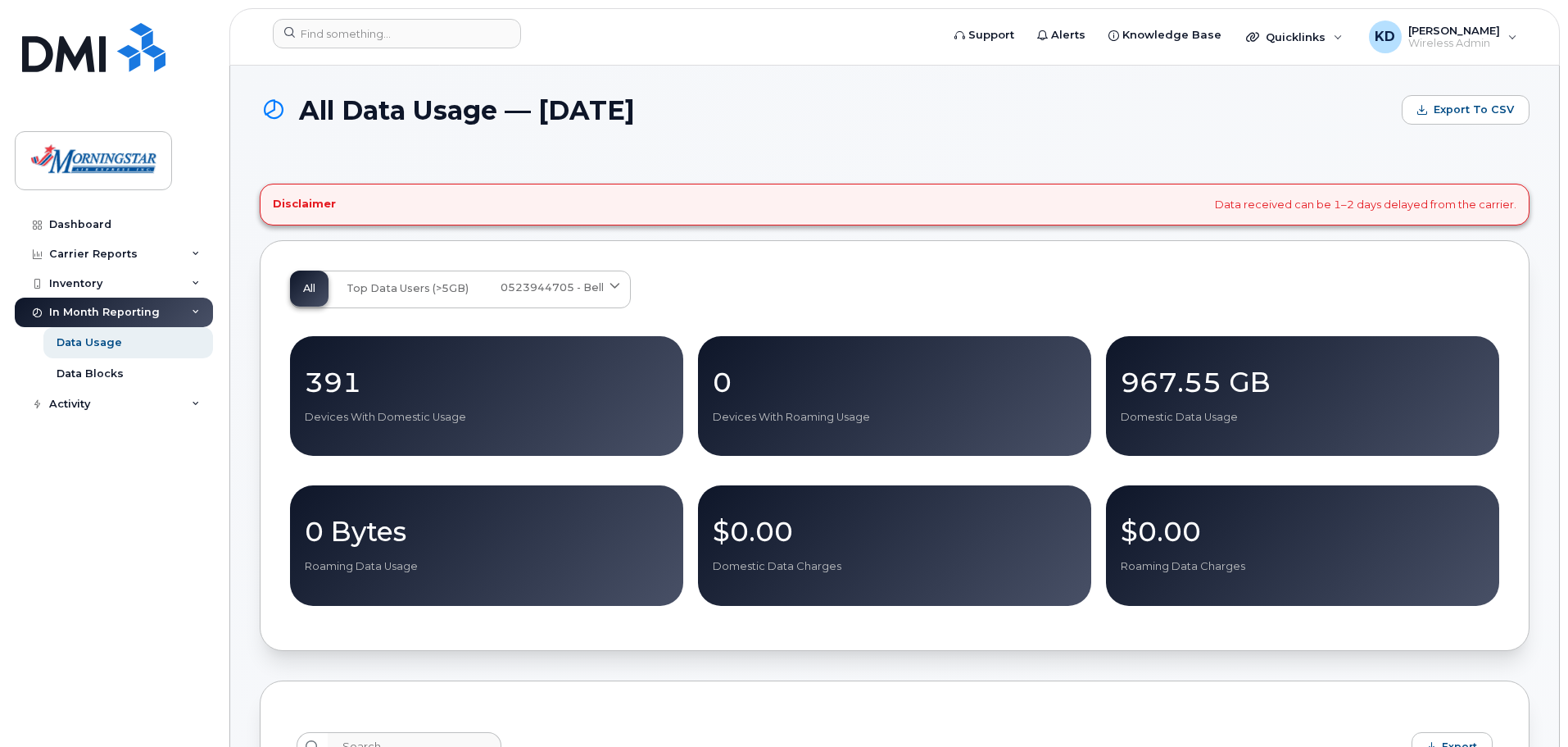
scroll to position [574, 0]
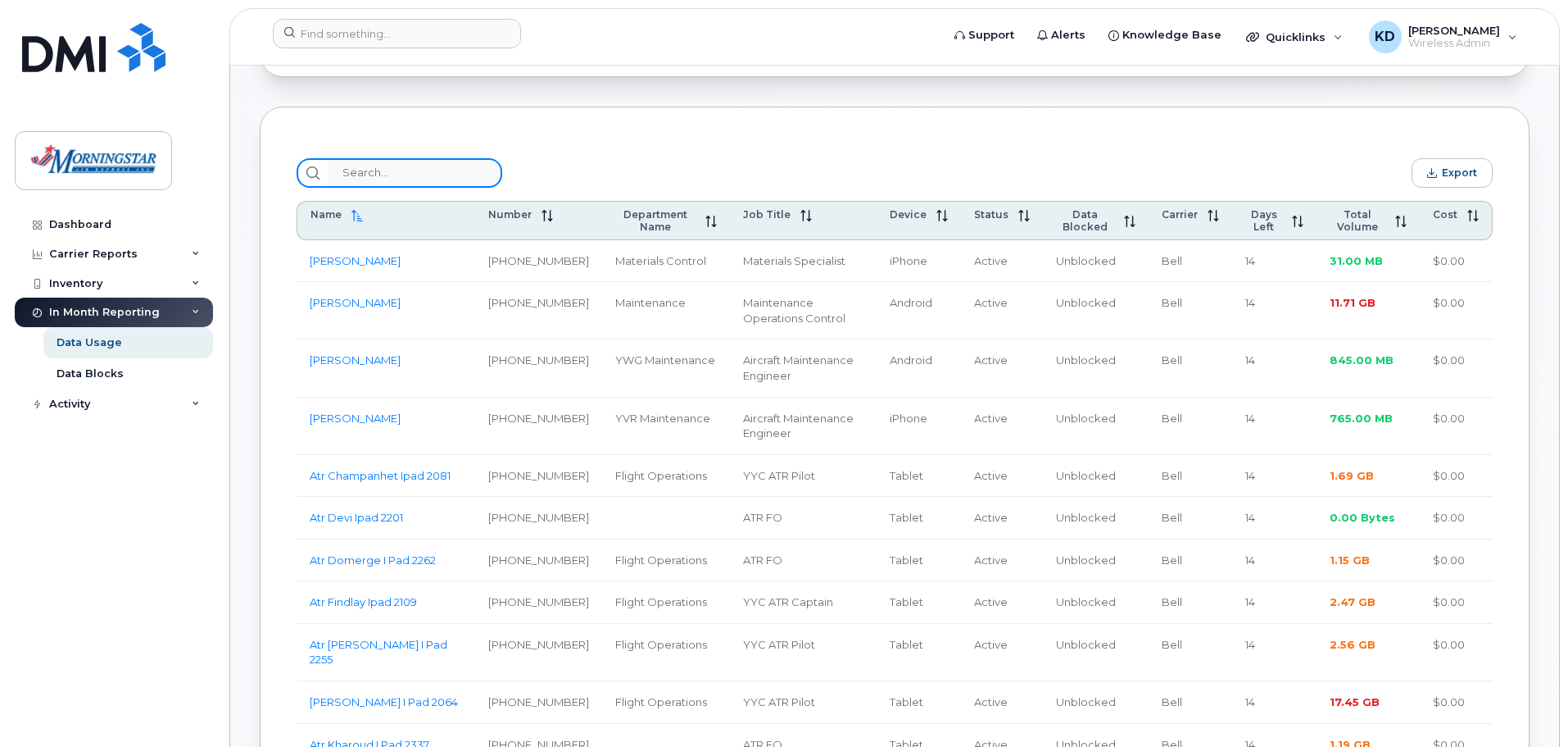
click at [426, 168] on input "search" at bounding box center [415, 172] width 174 height 29
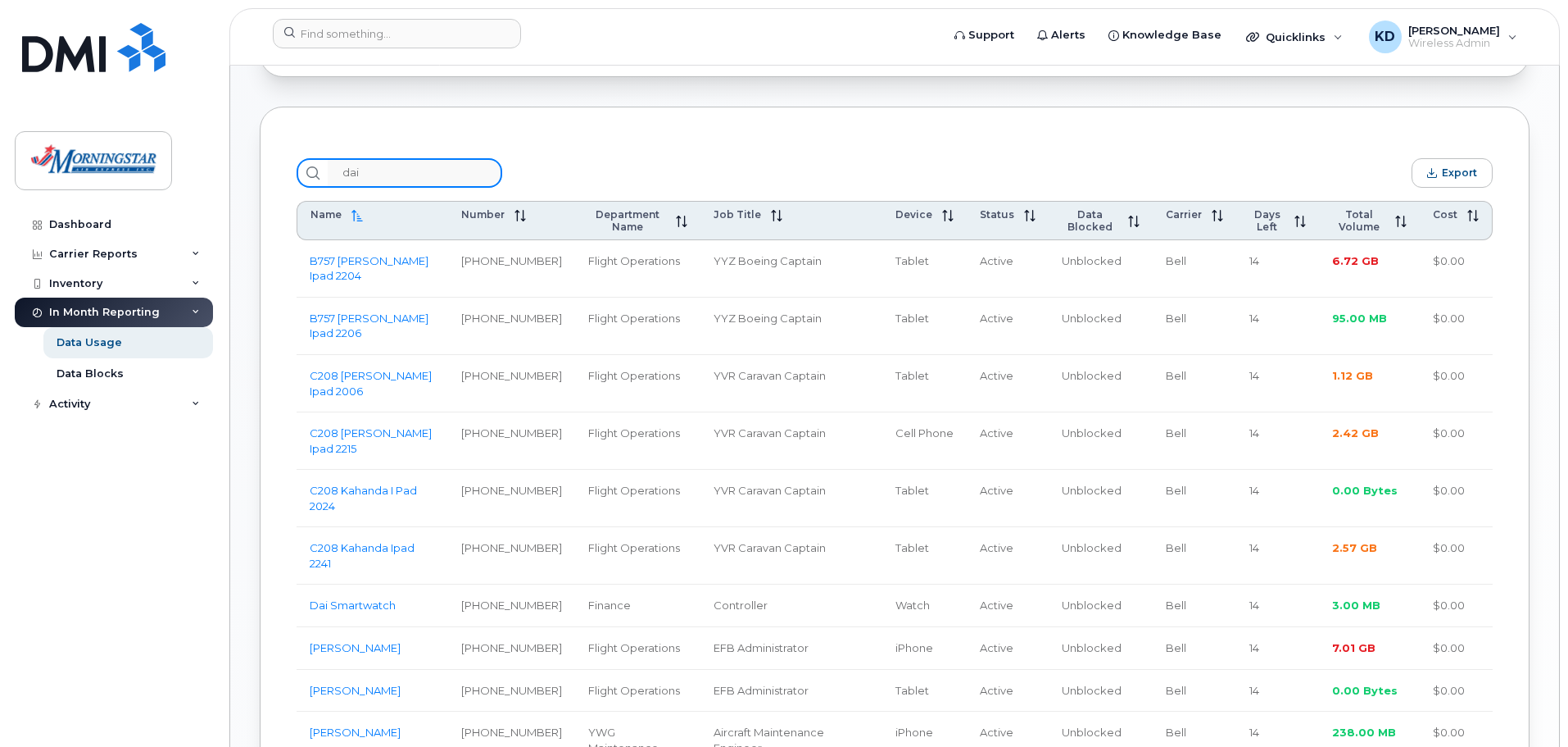
scroll to position [320, 0]
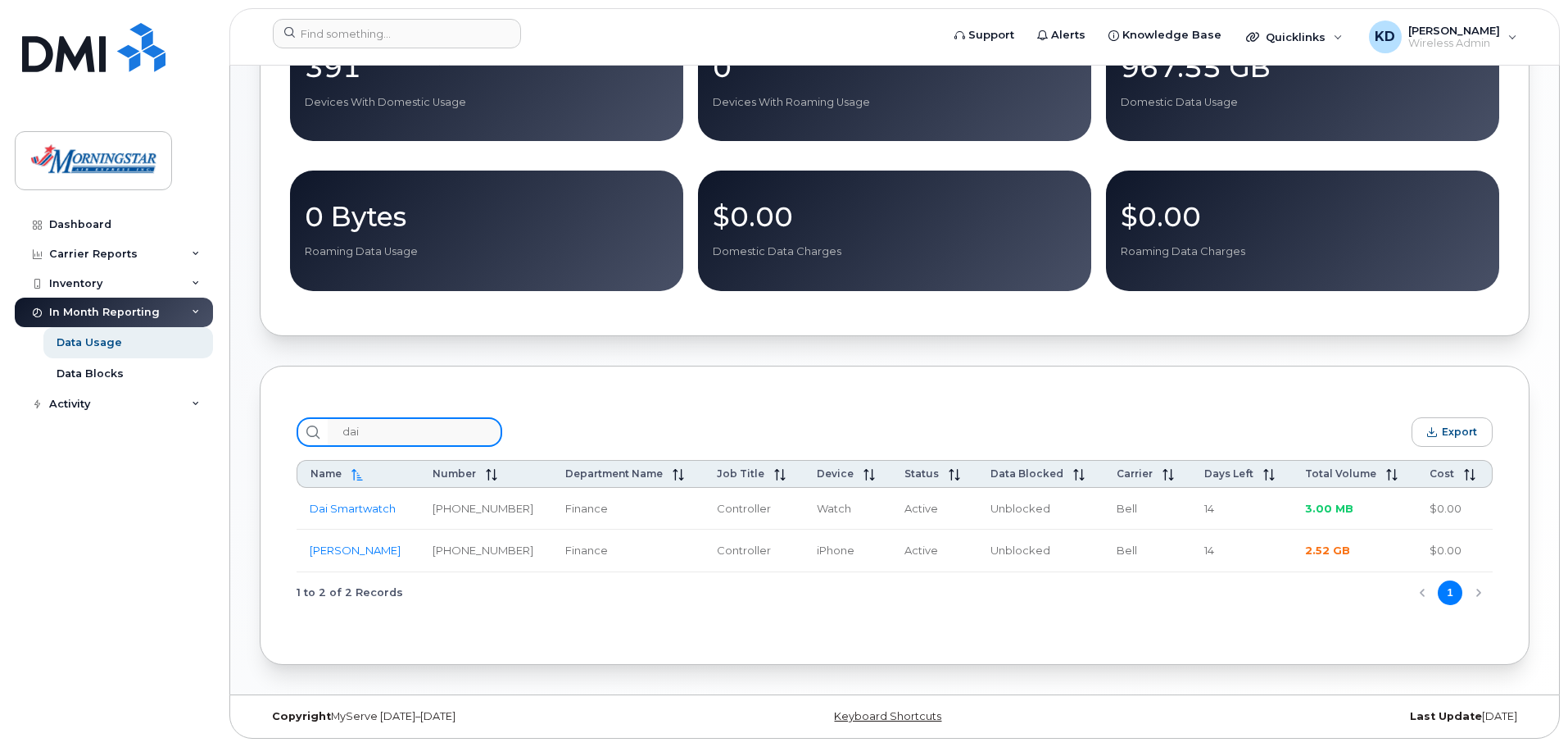
type input "dai"
click at [1164, 547] on span "2.52 GB" at bounding box center [1328, 550] width 46 height 14
drag, startPoint x: 438, startPoint y: 426, endPoint x: 138, endPoint y: 412, distance: 300.3
click at [231, 422] on div "Support Alerts Knowledge Base Quicklinks Suspend / Cancel Device Change SIM Car…" at bounding box center [895, 223] width 1329 height 944
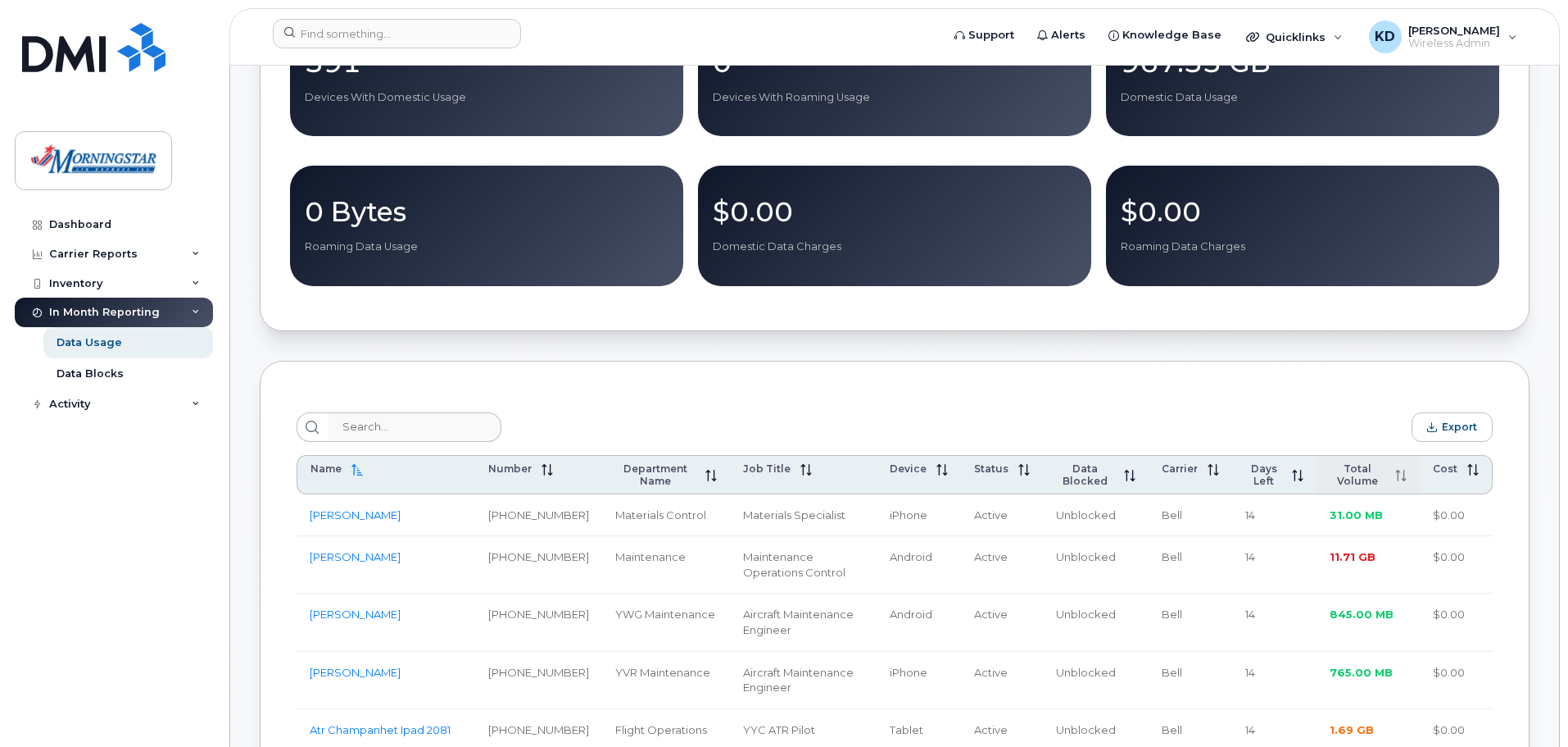
click at [1164, 472] on span "Total Volume" at bounding box center [1358, 474] width 56 height 24
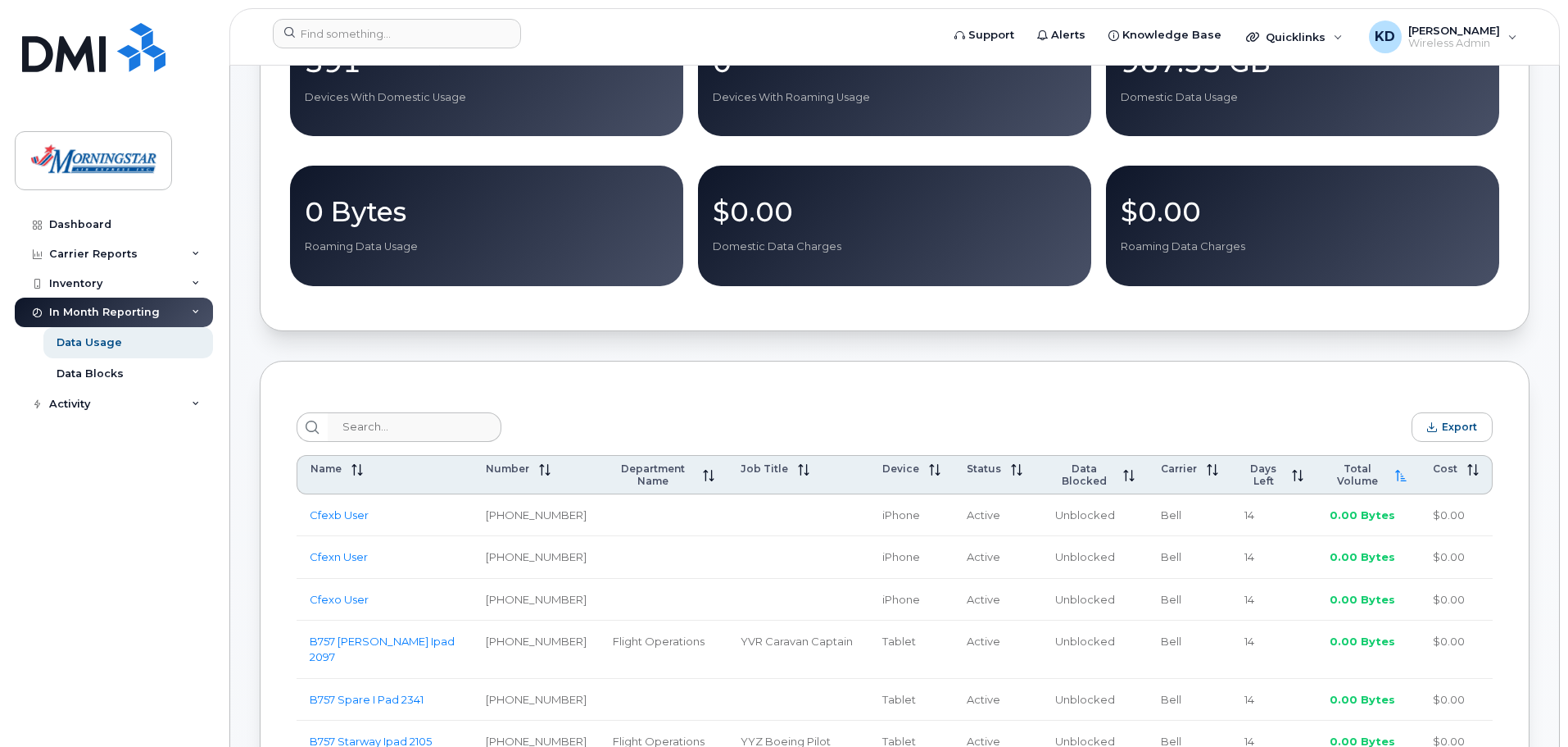
click at [1164, 484] on span "Total Volume" at bounding box center [1358, 474] width 56 height 24
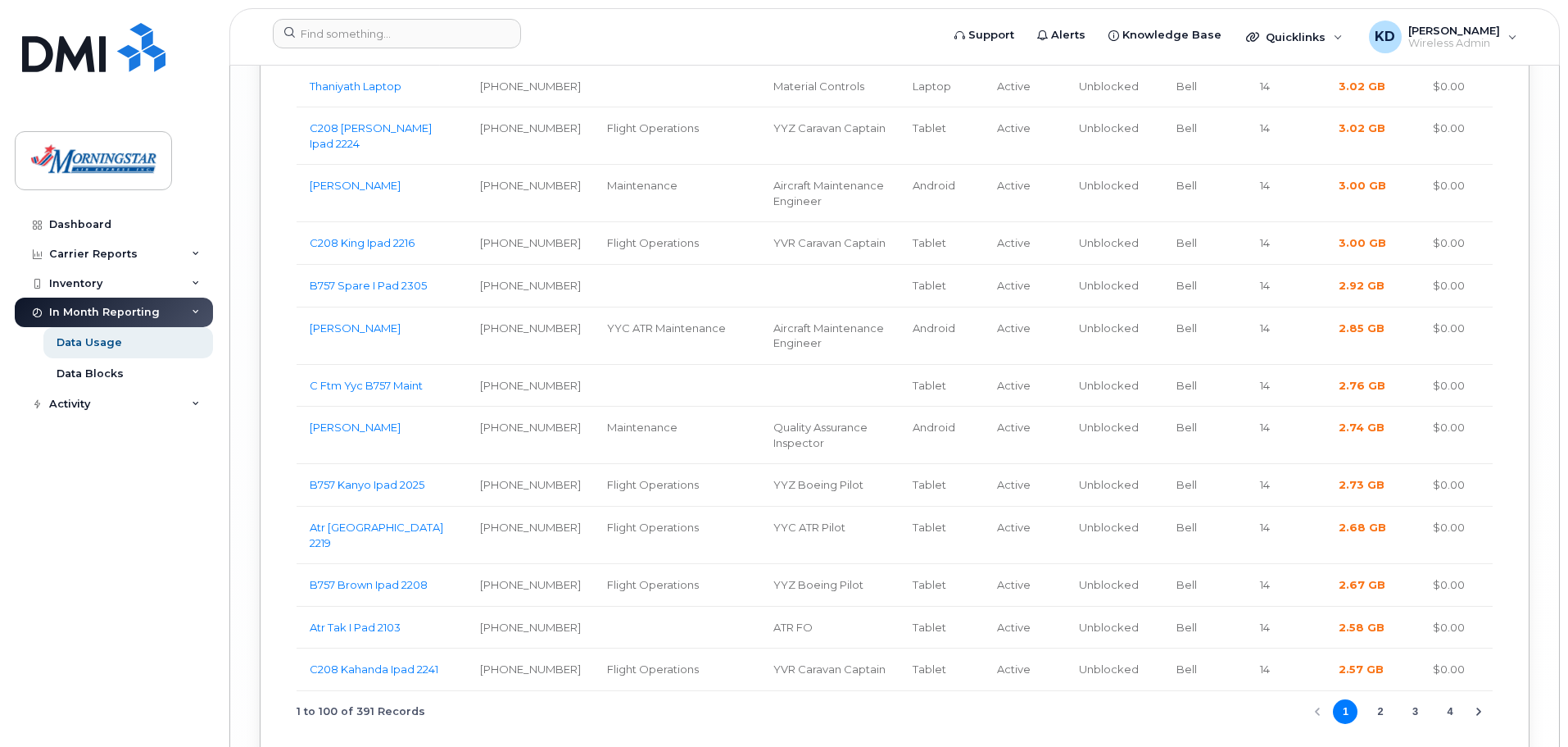
scroll to position [5553, 0]
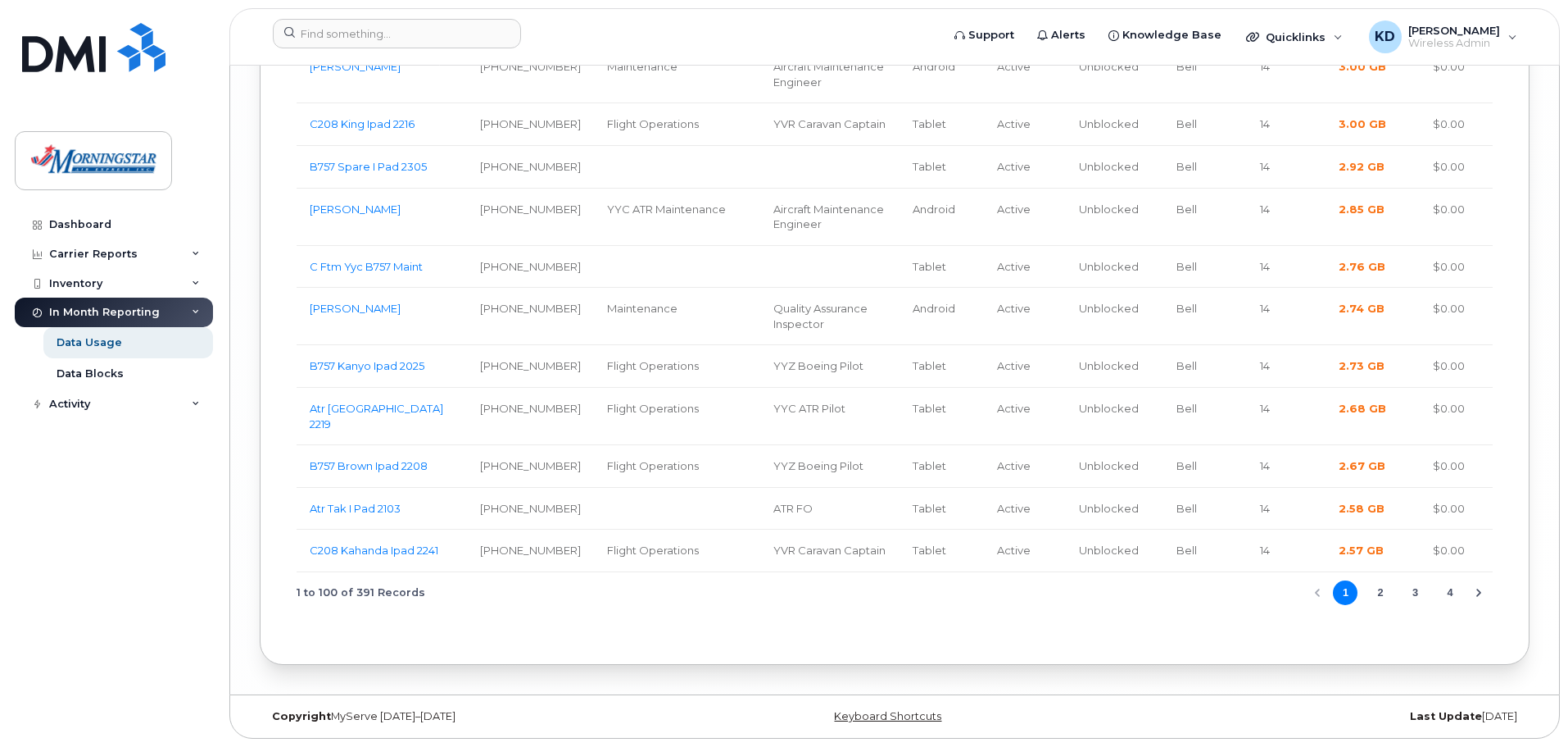
click at [1164, 593] on button "2" at bounding box center [1380, 592] width 24 height 24
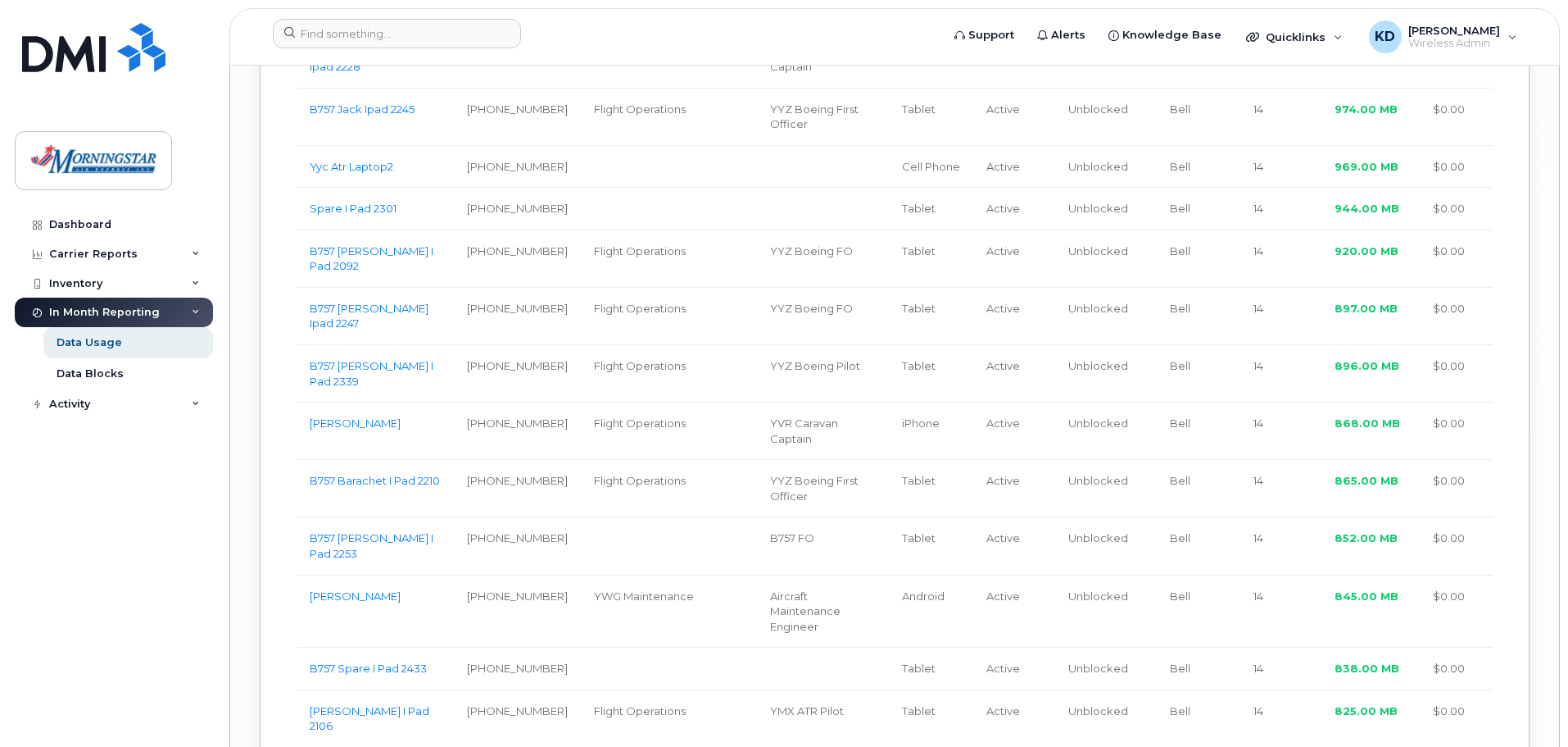
scroll to position [4432, 0]
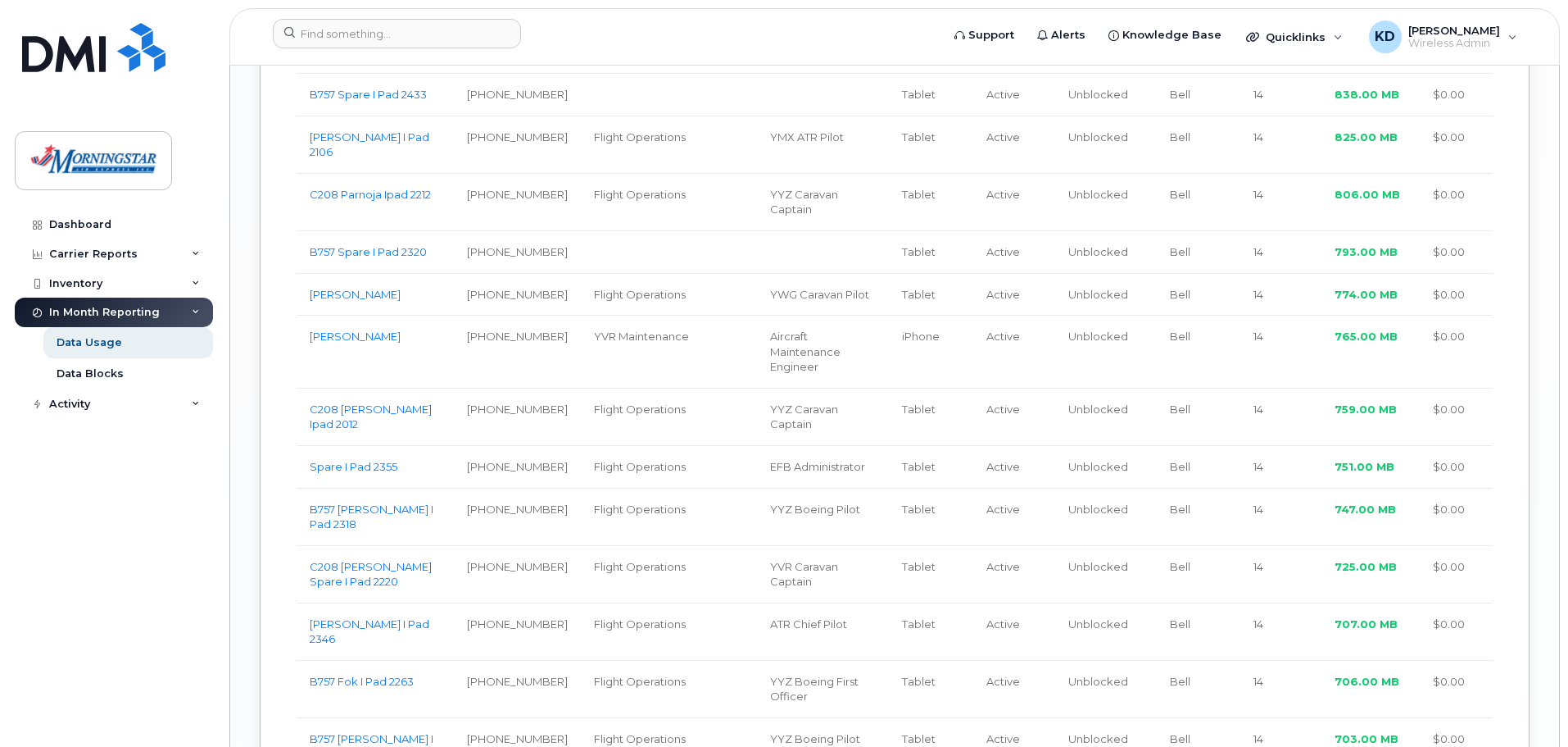
drag, startPoint x: 1325, startPoint y: 561, endPoint x: 251, endPoint y: 598, distance: 1074.6
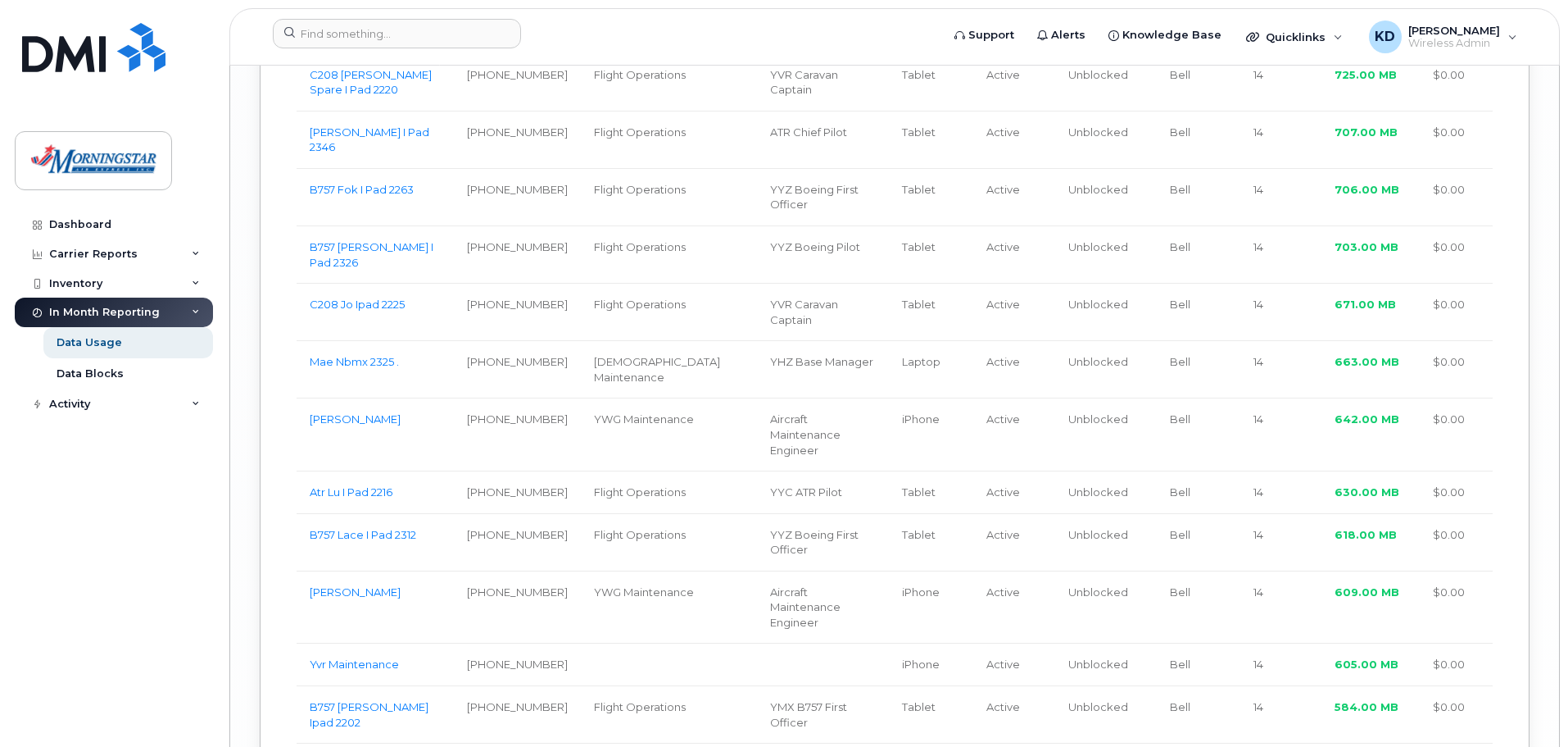
drag, startPoint x: 1084, startPoint y: 630, endPoint x: 1066, endPoint y: 657, distance: 32.4
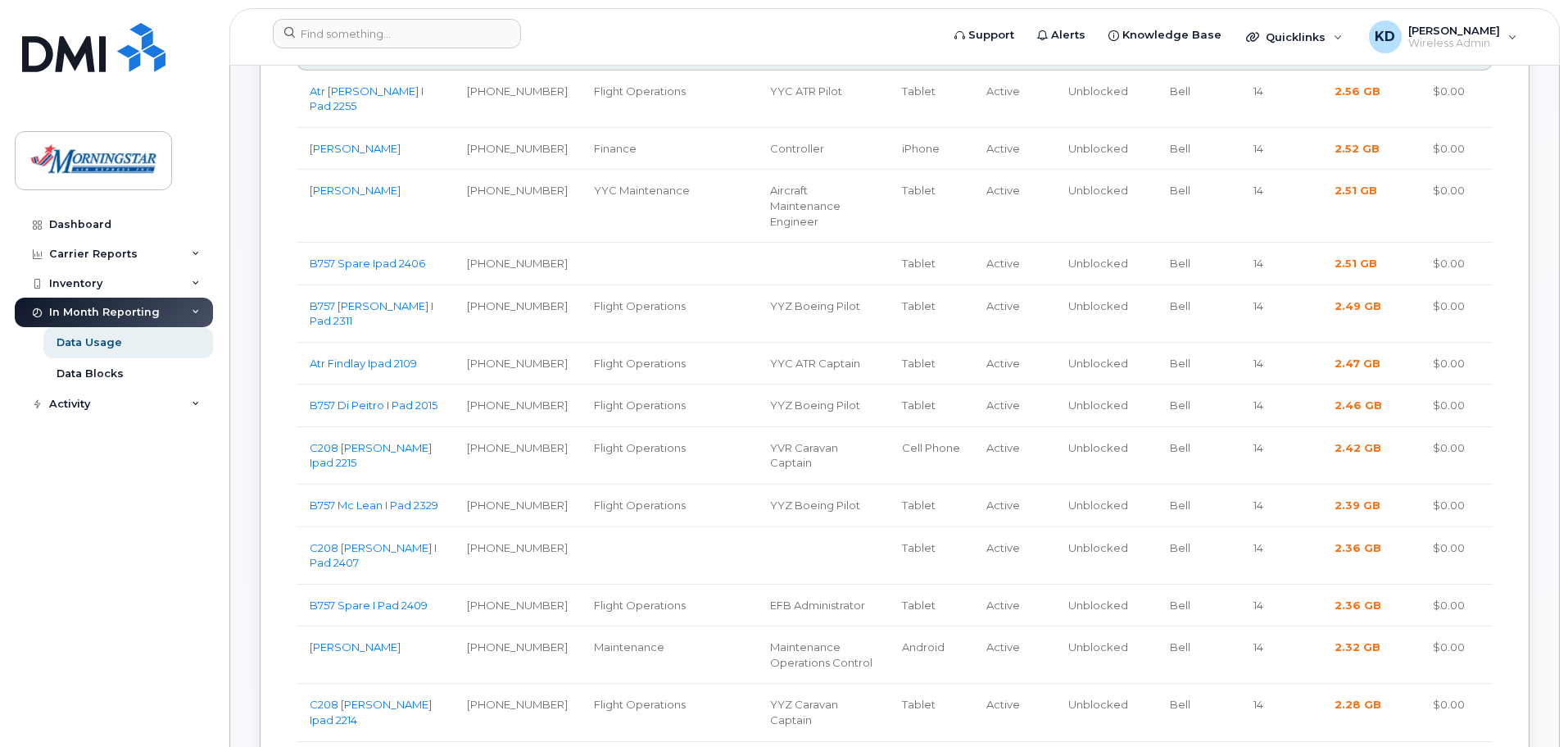
scroll to position [497, 0]
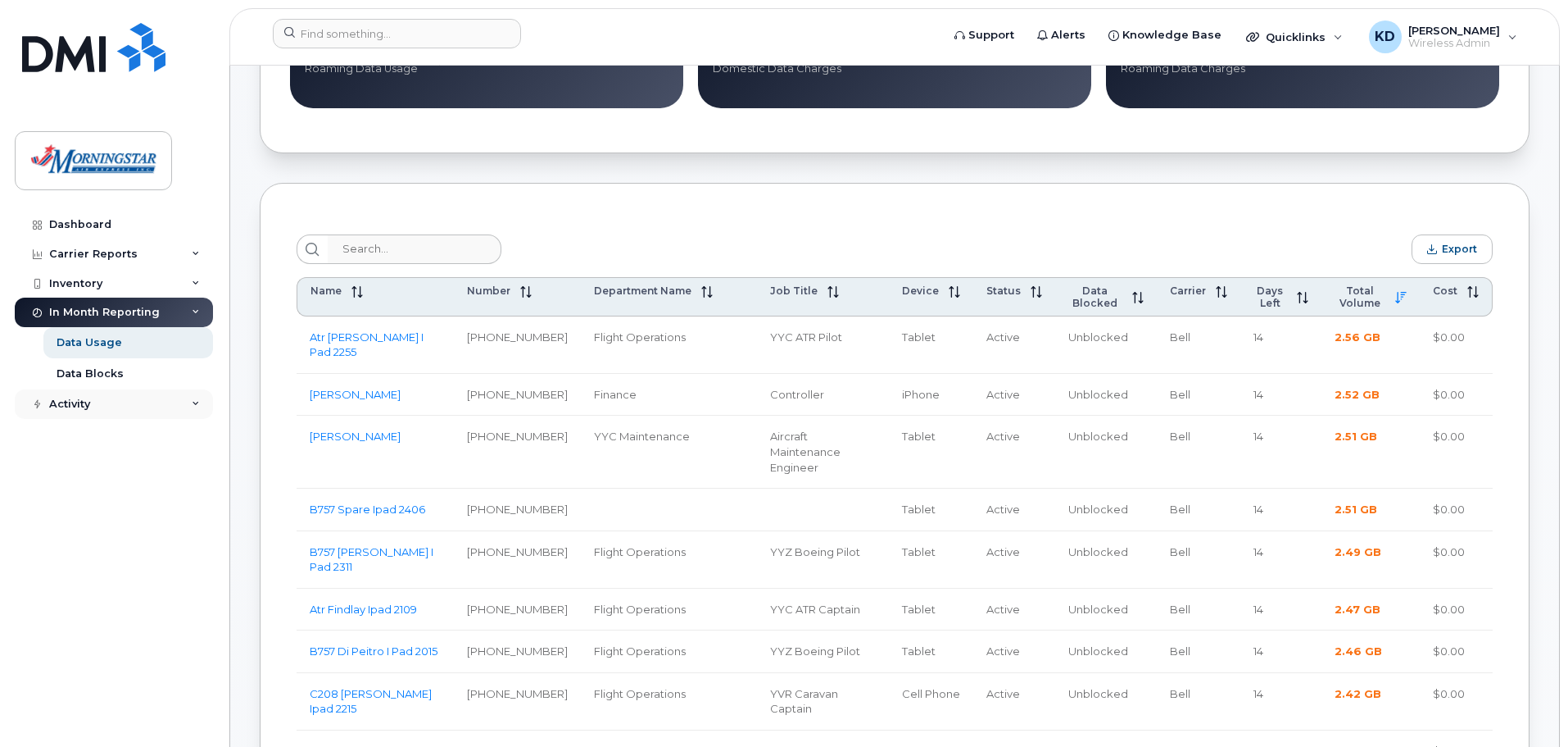
click at [121, 404] on div "Activity" at bounding box center [113, 404] width 199 height 29
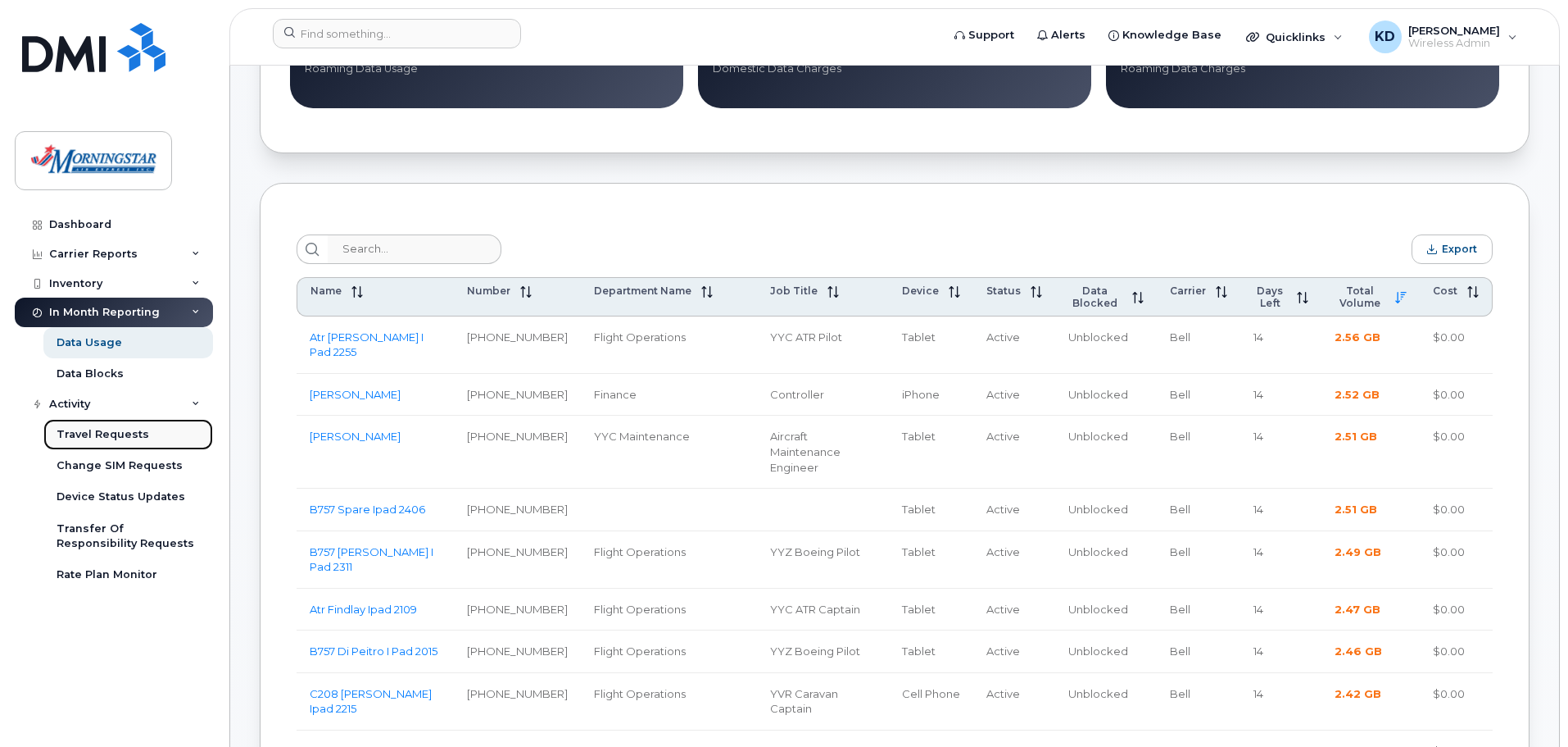
click at [117, 433] on div "Travel Requests" at bounding box center [103, 434] width 93 height 15
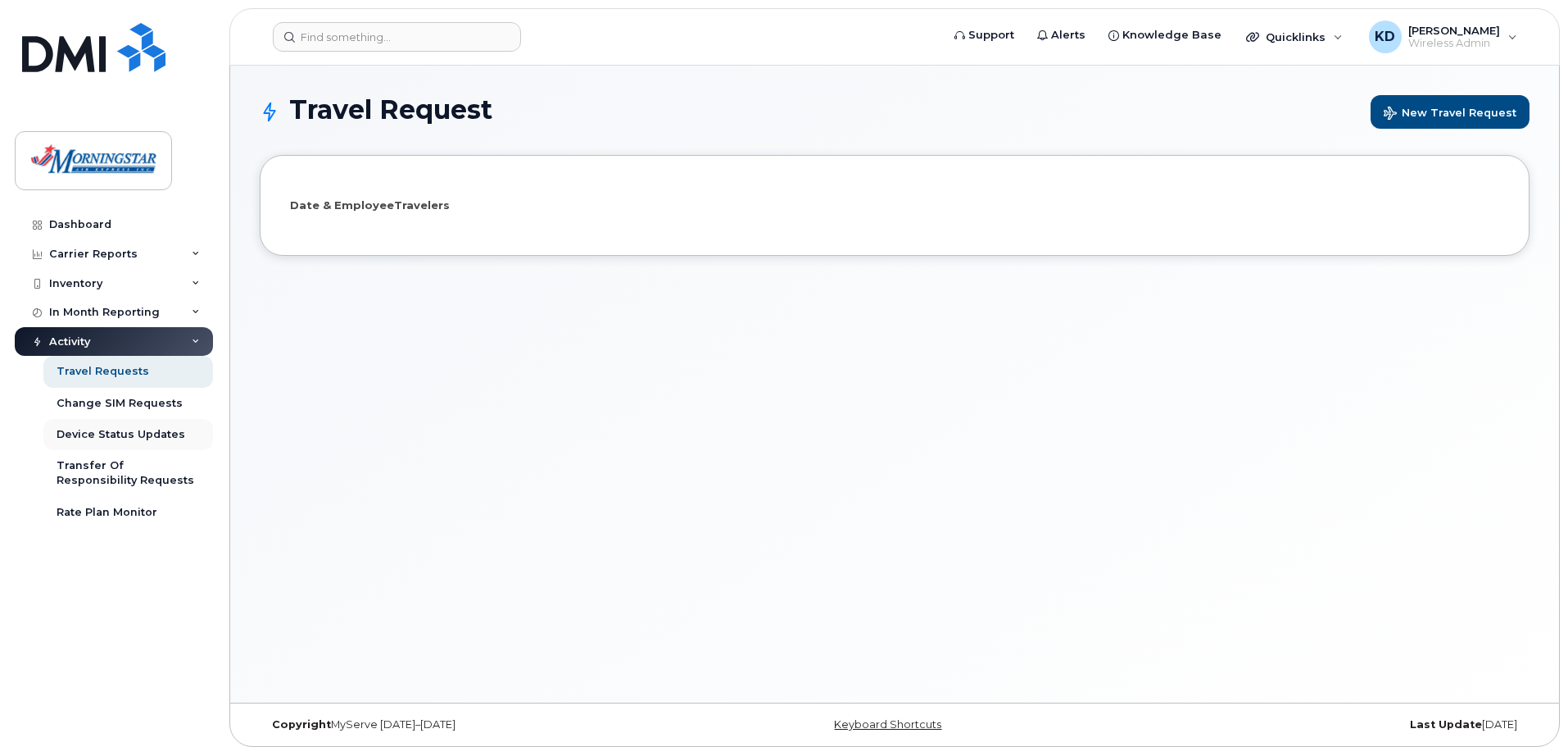
select select
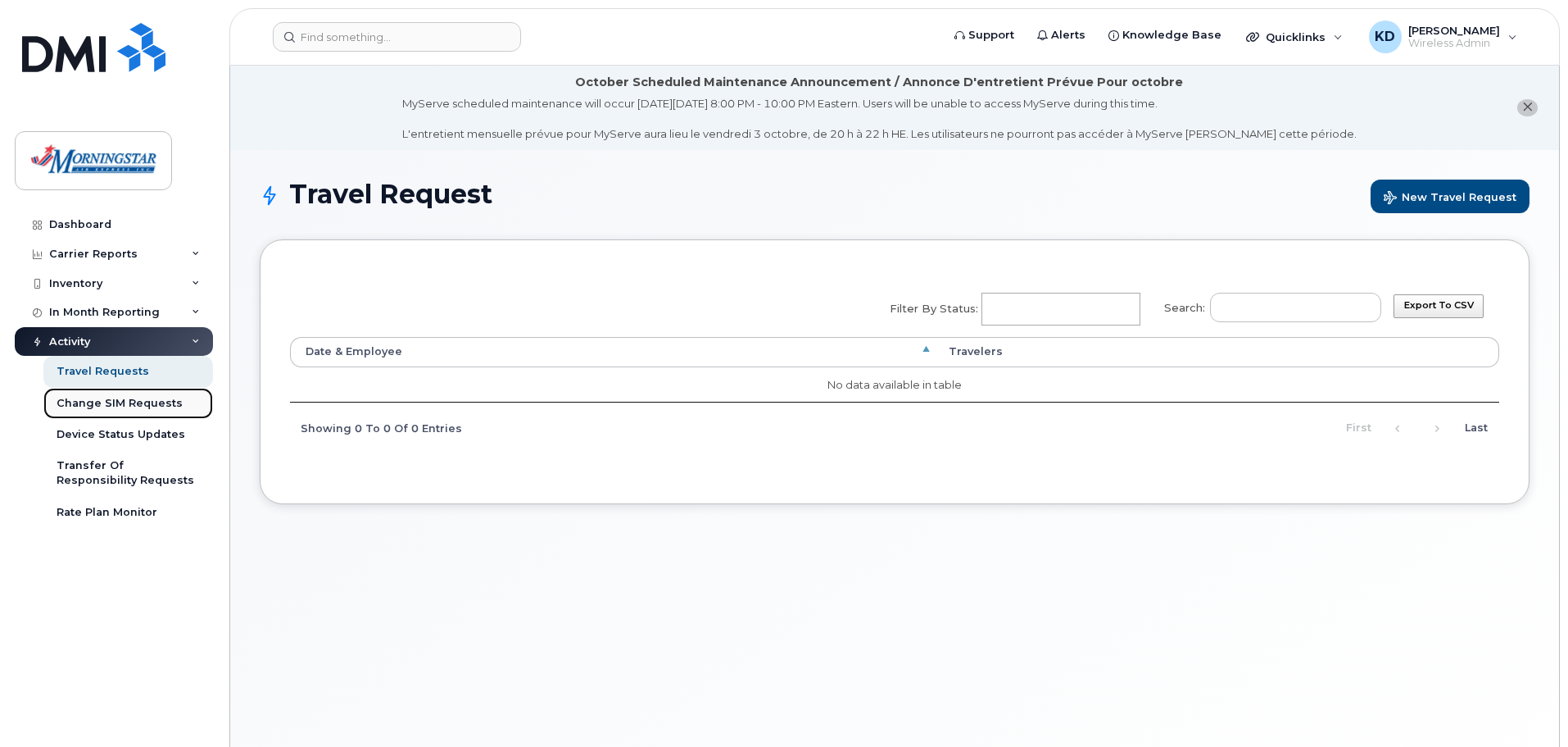
click at [136, 407] on div "Change SIM Requests" at bounding box center [119, 403] width 126 height 15
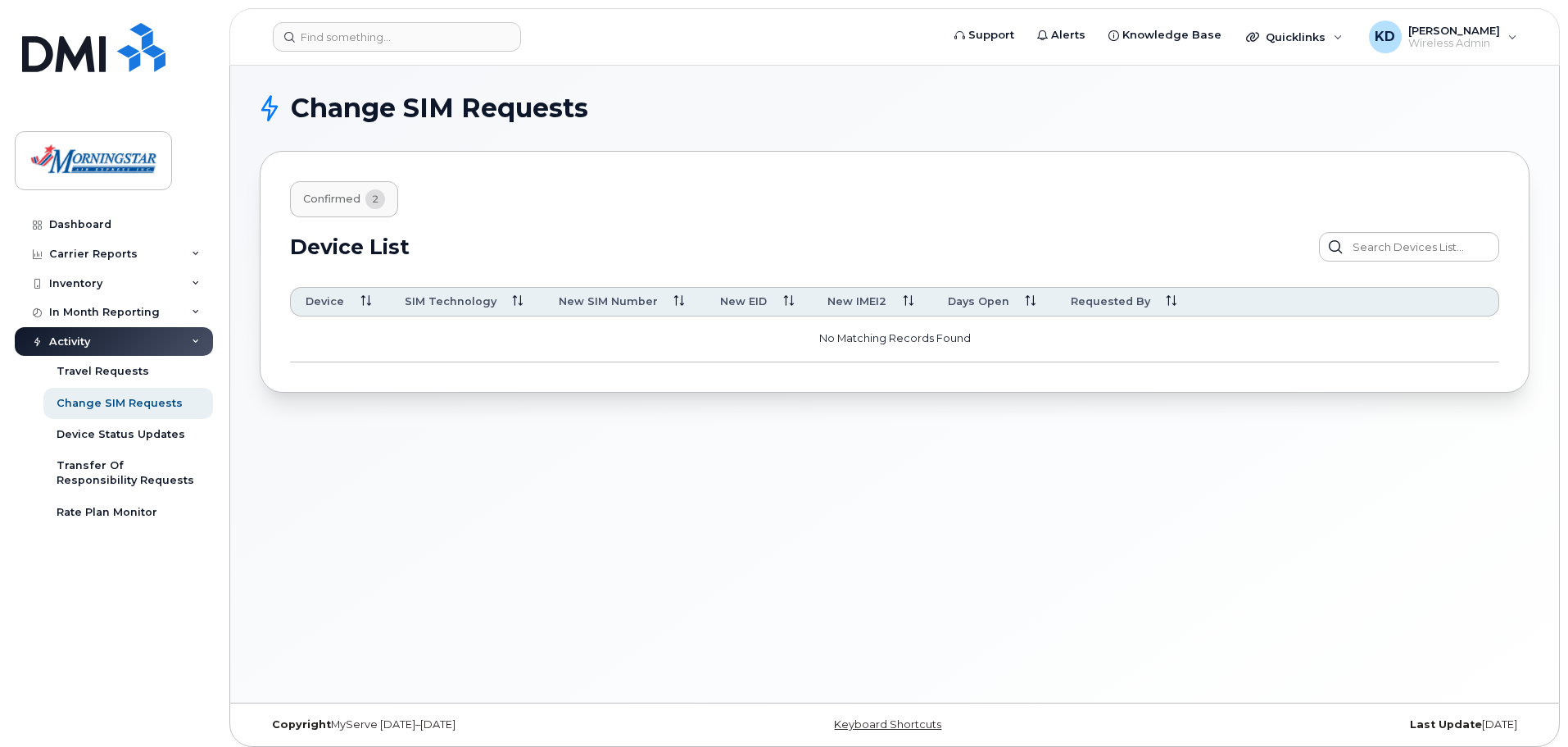
click at [320, 179] on div "confirmed 2 Device List Device SIM Technology New SIM Number New EID New IMEI2 …" at bounding box center [894, 272] width 1270 height 242
click at [326, 196] on span "confirmed" at bounding box center [331, 200] width 57 height 14
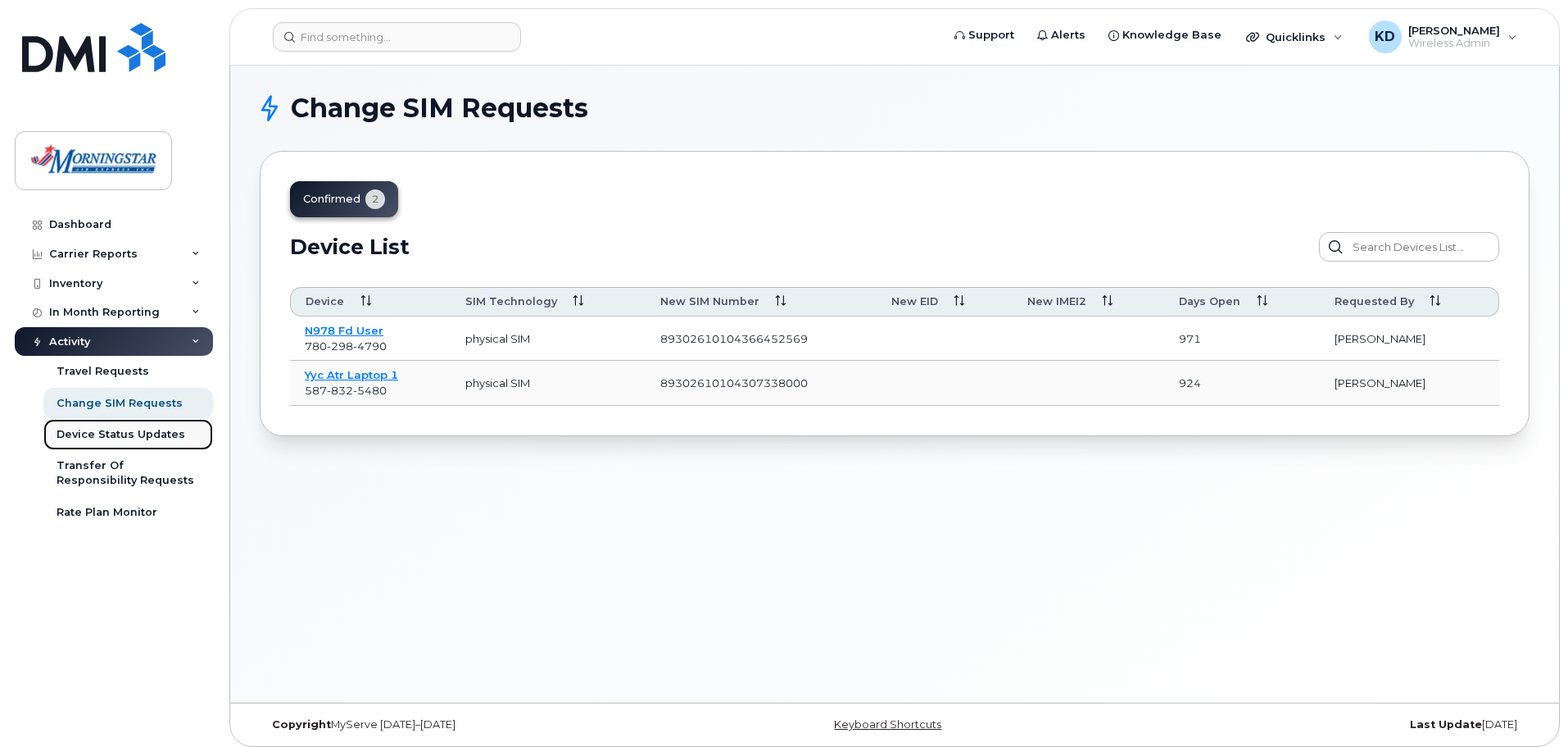
click at [170, 436] on div "Device Status Updates" at bounding box center [120, 434] width 129 height 15
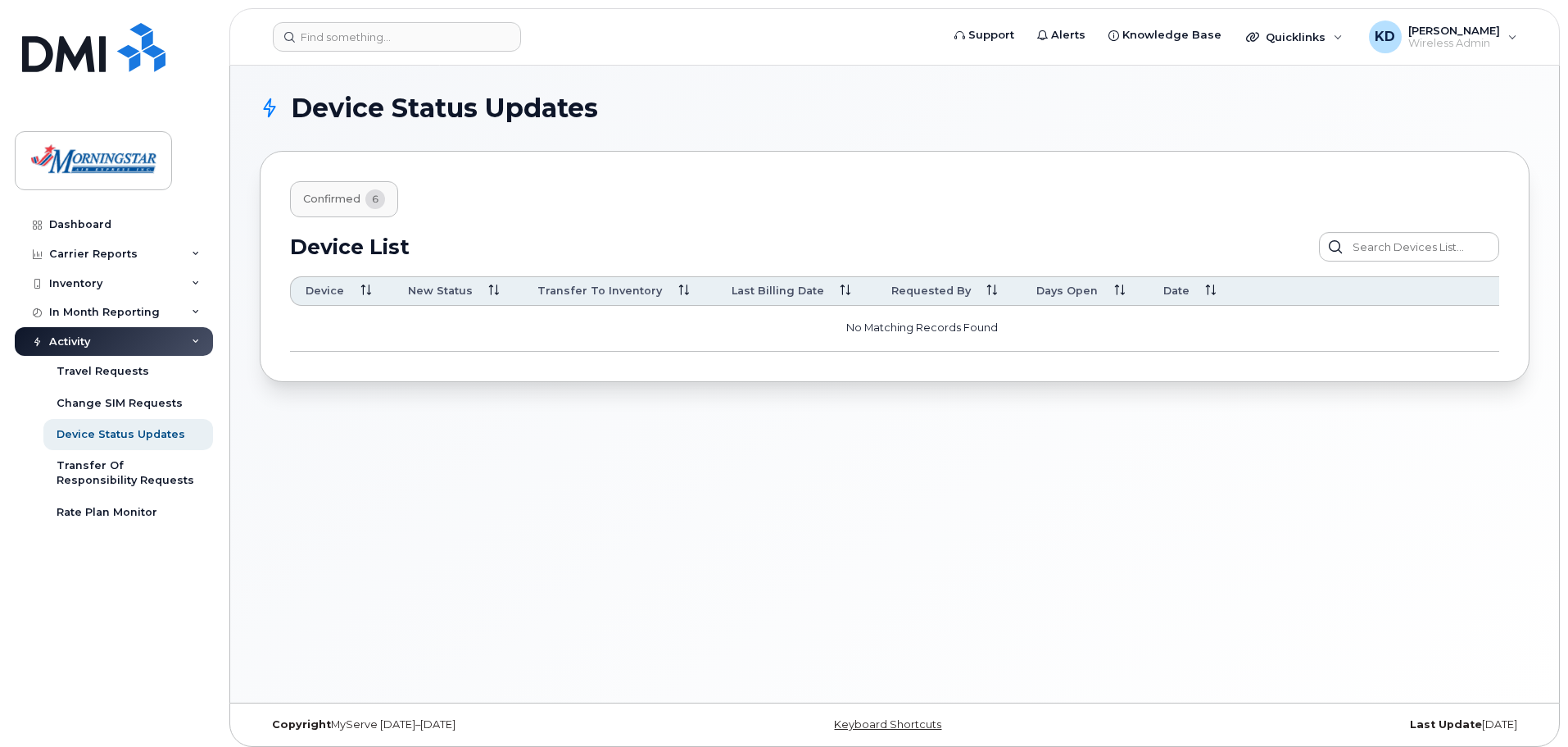
click at [517, 516] on div "Device Status Updates Confirmed 6 Device List Confirm Request Resend Notificati…" at bounding box center [895, 384] width 1329 height 637
click at [341, 195] on span "Confirmed" at bounding box center [331, 200] width 57 height 14
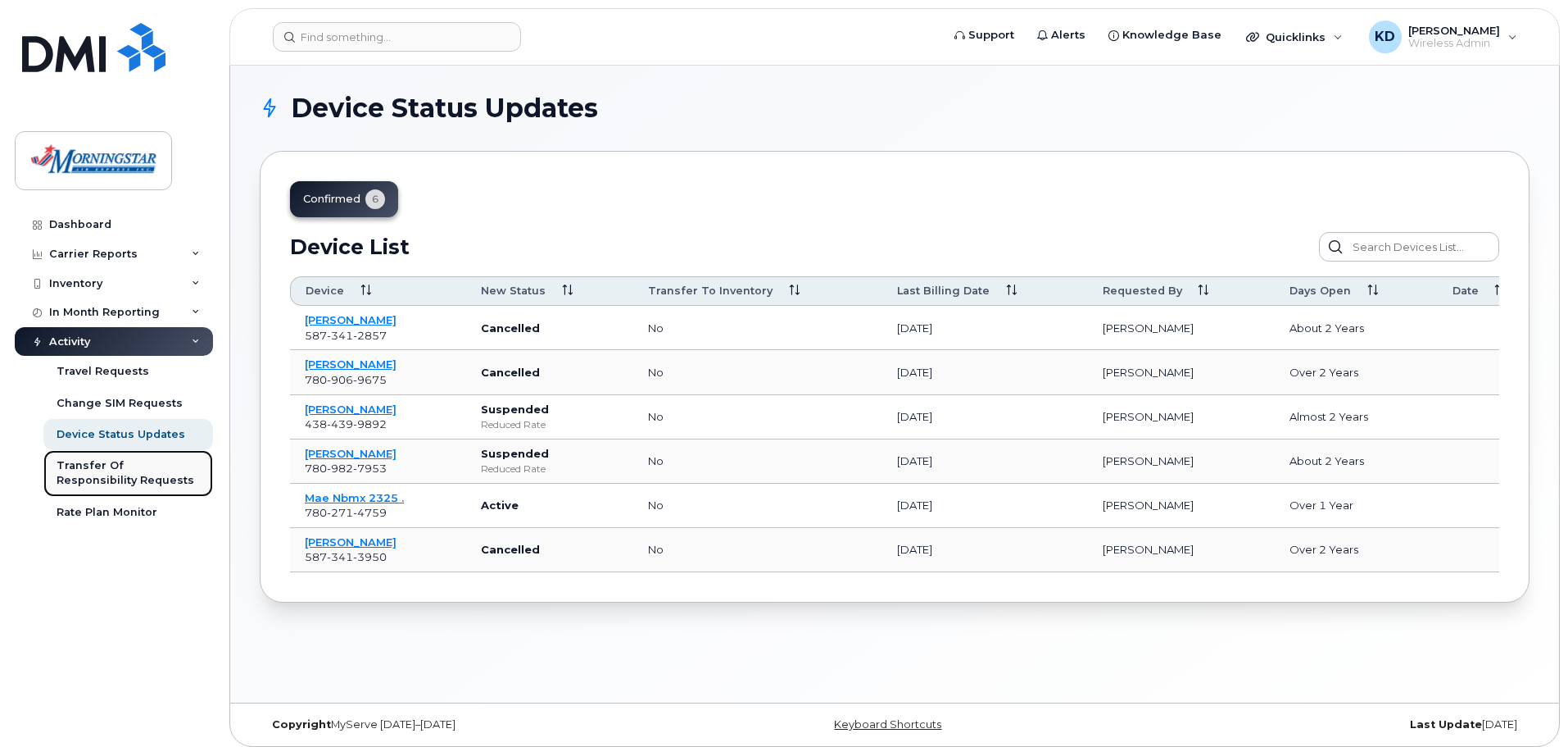
click at [131, 464] on div "Transfer Of Responsibility Requests" at bounding box center [128, 473] width 143 height 30
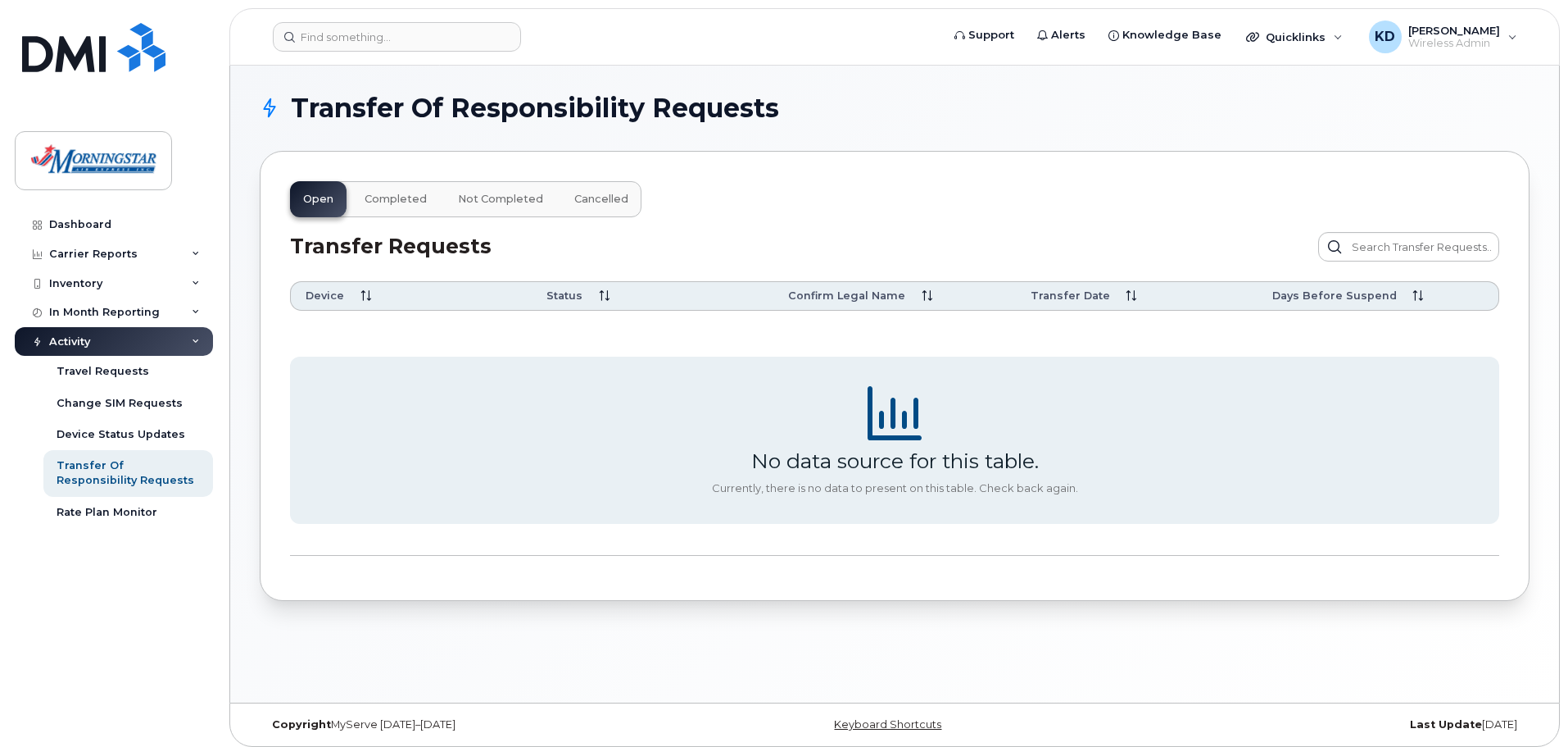
click at [419, 200] on span "Completed" at bounding box center [395, 200] width 62 height 14
click at [497, 199] on span "Not Completed" at bounding box center [501, 200] width 85 height 14
click at [598, 204] on span "Cancelled" at bounding box center [601, 200] width 54 height 14
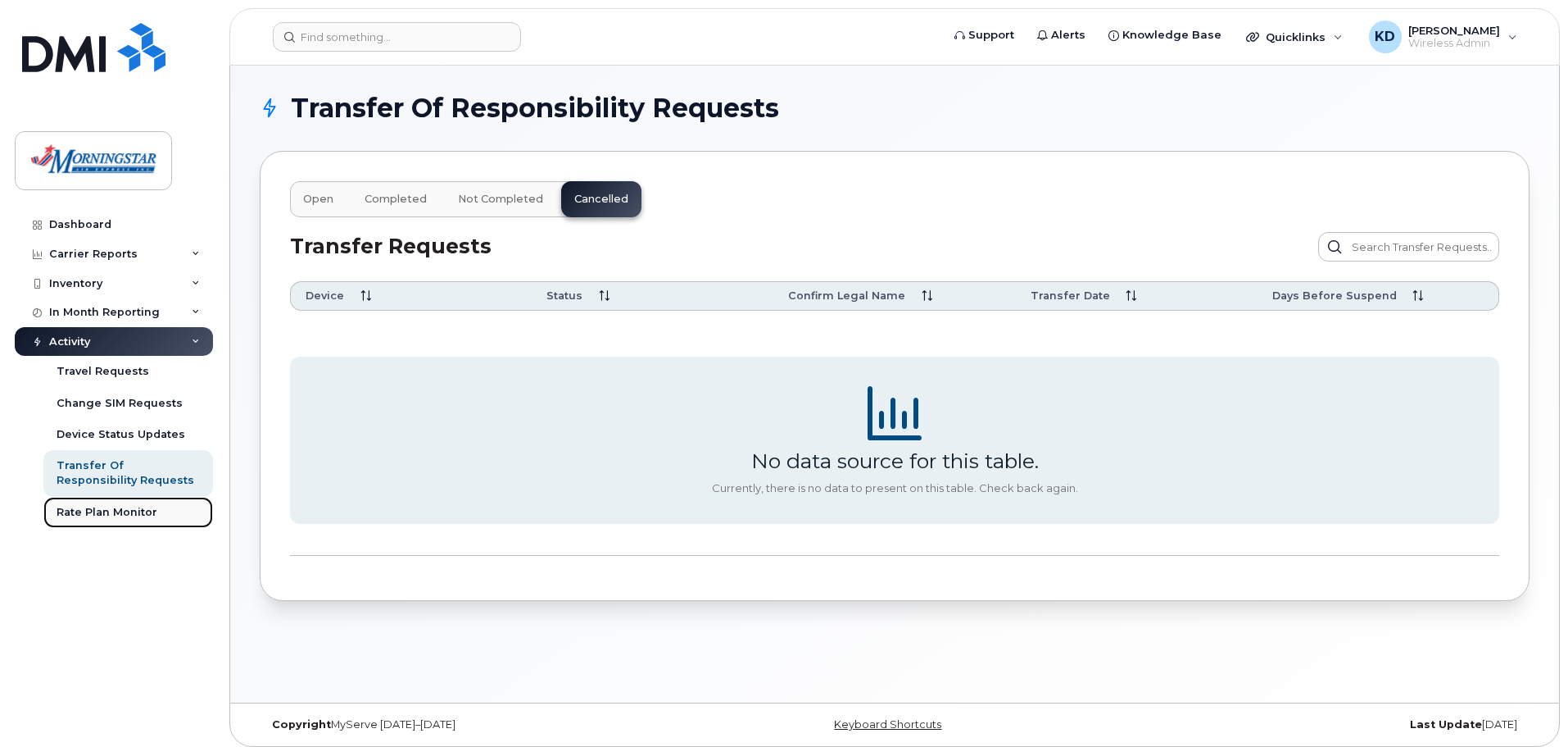
click at [133, 510] on div "Rate Plan Monitor" at bounding box center [107, 512] width 101 height 15
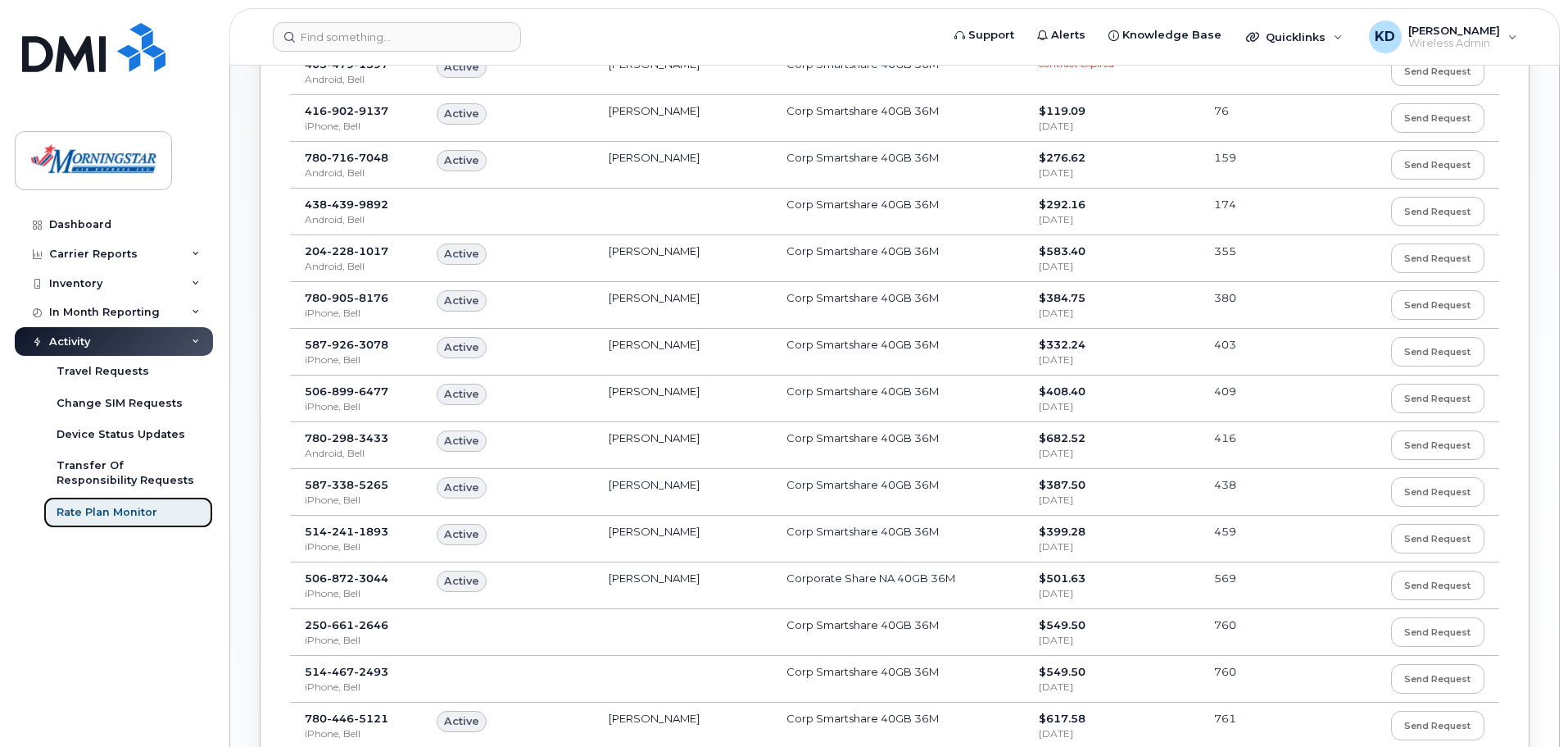
scroll to position [902, 0]
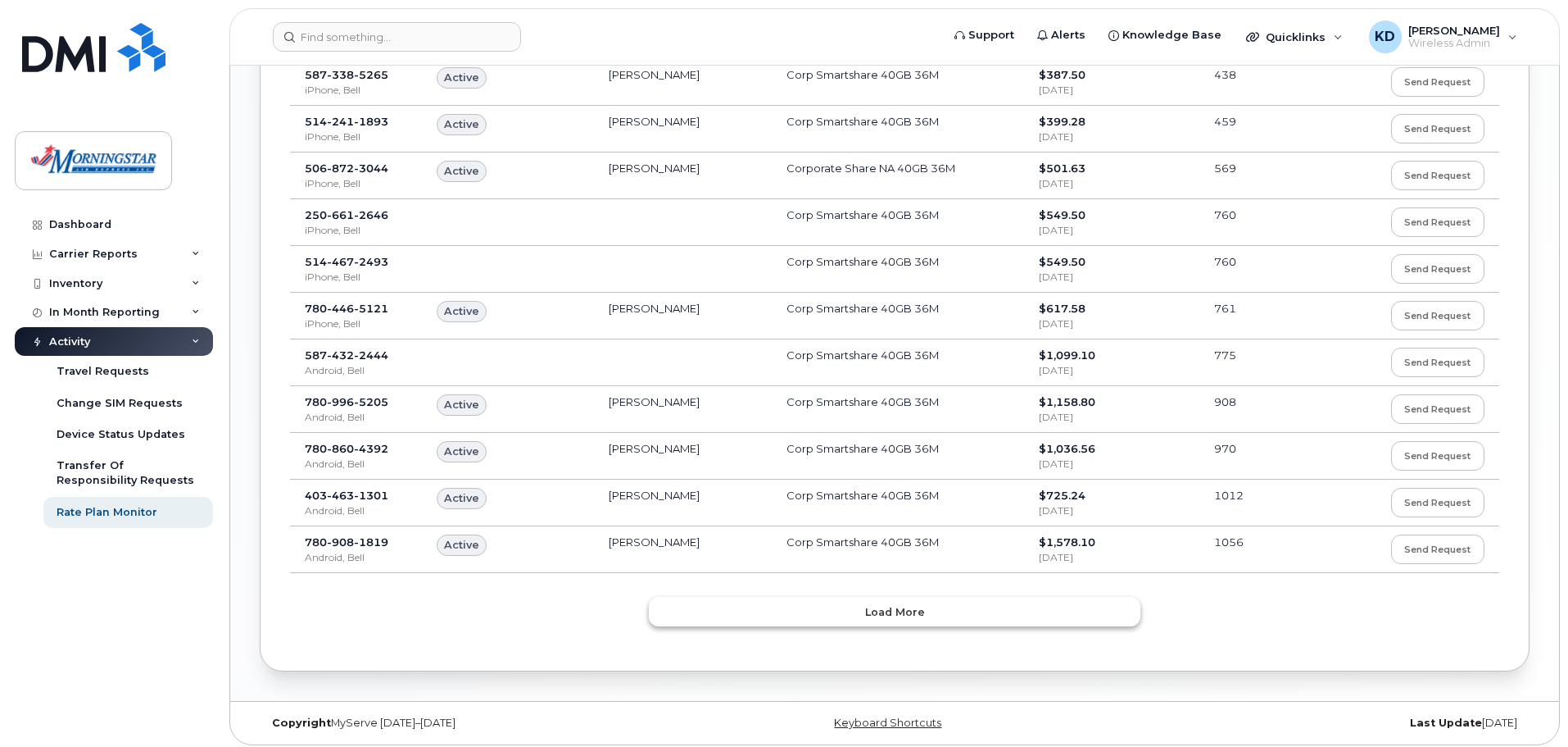
click at [1063, 609] on button "Load more" at bounding box center [895, 611] width 492 height 29
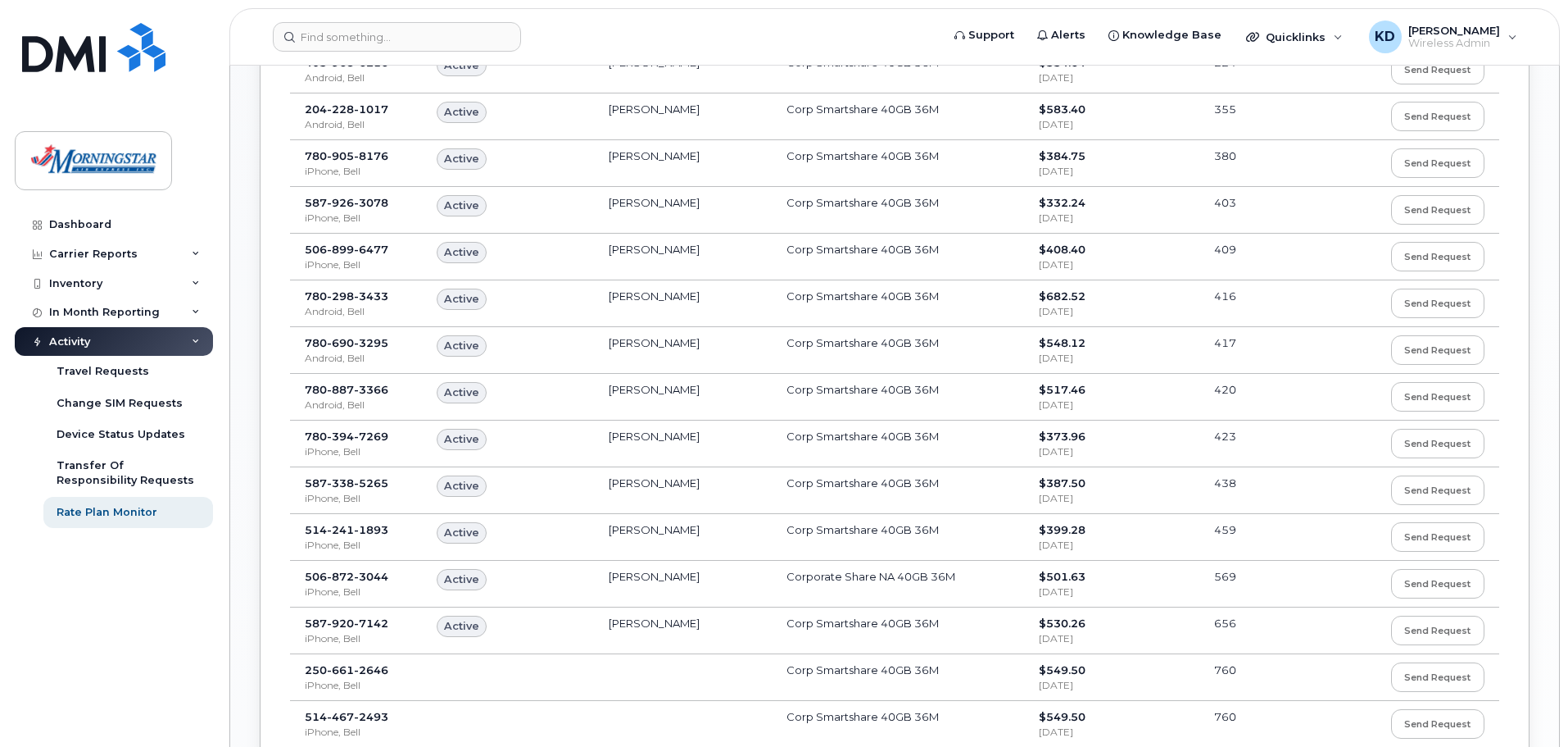
scroll to position [1229, 0]
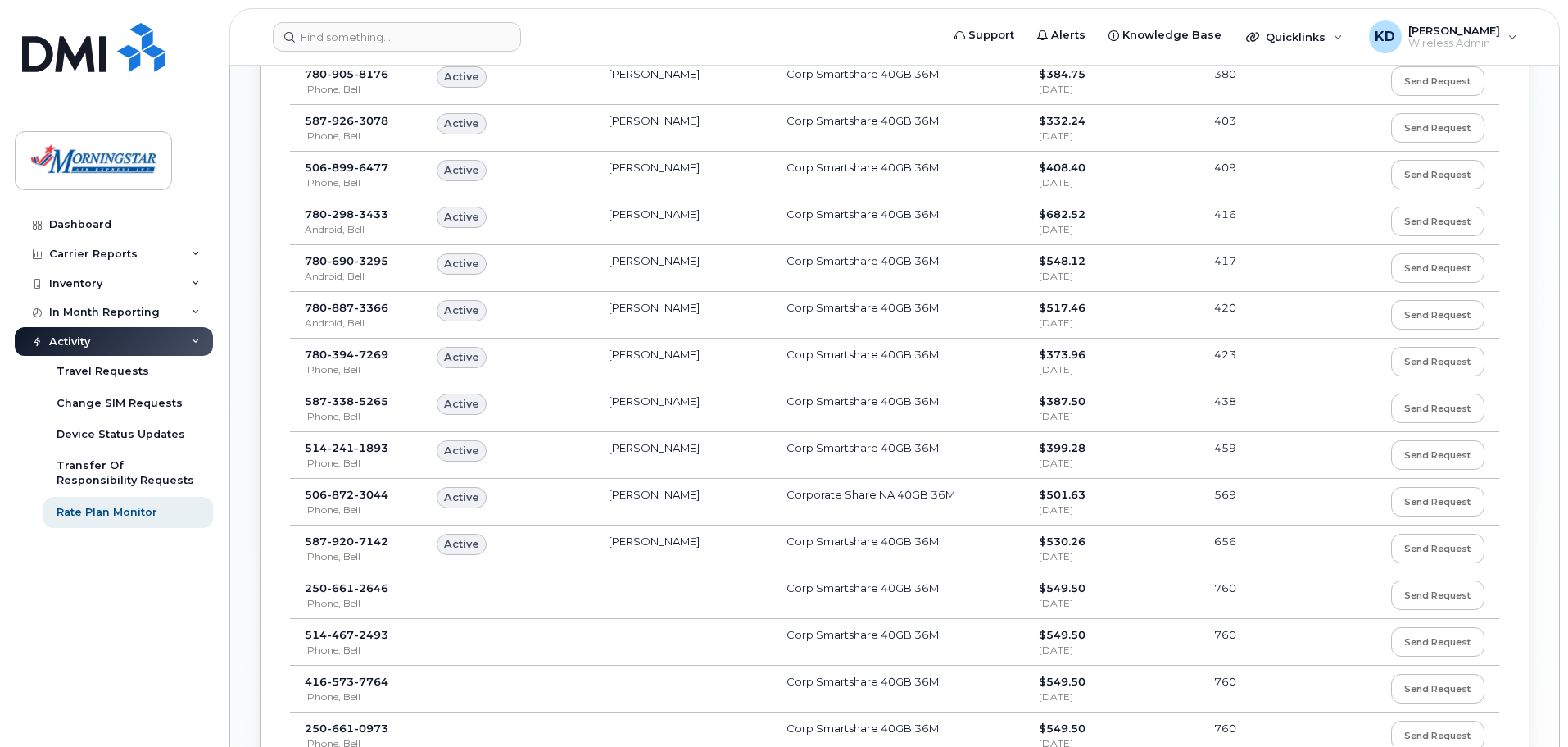
drag, startPoint x: 1342, startPoint y: 625, endPoint x: 1324, endPoint y: 640, distance: 23.4
click at [1324, 640] on td "760" at bounding box center [1277, 642] width 157 height 47
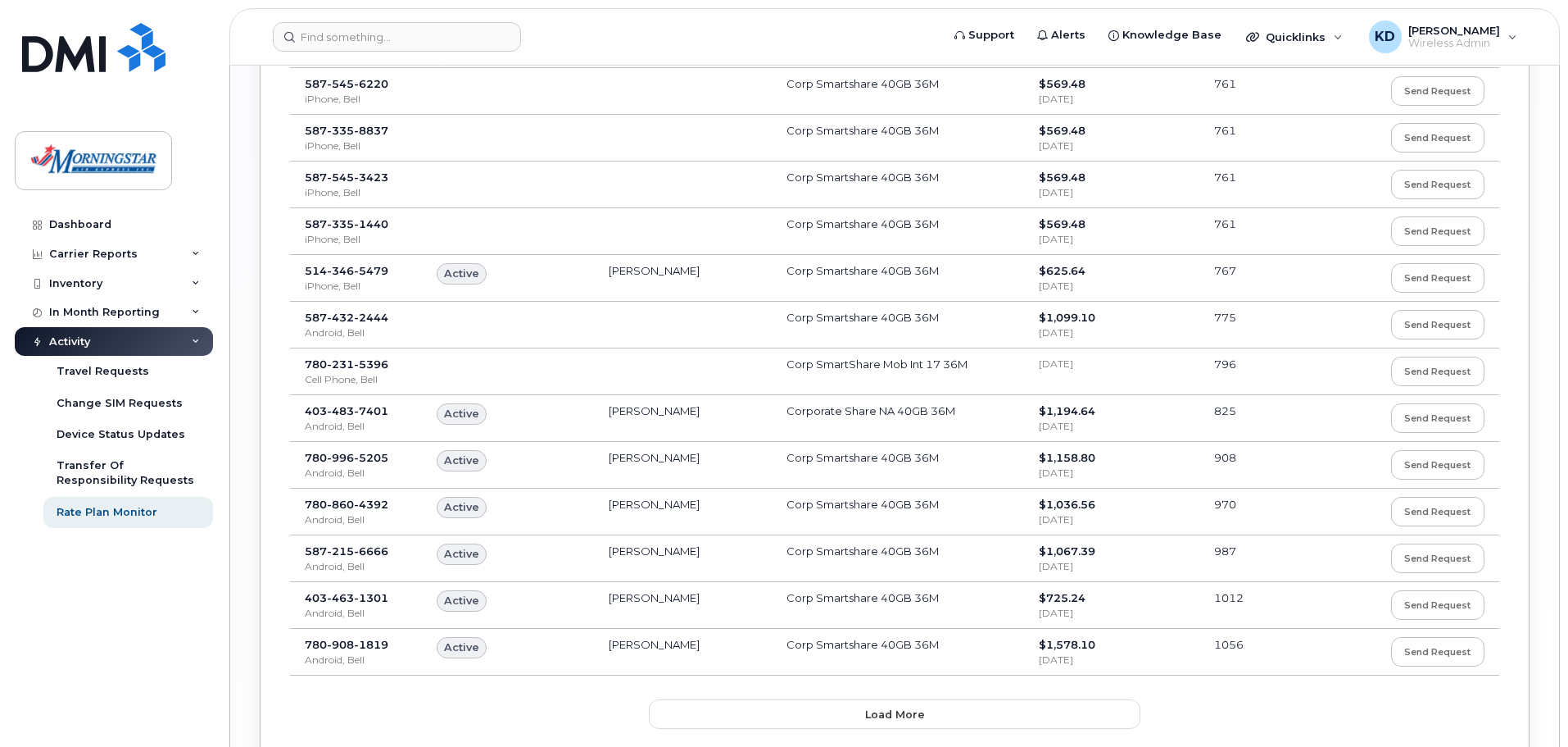
scroll to position [2076, 0]
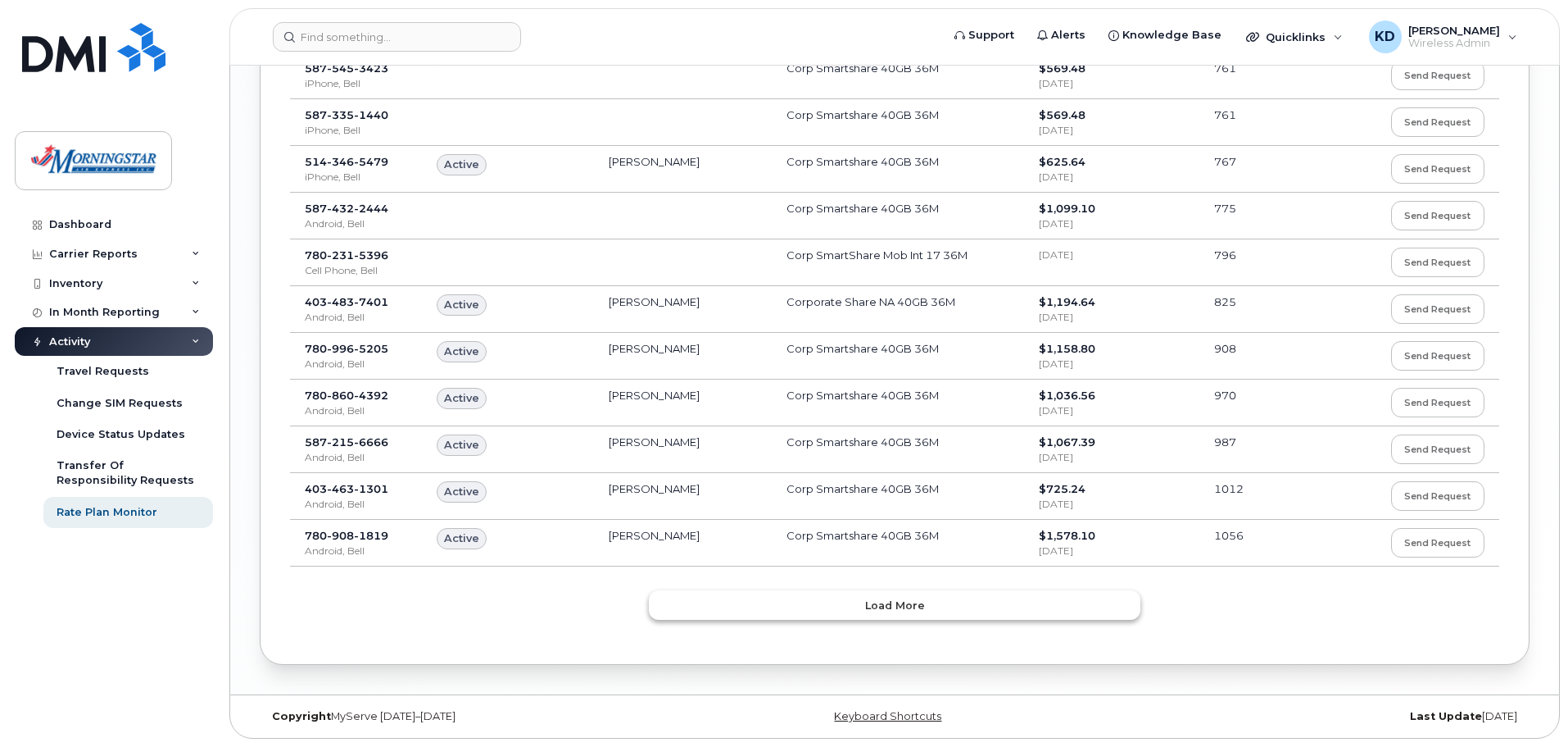
click at [1107, 602] on button "Load more" at bounding box center [895, 605] width 492 height 29
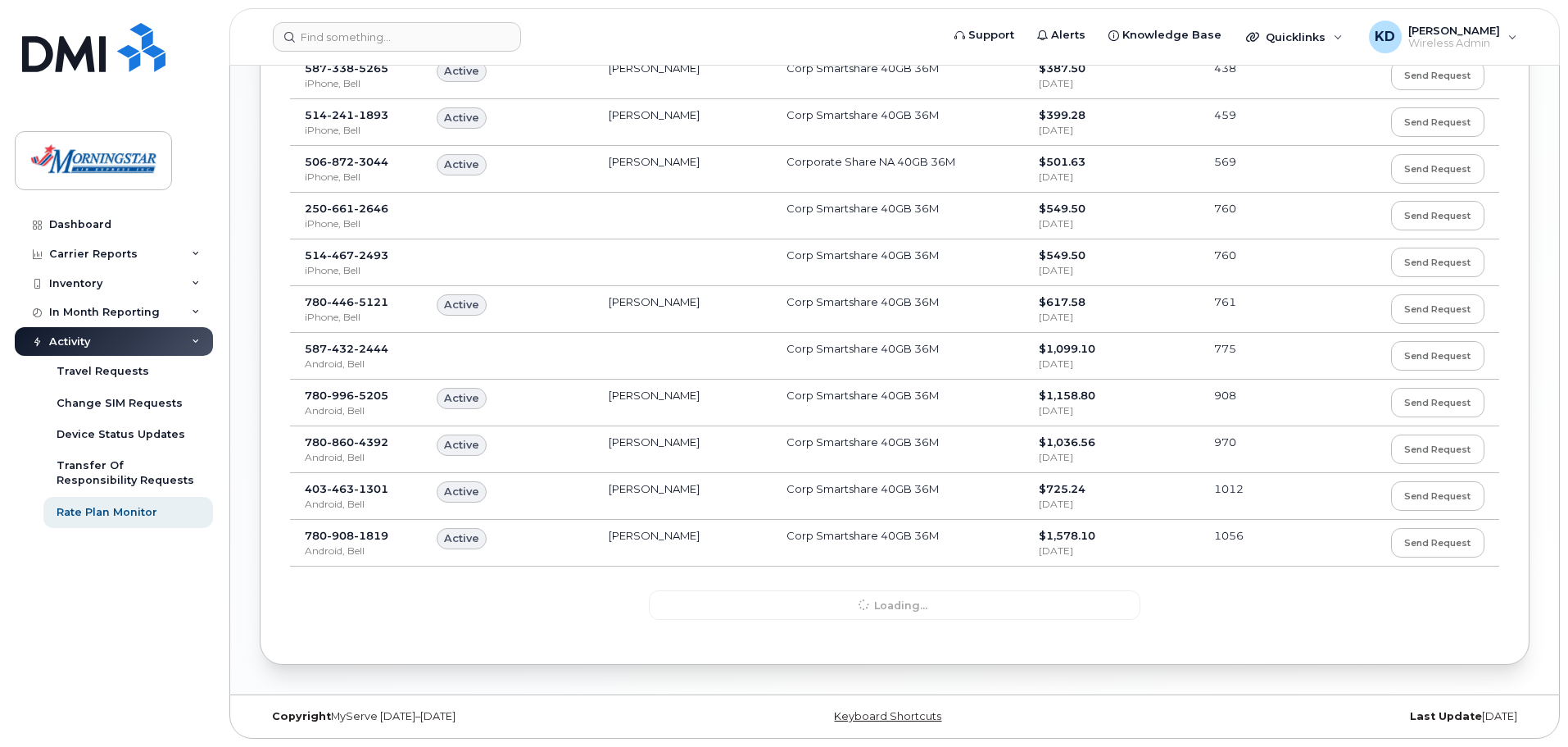
drag, startPoint x: 1331, startPoint y: 636, endPoint x: 1519, endPoint y: 626, distance: 188.3
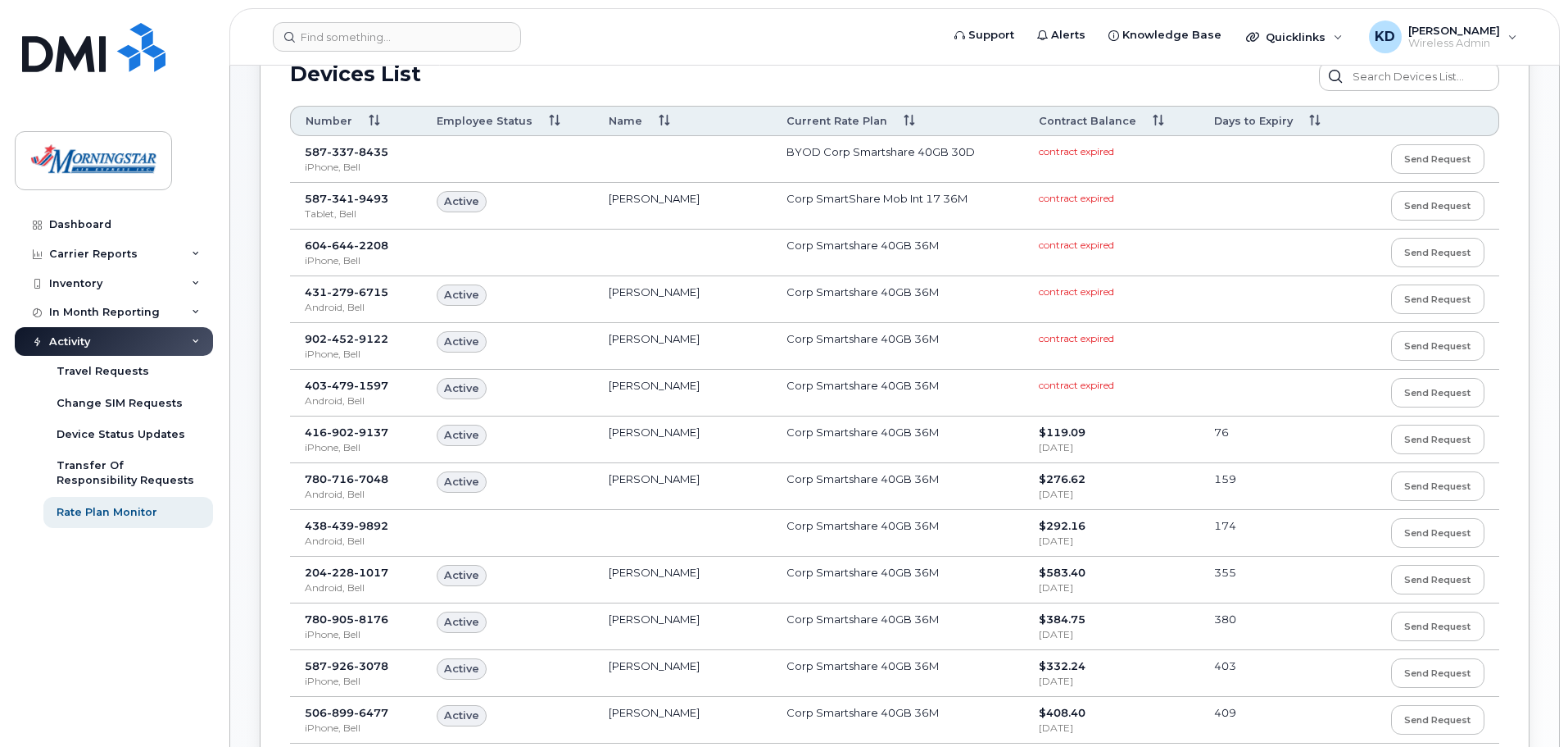
scroll to position [334, 0]
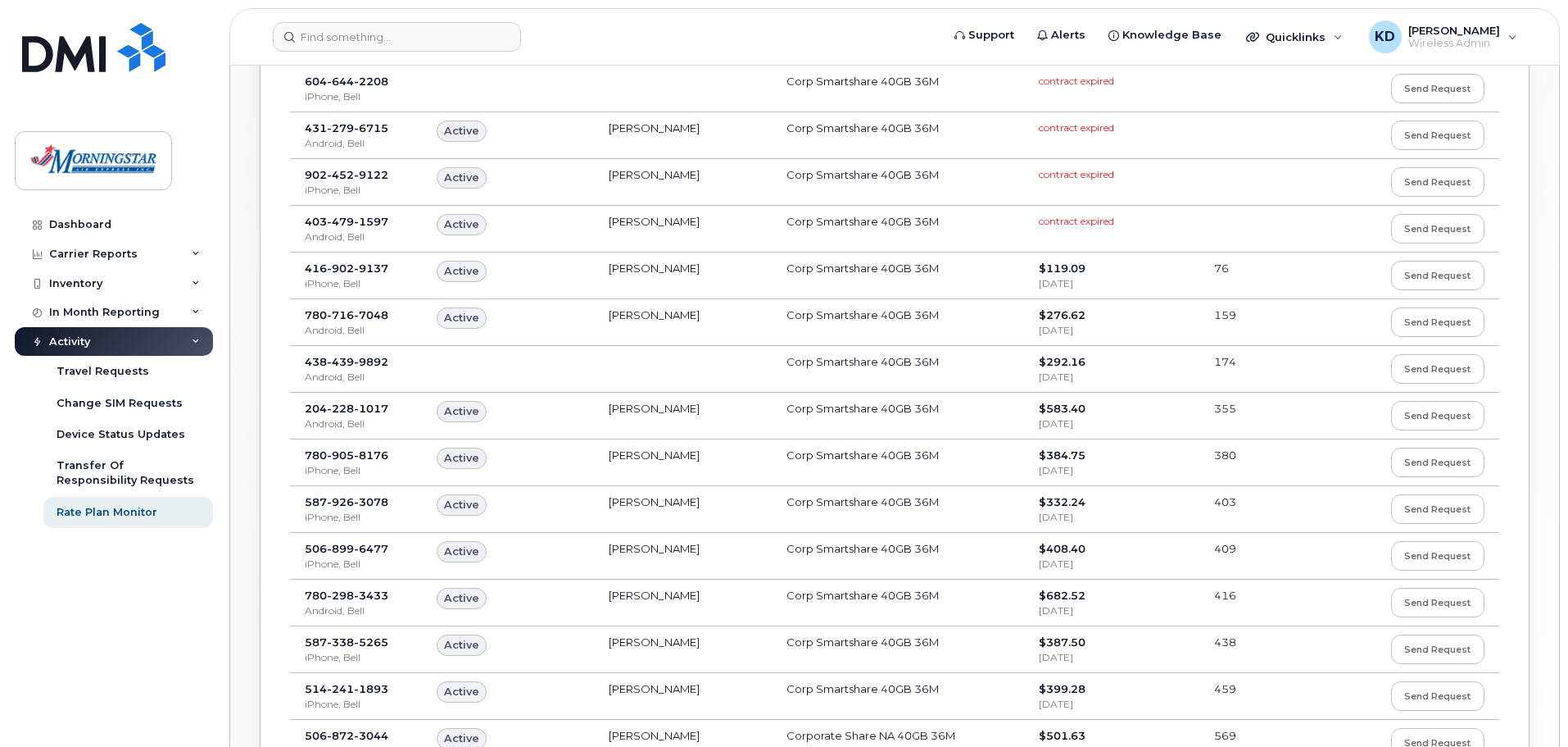
click at [1523, 406] on div "Subsidized devices Unsubsidized devices Devices List Send Request Customize Fil…" at bounding box center [894, 528] width 1270 height 1422
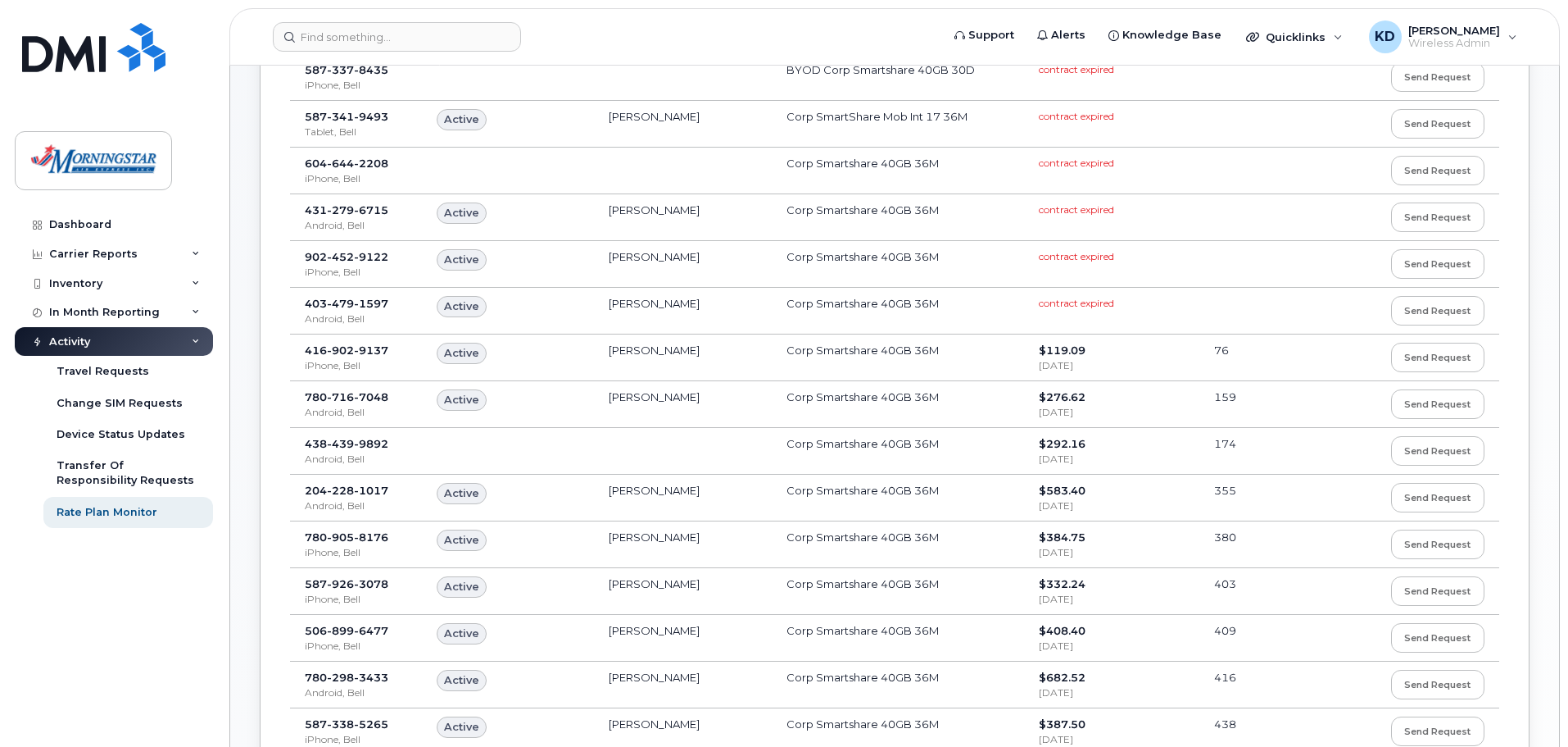
scroll to position [0, 0]
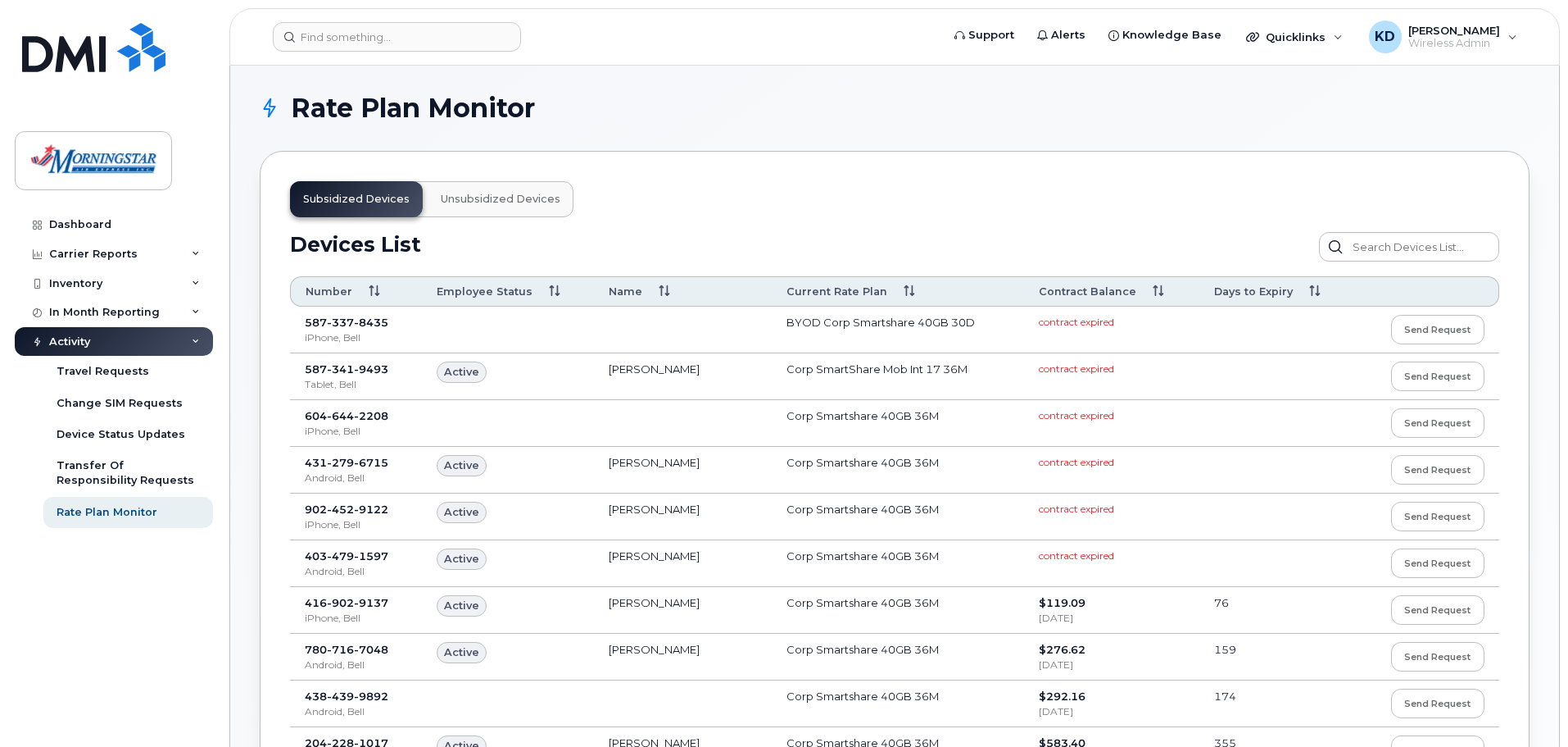
click at [540, 200] on span "Unsubsidized devices" at bounding box center [501, 200] width 120 height 14
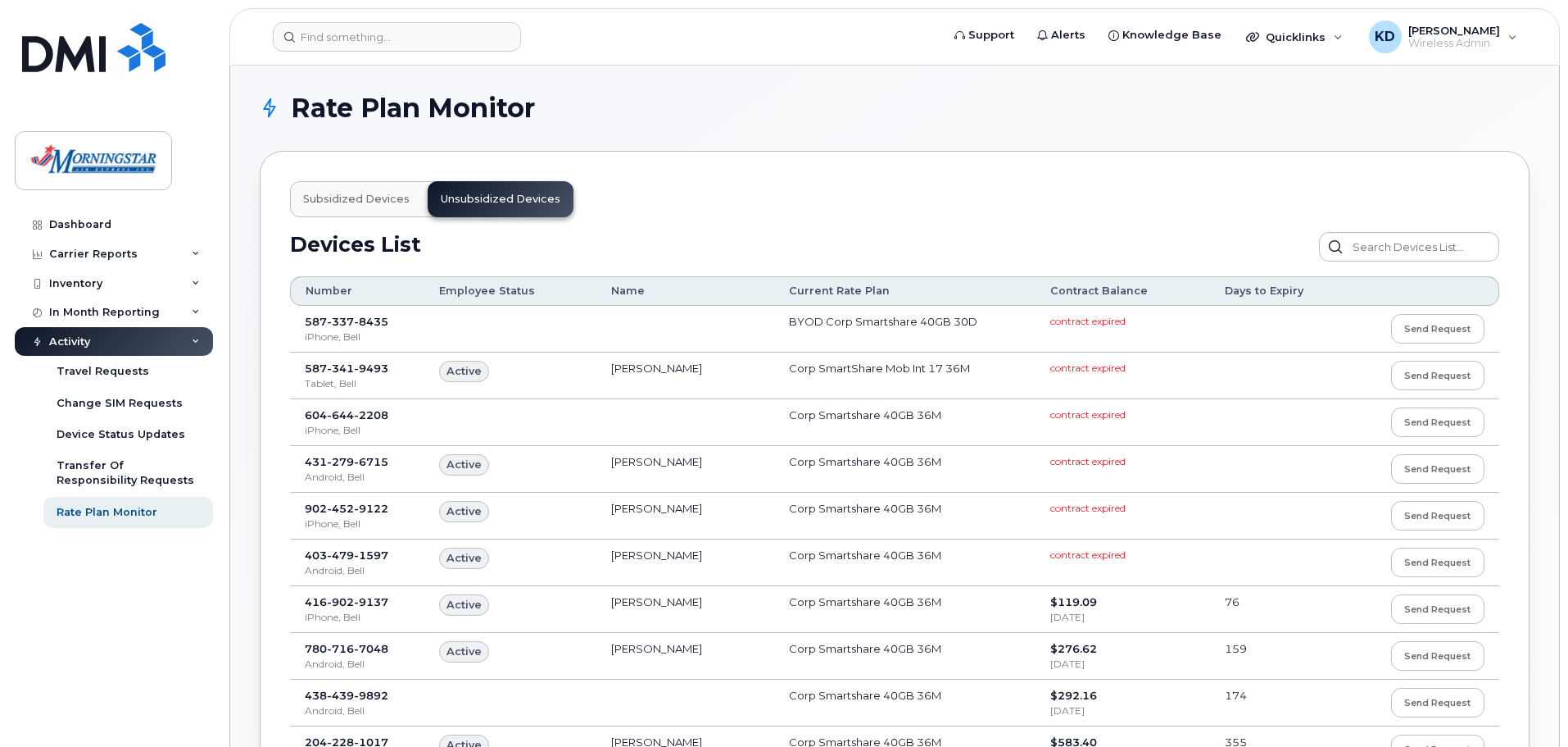
click at [377, 203] on span "Subsidized devices" at bounding box center [356, 200] width 107 height 14
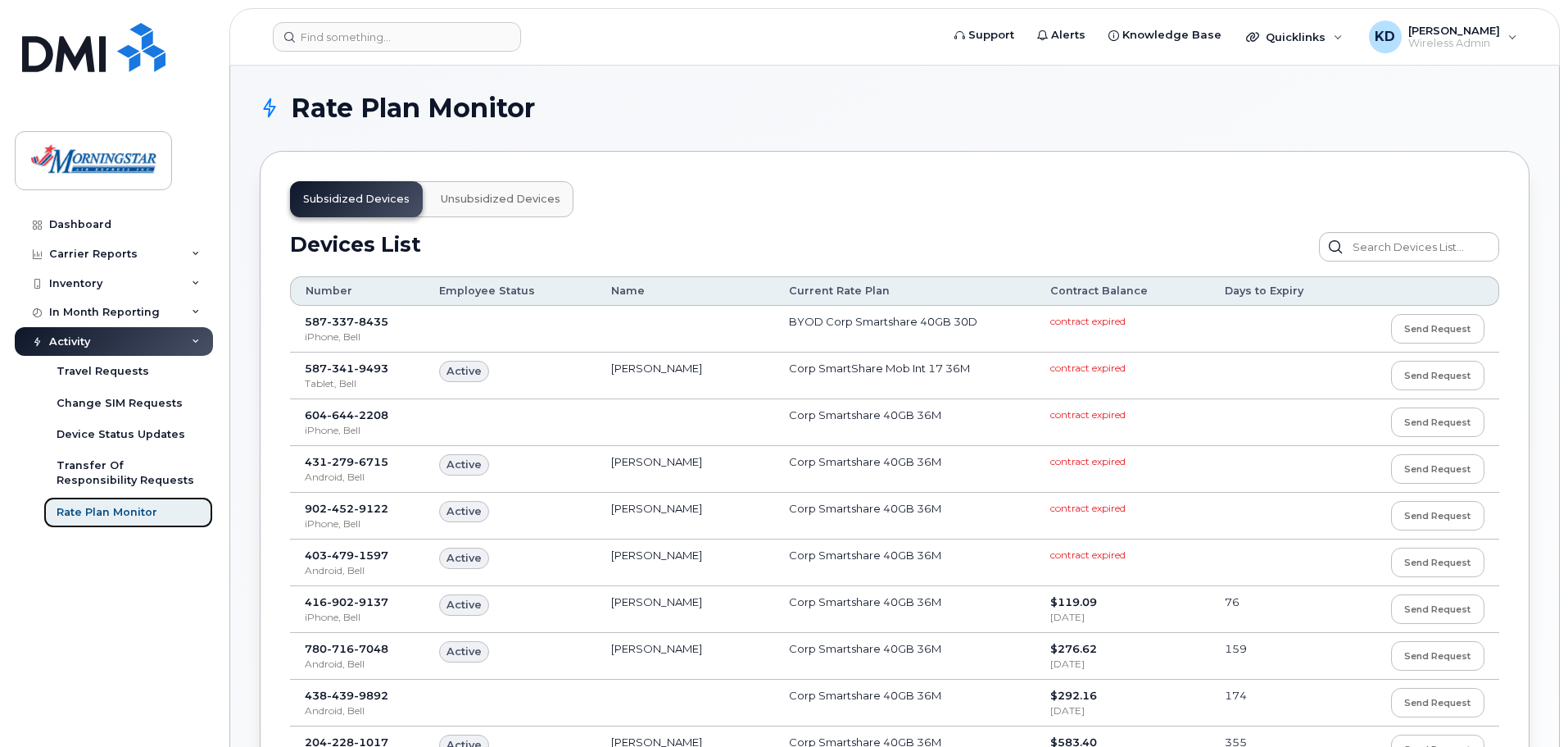
click at [140, 514] on div "Rate Plan Monitor" at bounding box center [107, 512] width 101 height 15
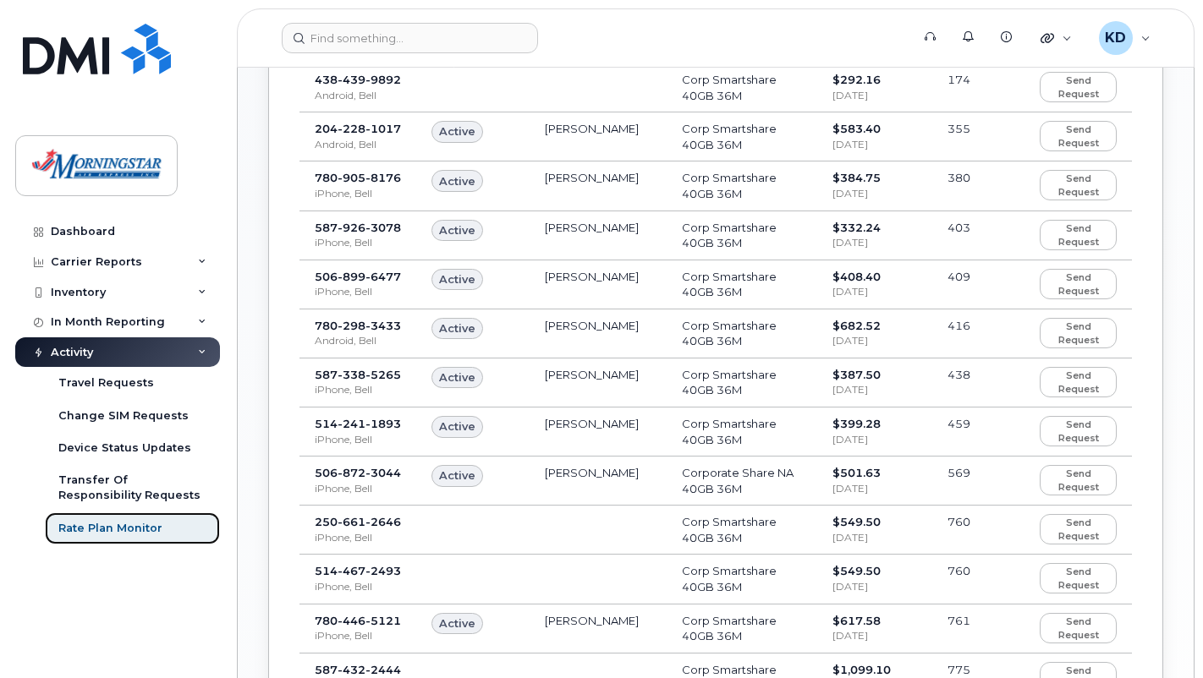
scroll to position [1073, 0]
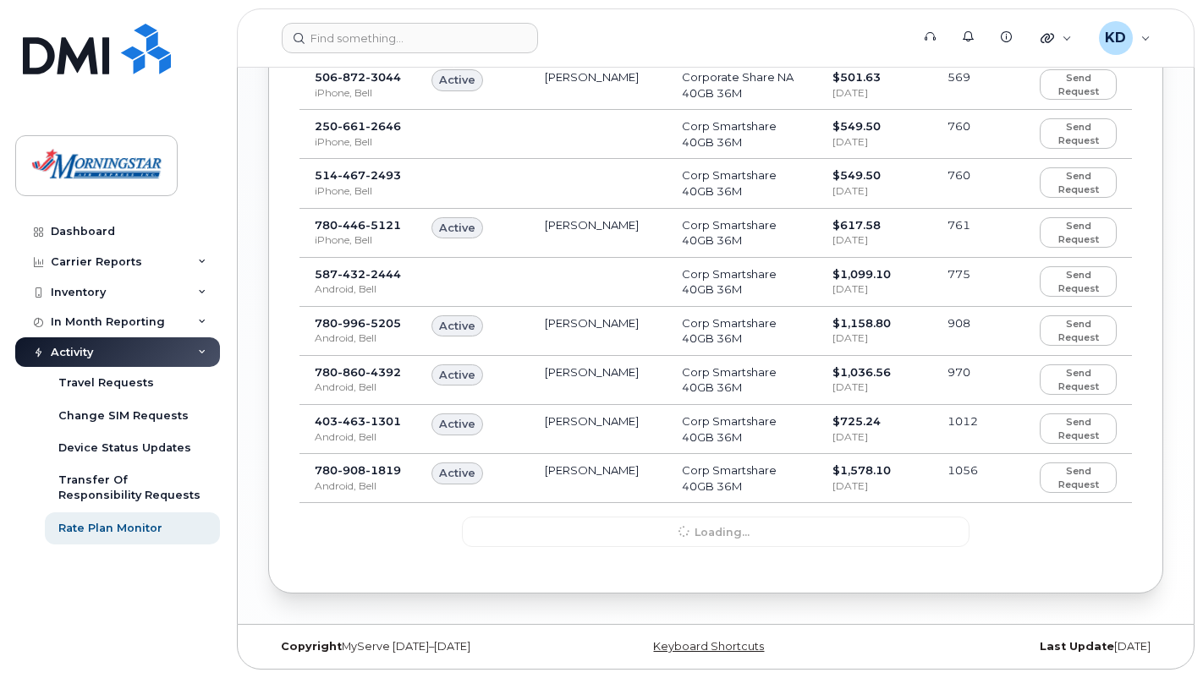
click at [735, 526] on div "Loading..." at bounding box center [716, 532] width 508 height 30
click at [954, 474] on span "1056" at bounding box center [962, 471] width 30 height 14
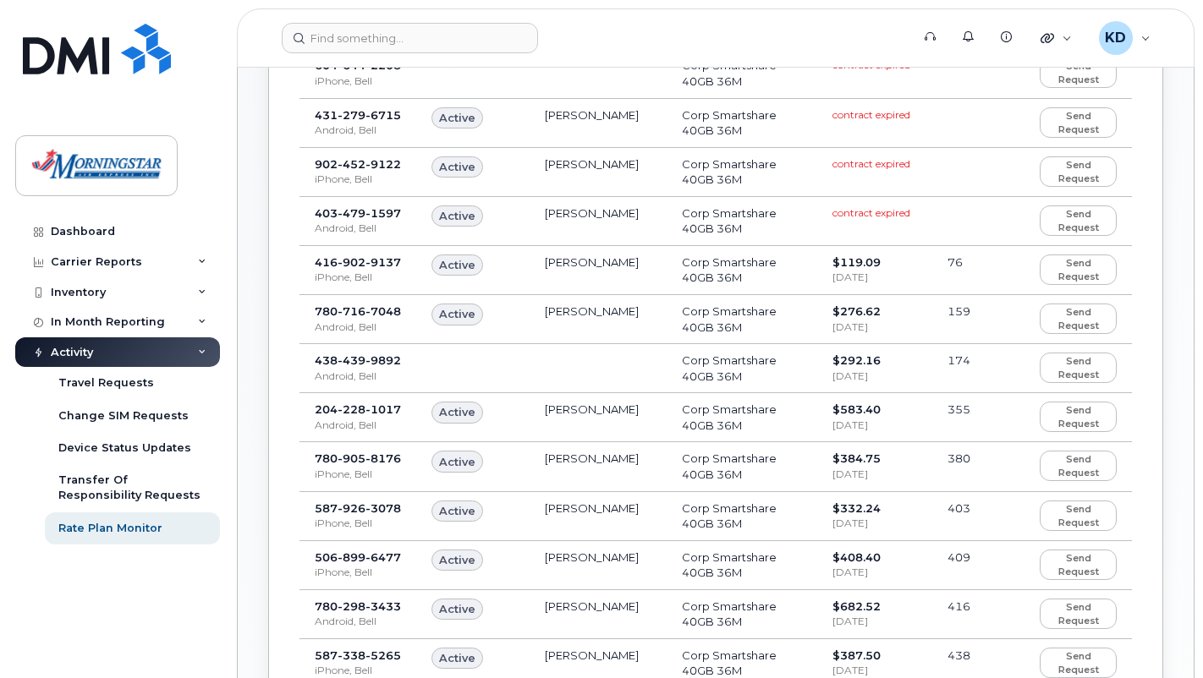
scroll to position [0, 0]
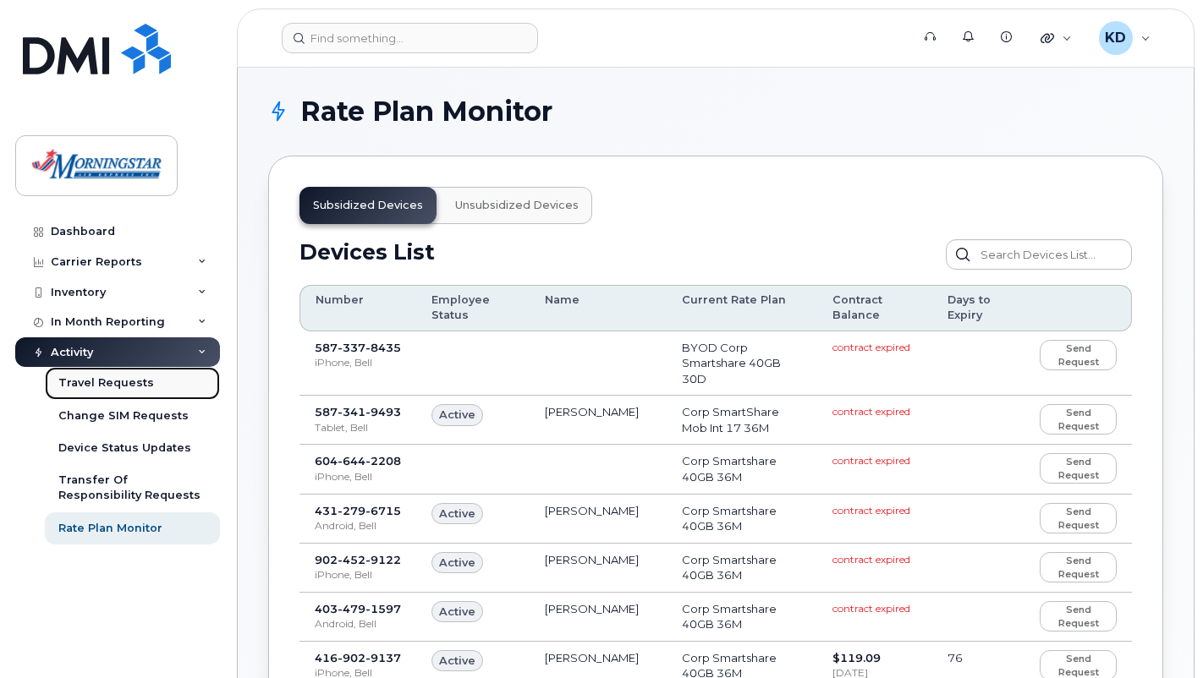
click at [153, 378] on link "Travel Requests" at bounding box center [132, 383] width 175 height 32
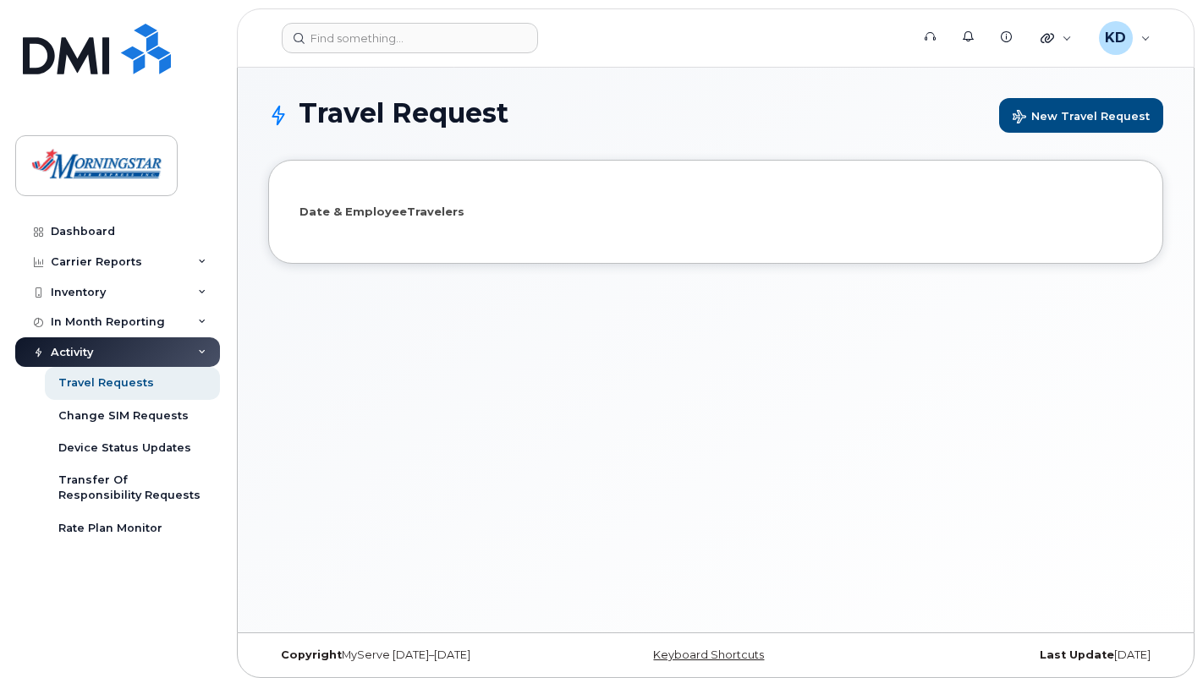
select select
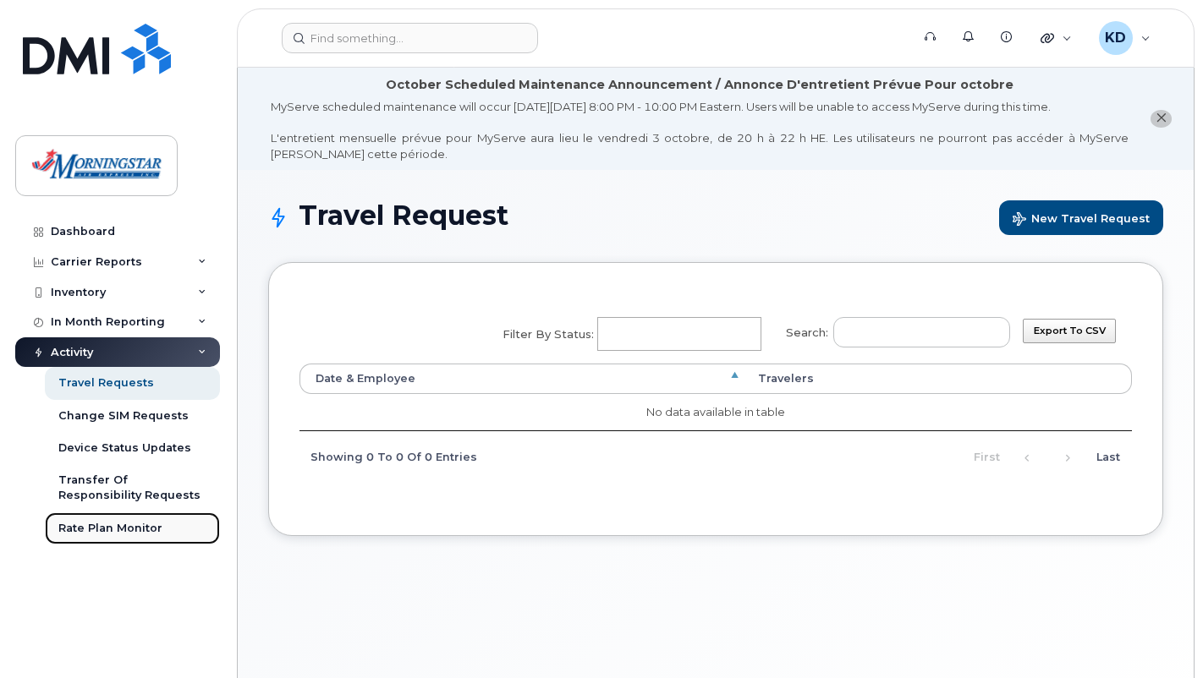
click at [134, 527] on div "Rate Plan Monitor" at bounding box center [110, 528] width 104 height 15
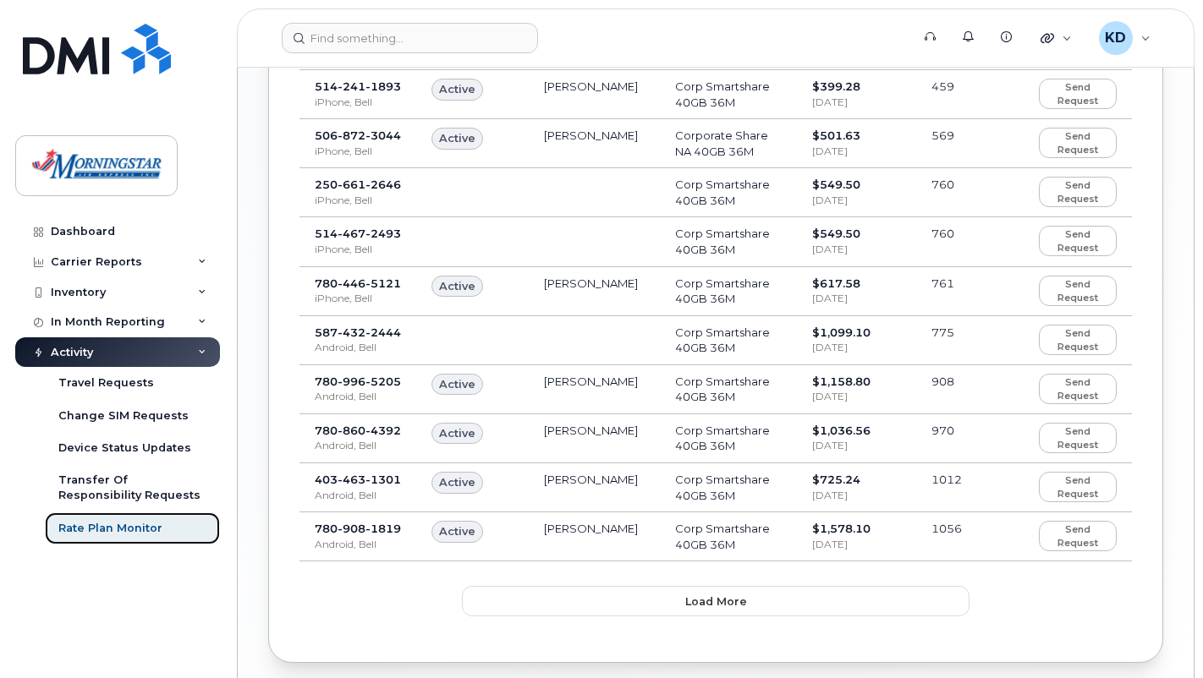
scroll to position [1084, 0]
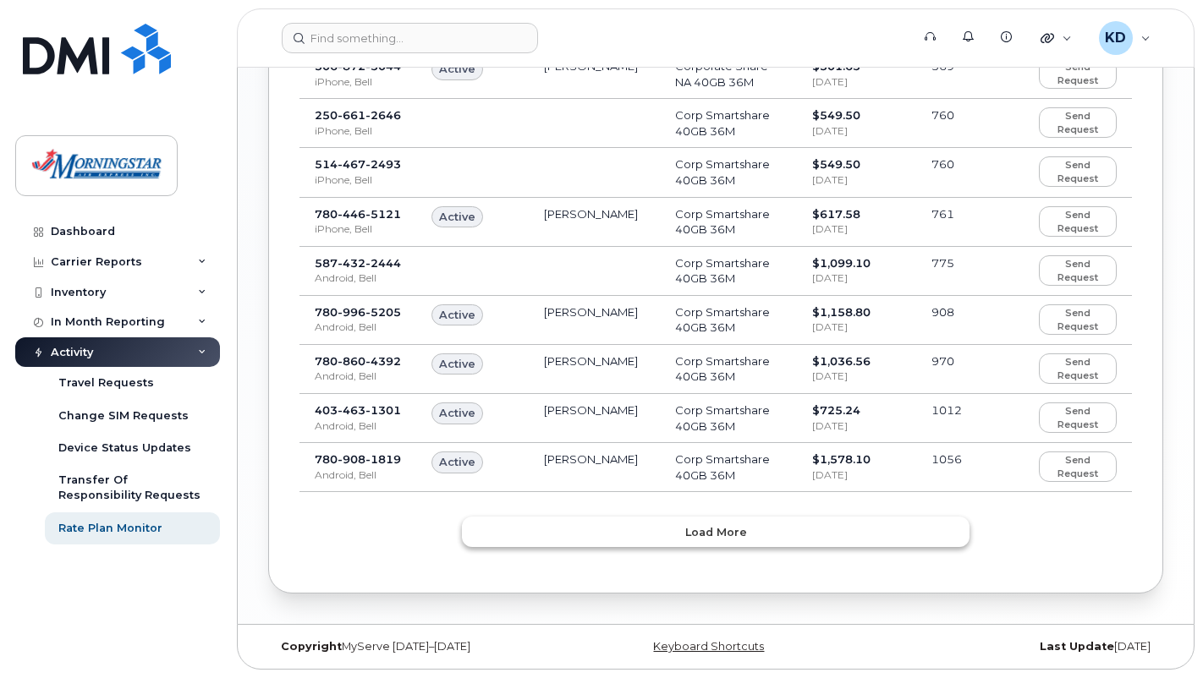
click at [734, 539] on span "Load more" at bounding box center [716, 532] width 62 height 16
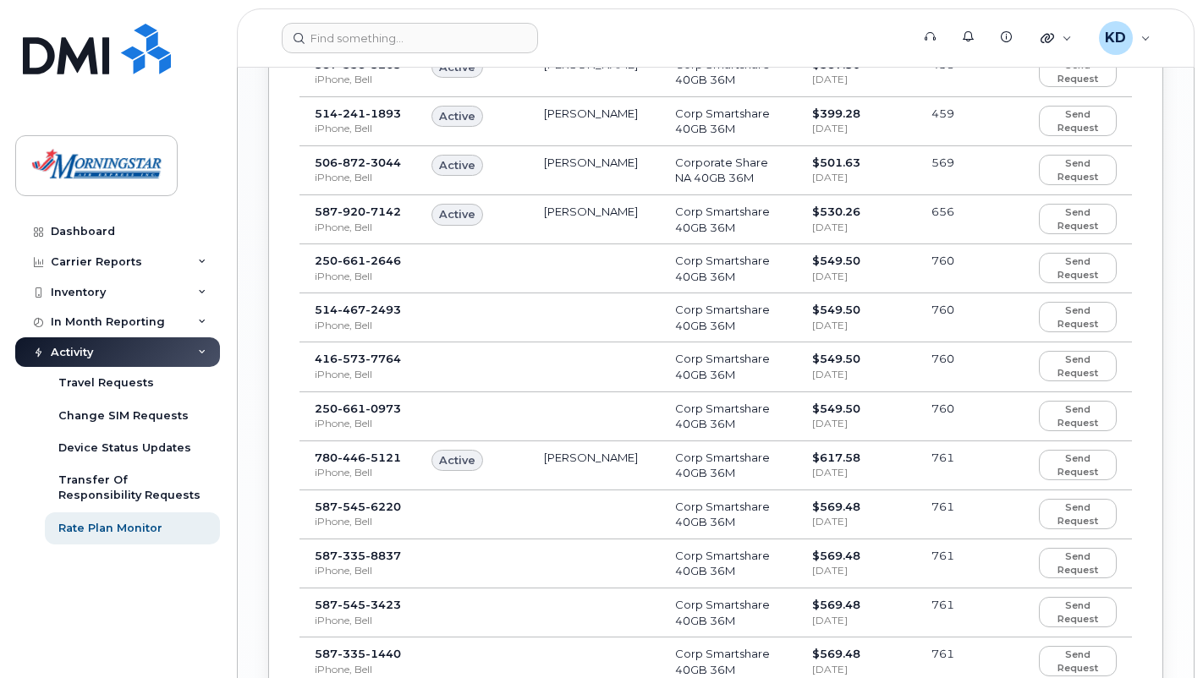
scroll to position [2269, 0]
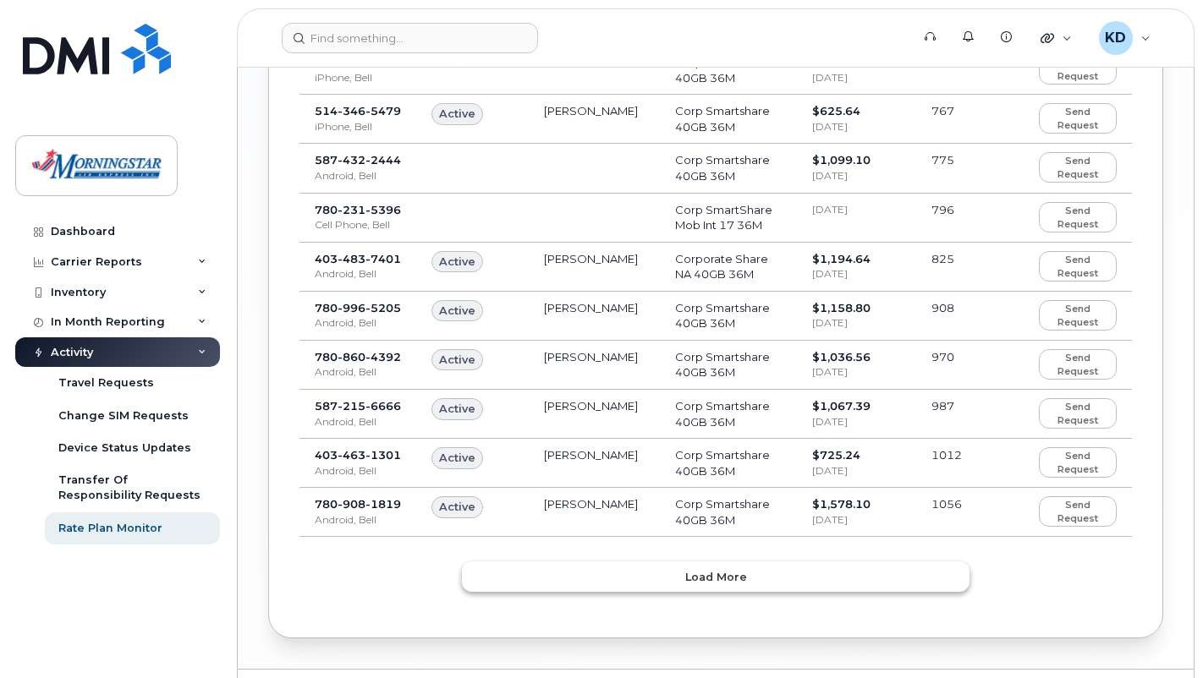
click at [745, 584] on button "Load more" at bounding box center [716, 577] width 508 height 30
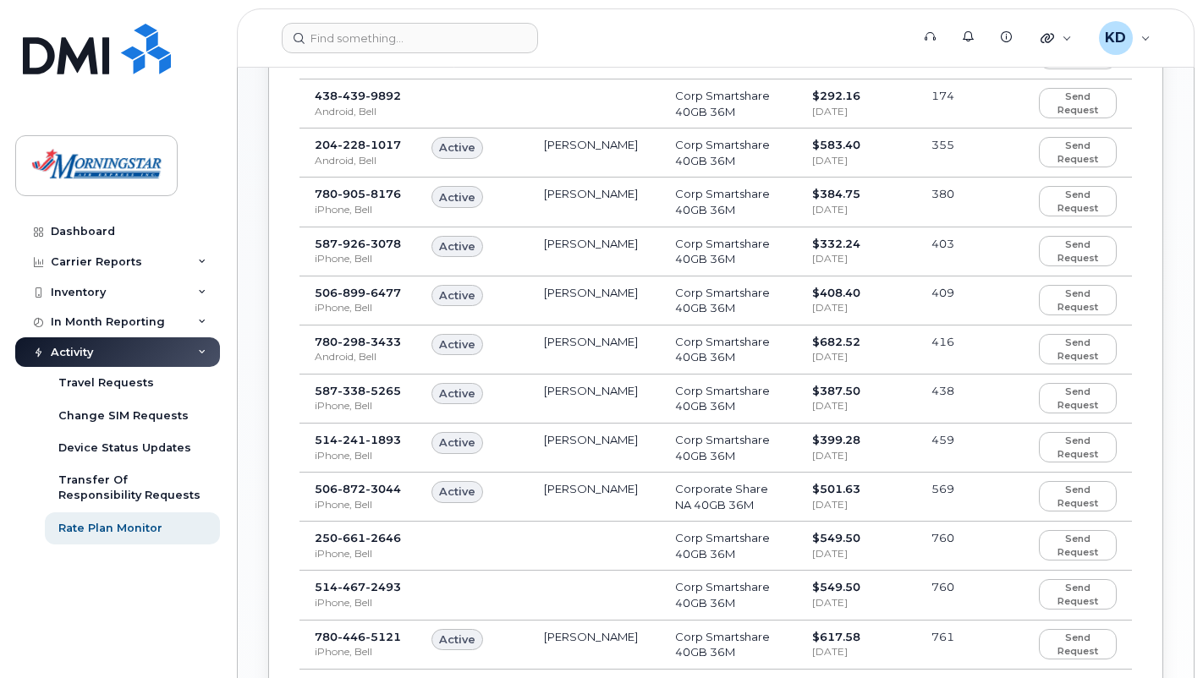
scroll to position [1084, 0]
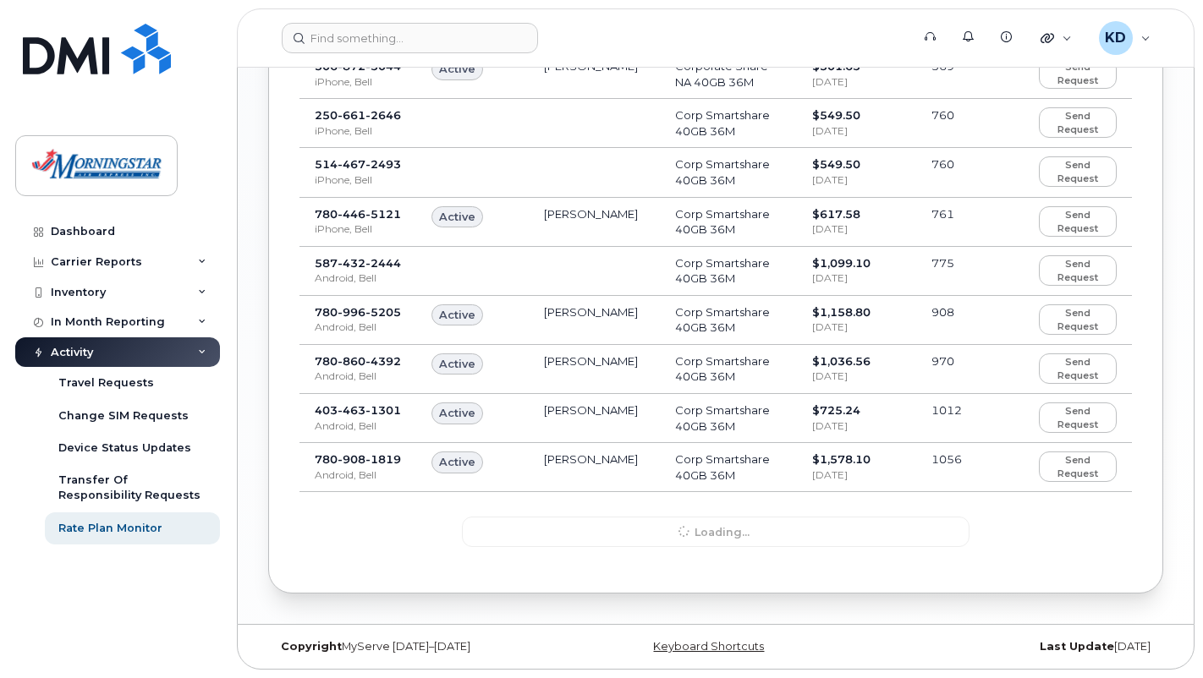
click at [848, 475] on span "[DATE]" at bounding box center [830, 475] width 36 height 13
click at [612, 535] on div "Loading..." at bounding box center [716, 532] width 508 height 30
drag, startPoint x: 818, startPoint y: 407, endPoint x: 835, endPoint y: 404, distance: 17.3
click at [835, 404] on span "$725.24" at bounding box center [836, 411] width 48 height 14
drag, startPoint x: 828, startPoint y: 356, endPoint x: 858, endPoint y: 354, distance: 29.7
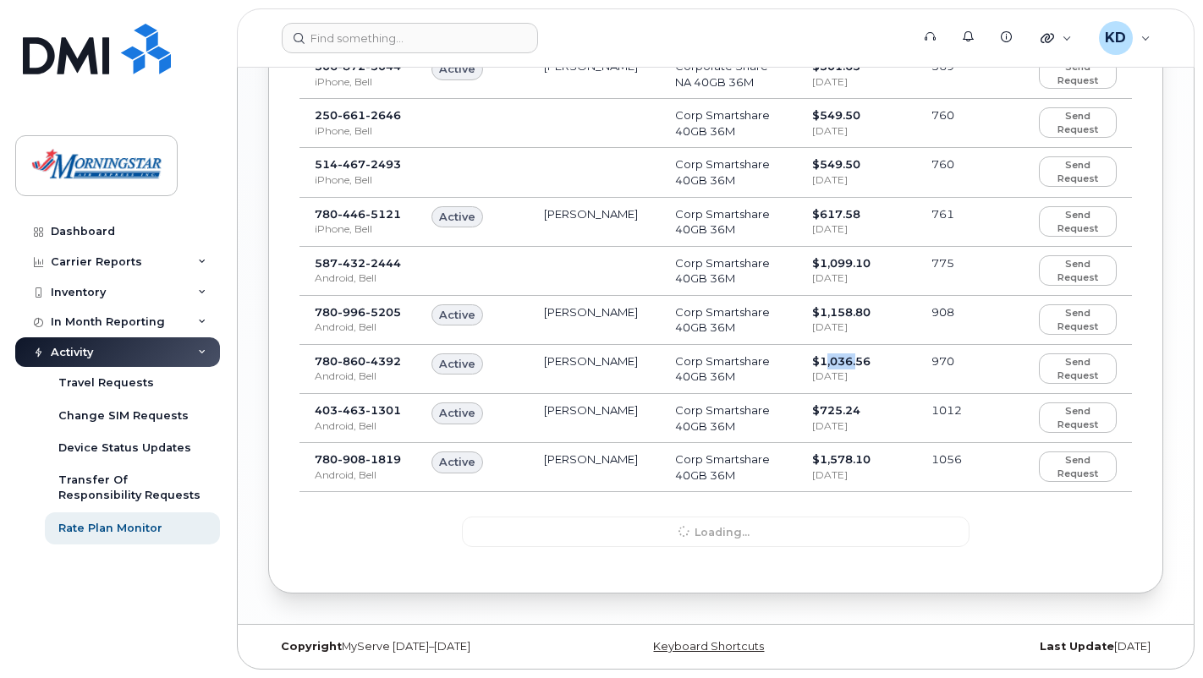
click at [855, 354] on span "$1,036.56" at bounding box center [841, 361] width 58 height 14
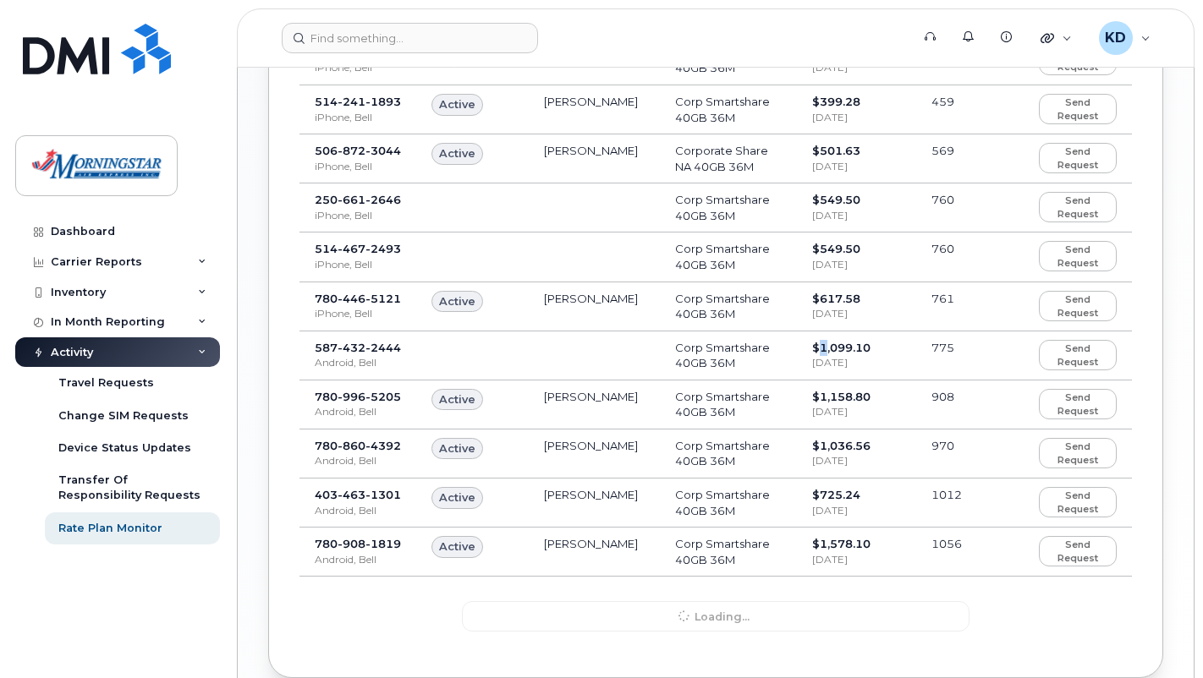
drag, startPoint x: 819, startPoint y: 352, endPoint x: 834, endPoint y: 359, distance: 16.7
click at [829, 352] on span "$1,099.10" at bounding box center [841, 348] width 58 height 14
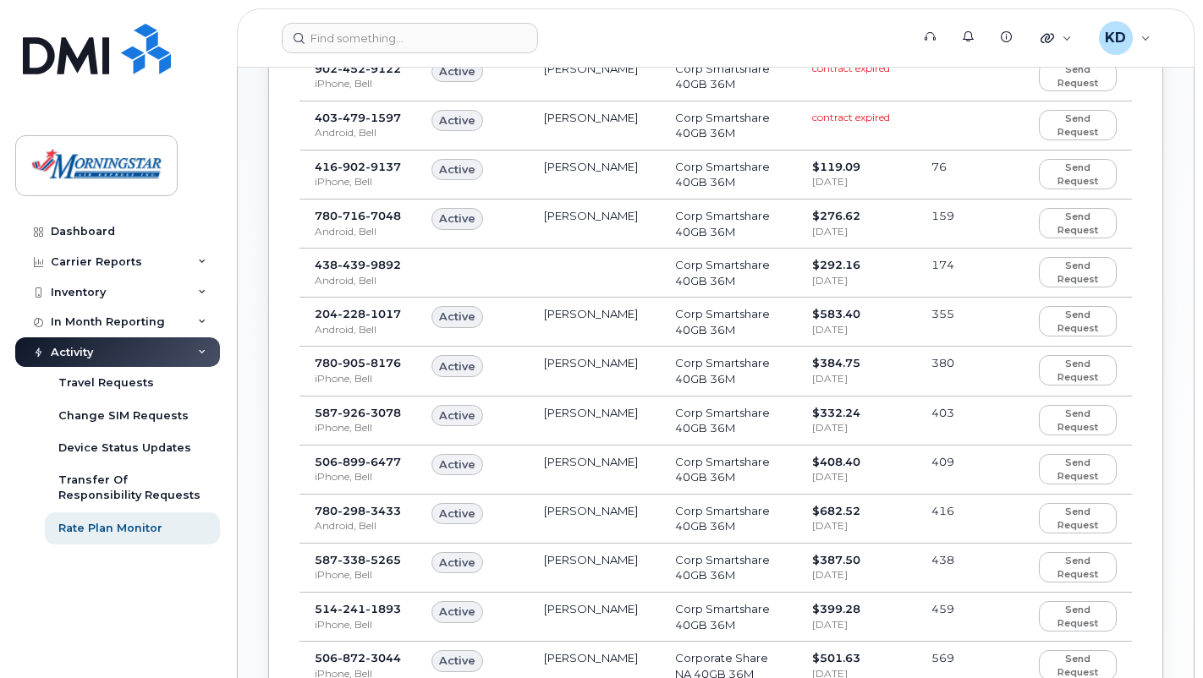
scroll to position [408, 0]
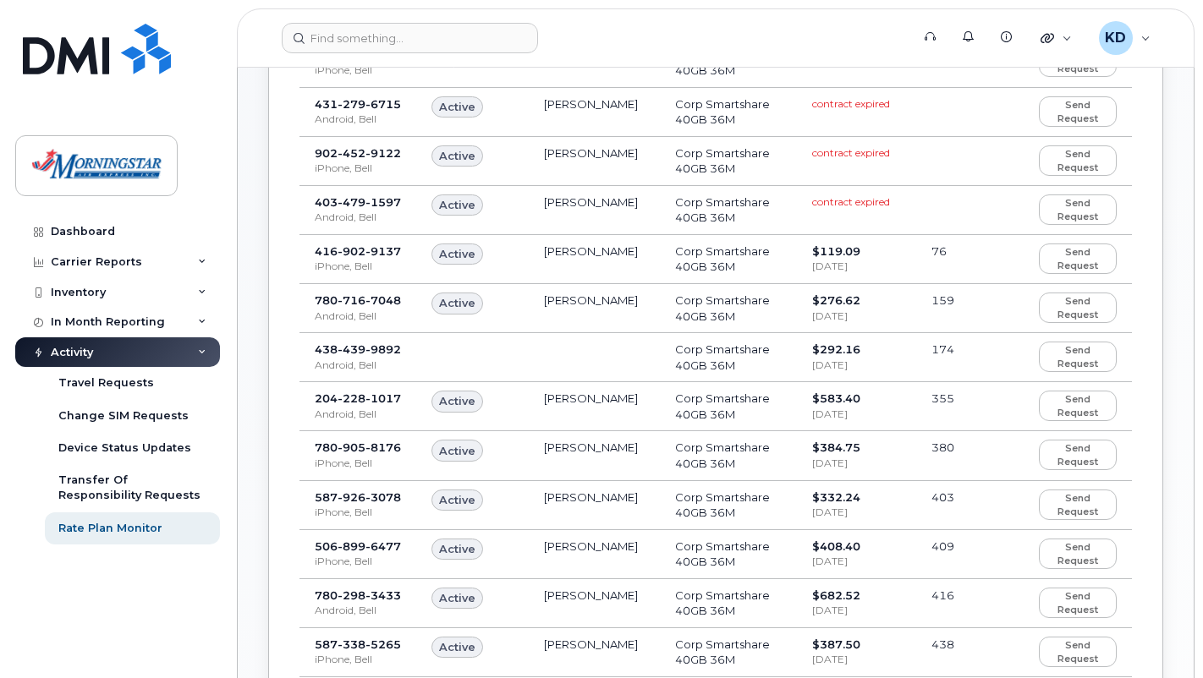
drag, startPoint x: 542, startPoint y: 250, endPoint x: 639, endPoint y: 268, distance: 98.2
click at [638, 267] on td "[PERSON_NAME]" at bounding box center [594, 259] width 131 height 49
click at [542, 251] on td "[PERSON_NAME]" at bounding box center [594, 259] width 131 height 49
click at [527, 250] on td "Active" at bounding box center [472, 259] width 113 height 49
drag, startPoint x: 546, startPoint y: 251, endPoint x: 632, endPoint y: 273, distance: 89.0
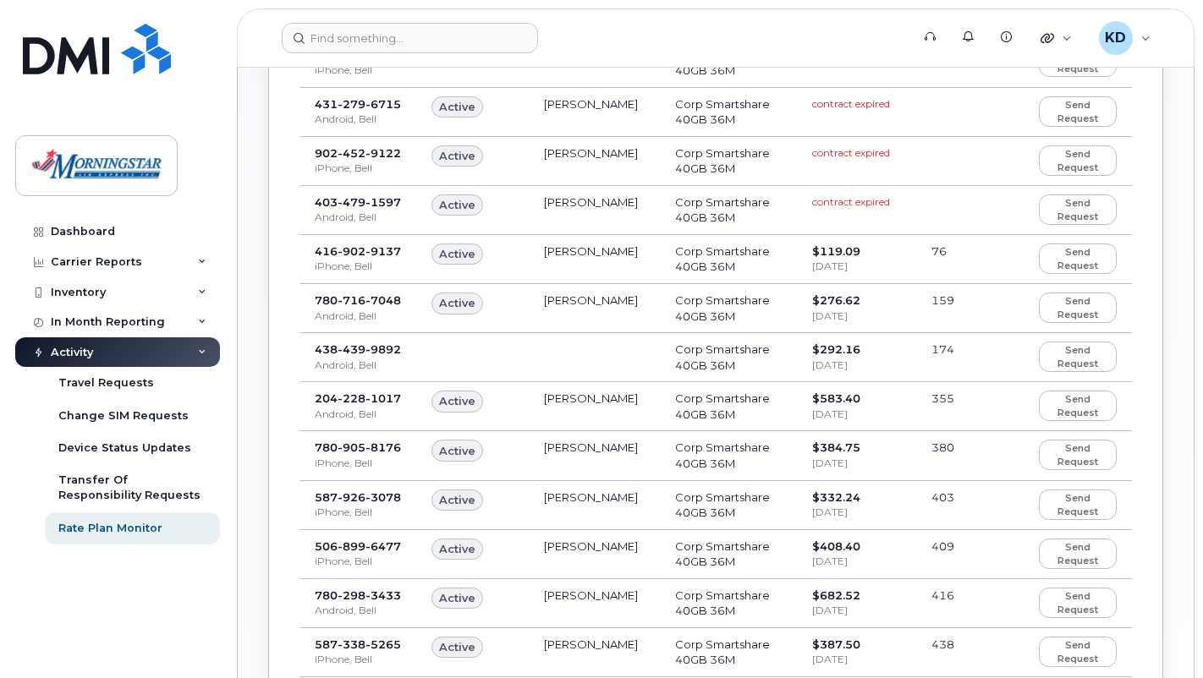
click at [632, 271] on td "[PERSON_NAME]" at bounding box center [594, 259] width 131 height 49
click at [633, 274] on td "[PERSON_NAME]" at bounding box center [594, 259] width 131 height 49
click at [632, 289] on td "[PERSON_NAME]" at bounding box center [594, 308] width 131 height 49
drag, startPoint x: 563, startPoint y: 300, endPoint x: 621, endPoint y: 297, distance: 57.6
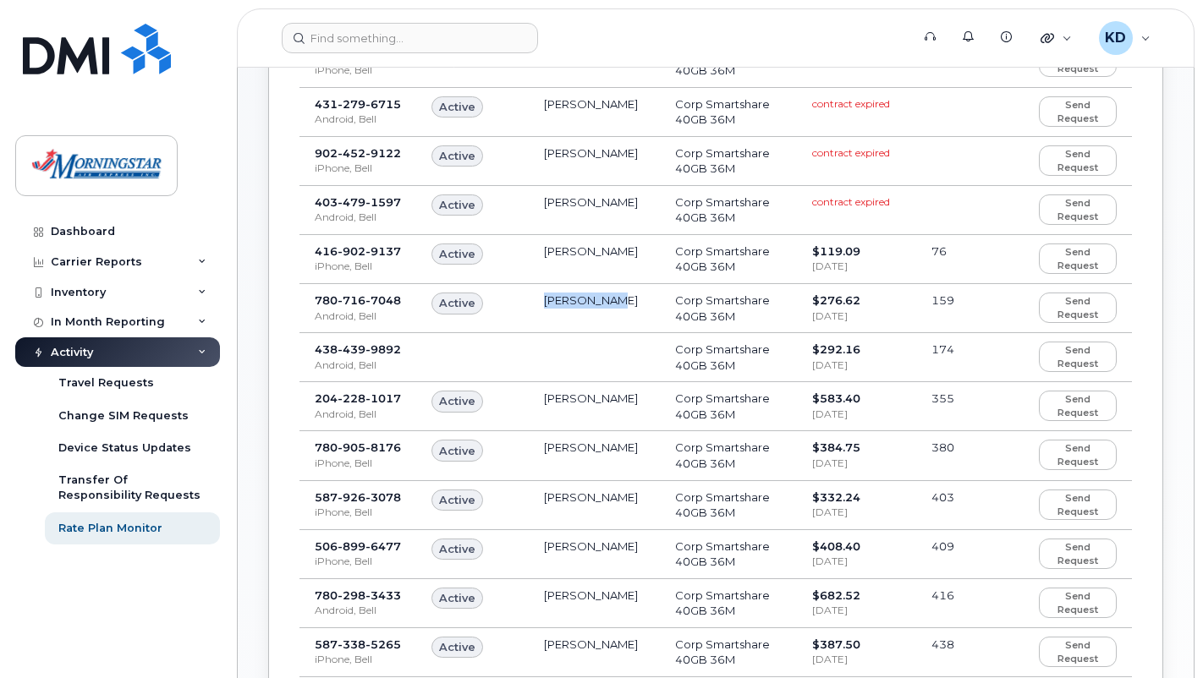
click at [621, 297] on td "[PERSON_NAME]" at bounding box center [594, 308] width 131 height 49
click at [621, 303] on td "[PERSON_NAME]" at bounding box center [594, 308] width 131 height 49
drag, startPoint x: 562, startPoint y: 398, endPoint x: 640, endPoint y: 399, distance: 78.7
click at [637, 397] on td "[PERSON_NAME]" at bounding box center [594, 406] width 131 height 49
click at [641, 399] on td "[PERSON_NAME]" at bounding box center [594, 406] width 131 height 49
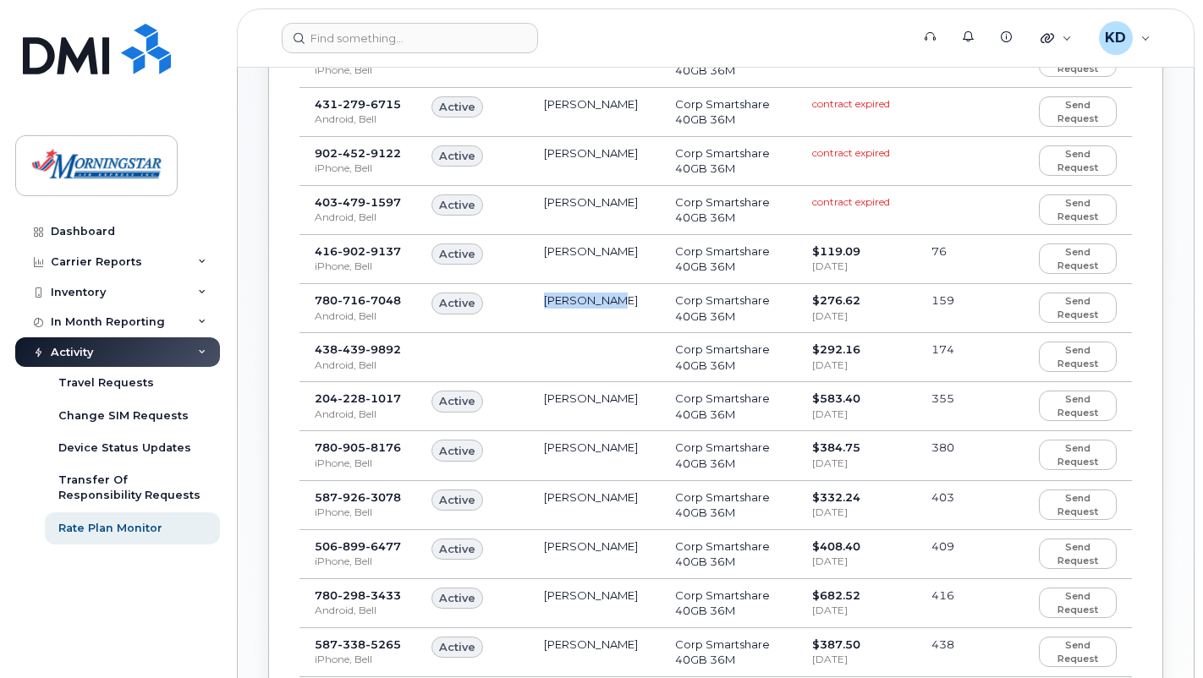
click at [580, 419] on td "[PERSON_NAME]" at bounding box center [594, 406] width 131 height 49
click at [578, 420] on td "[PERSON_NAME]" at bounding box center [594, 406] width 131 height 49
click at [568, 398] on td "[PERSON_NAME]" at bounding box center [594, 406] width 131 height 49
click at [567, 398] on td "[PERSON_NAME]" at bounding box center [594, 406] width 131 height 49
click at [561, 398] on td "[PERSON_NAME]" at bounding box center [594, 406] width 131 height 49
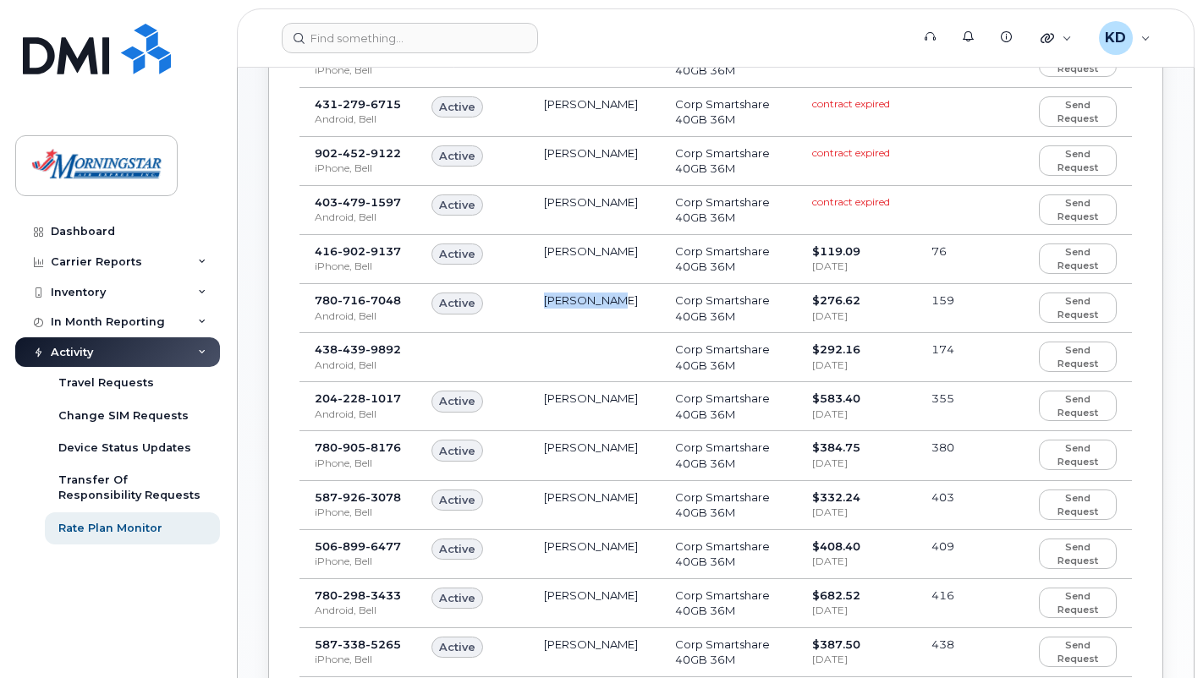
click at [551, 399] on td "[PERSON_NAME]" at bounding box center [594, 406] width 131 height 49
click at [534, 400] on td "[PERSON_NAME]" at bounding box center [594, 406] width 131 height 49
click at [532, 404] on td "[PERSON_NAME]" at bounding box center [594, 406] width 131 height 49
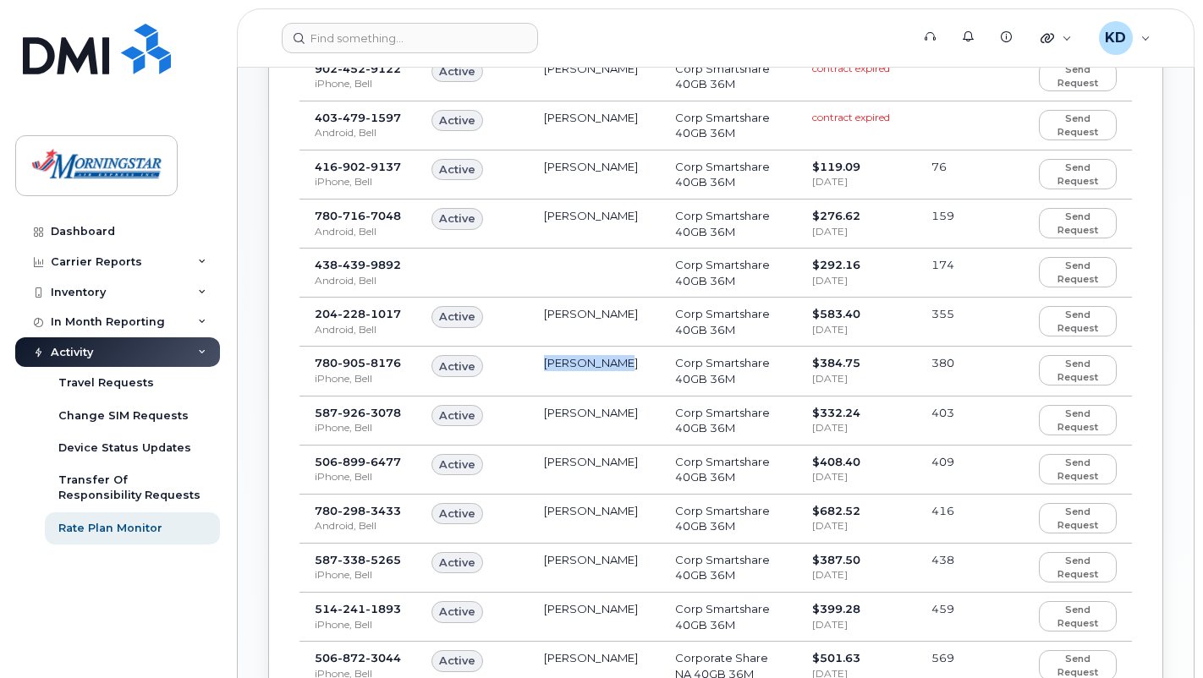
drag, startPoint x: 546, startPoint y: 361, endPoint x: 622, endPoint y: 364, distance: 76.2
click at [622, 364] on td "[PERSON_NAME]" at bounding box center [594, 371] width 131 height 49
click at [619, 368] on td "[PERSON_NAME]" at bounding box center [594, 371] width 131 height 49
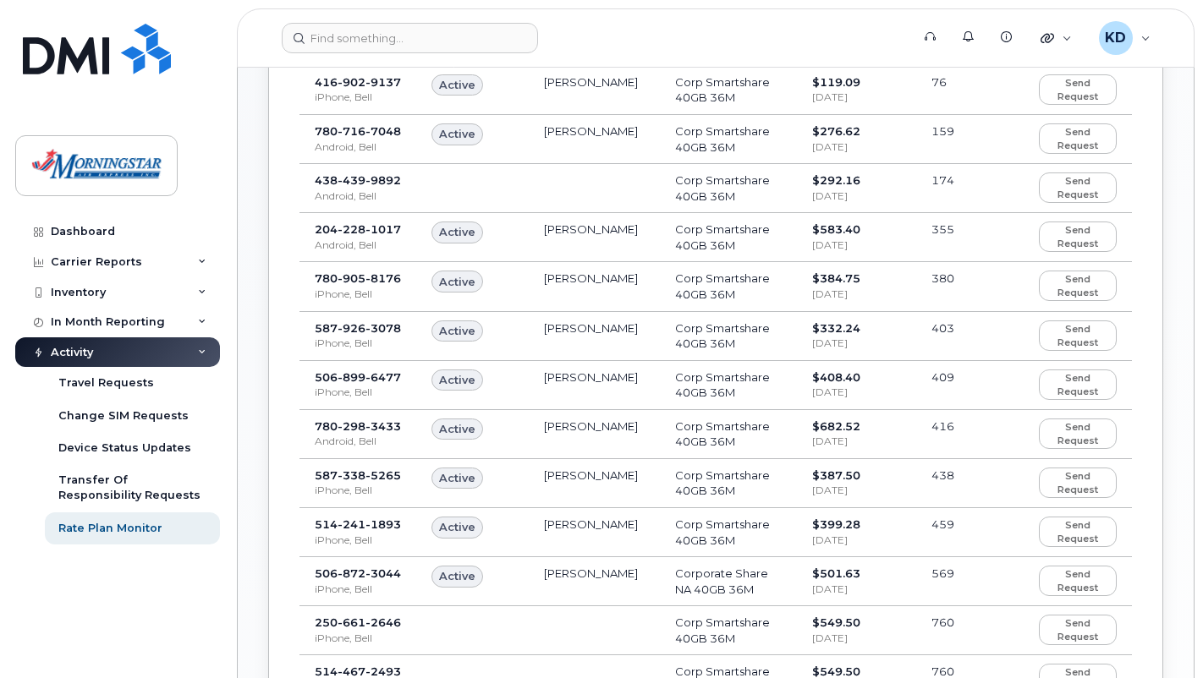
click at [616, 365] on td "[PERSON_NAME]" at bounding box center [594, 385] width 131 height 49
click at [618, 343] on td "[PERSON_NAME]" at bounding box center [594, 336] width 131 height 49
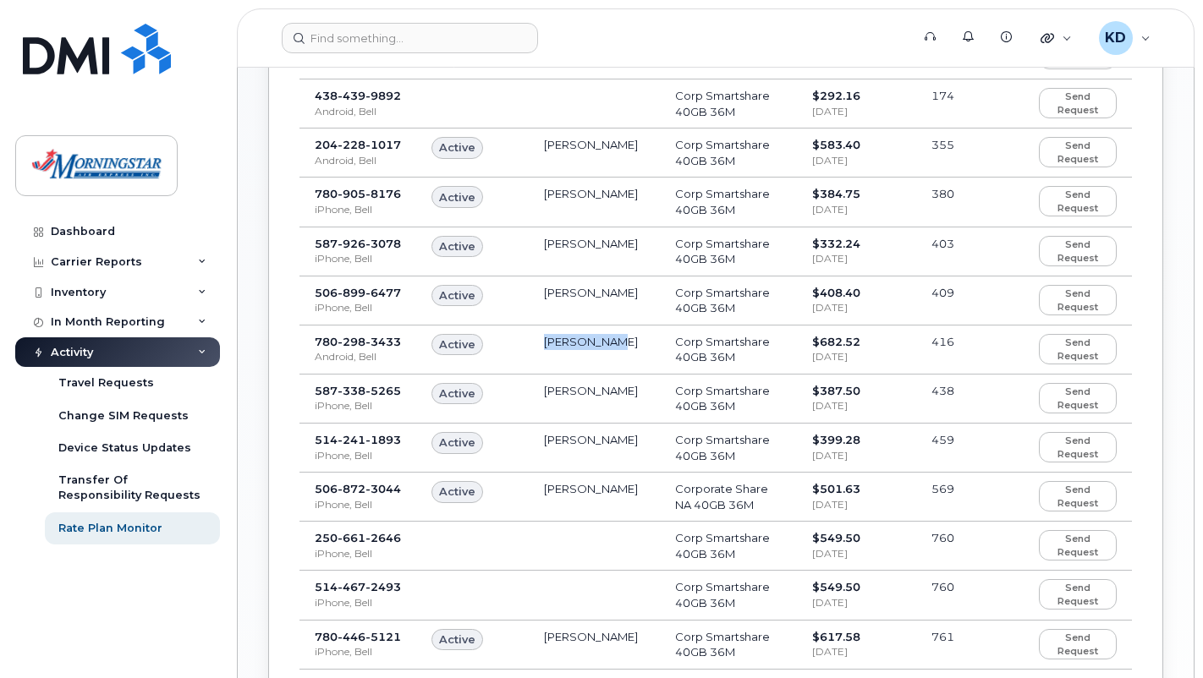
drag, startPoint x: 591, startPoint y: 346, endPoint x: 636, endPoint y: 356, distance: 46.0
click at [636, 345] on td "[PERSON_NAME]" at bounding box center [594, 350] width 131 height 49
click at [599, 366] on td "[PERSON_NAME]" at bounding box center [594, 350] width 131 height 49
click at [604, 401] on td "[PERSON_NAME]" at bounding box center [594, 399] width 131 height 49
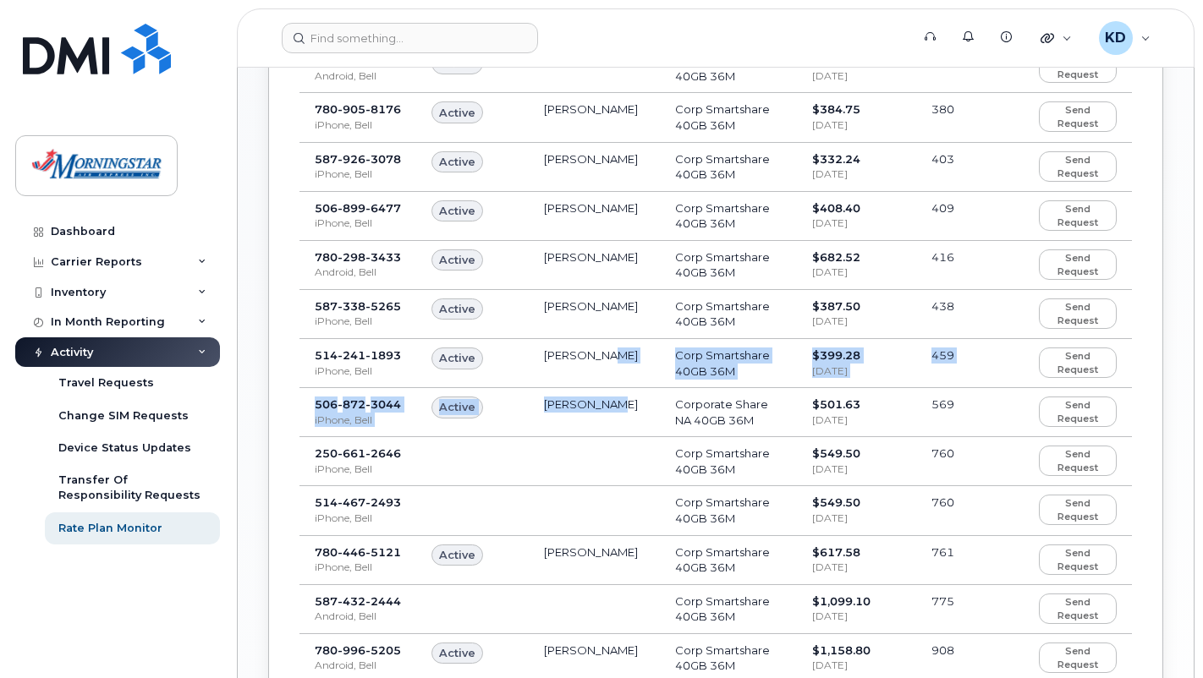
click at [612, 387] on tbody "[PHONE_NUMBER] iPhone, [PERSON_NAME] Corp Smartshare 40GB 30D contract expired …" at bounding box center [715, 208] width 832 height 1245
click at [624, 409] on td "[PERSON_NAME]" at bounding box center [594, 412] width 131 height 49
click at [625, 421] on td "[PERSON_NAME]" at bounding box center [594, 412] width 131 height 49
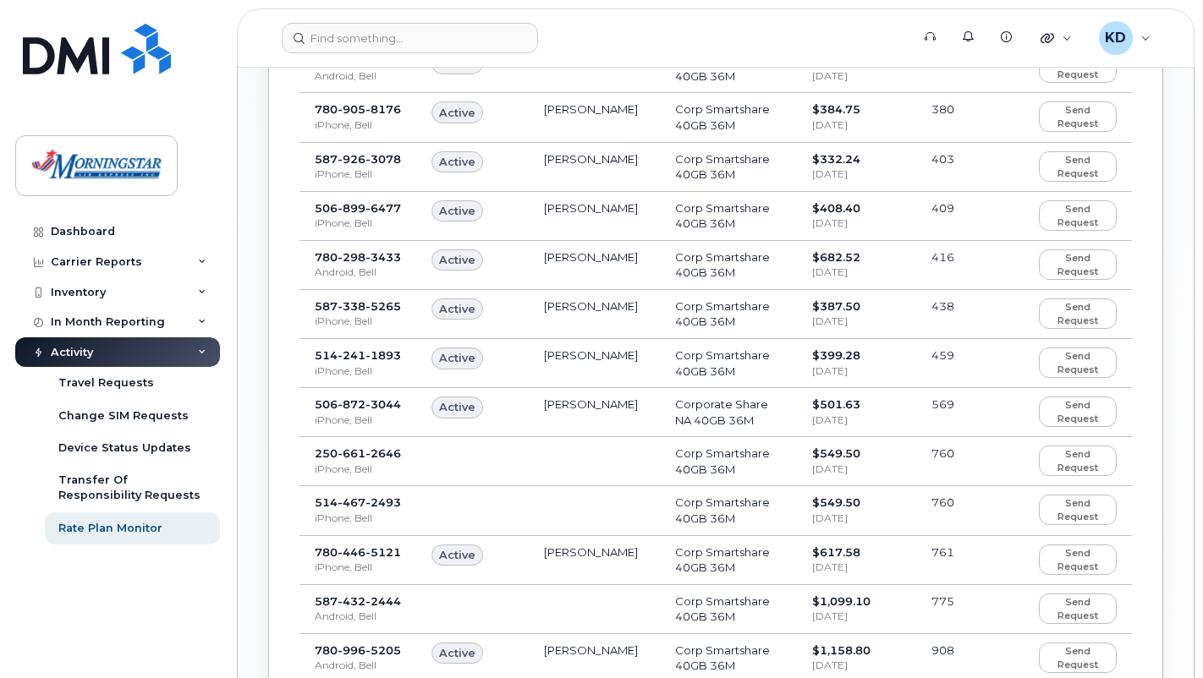
click at [607, 406] on td "[PERSON_NAME]" at bounding box center [594, 412] width 131 height 49
drag, startPoint x: 543, startPoint y: 351, endPoint x: 649, endPoint y: 362, distance: 106.3
click at [649, 362] on td "[PERSON_NAME]" at bounding box center [594, 363] width 131 height 49
click at [645, 375] on td "[PERSON_NAME]" at bounding box center [594, 363] width 131 height 49
click at [630, 381] on td "[PERSON_NAME]" at bounding box center [594, 363] width 131 height 49
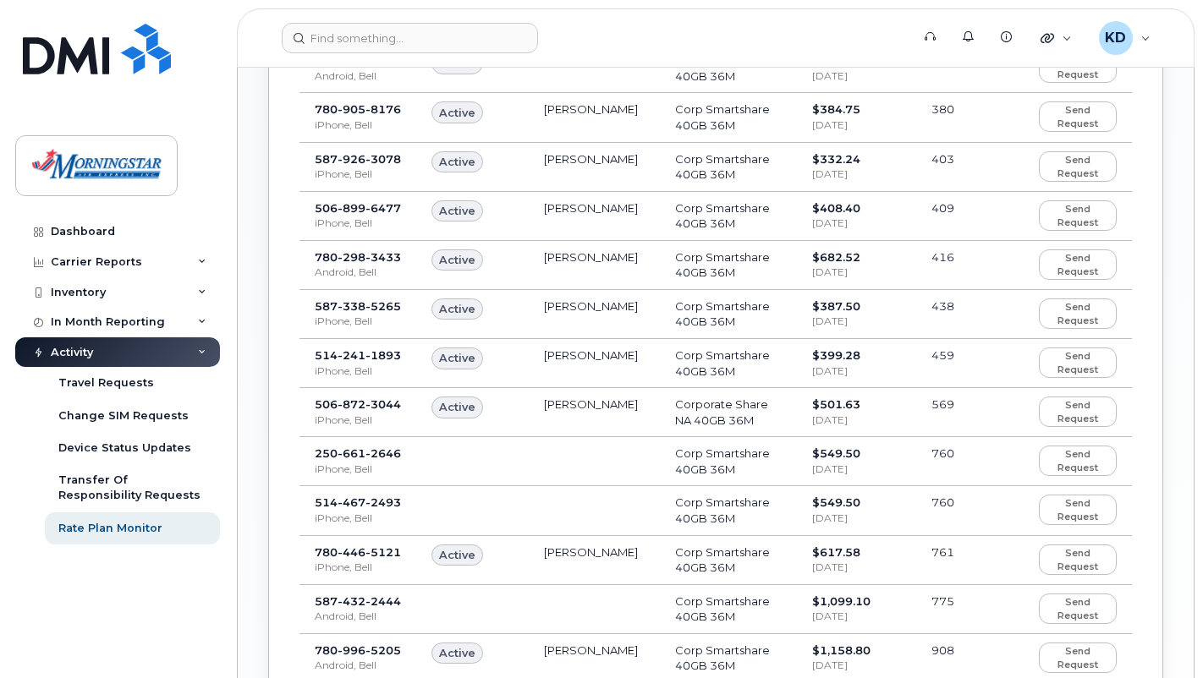
click at [611, 381] on td "[PERSON_NAME]" at bounding box center [594, 363] width 131 height 49
click at [578, 372] on td "[PERSON_NAME]" at bounding box center [594, 363] width 131 height 49
click at [623, 305] on td "[PERSON_NAME]" at bounding box center [594, 314] width 131 height 49
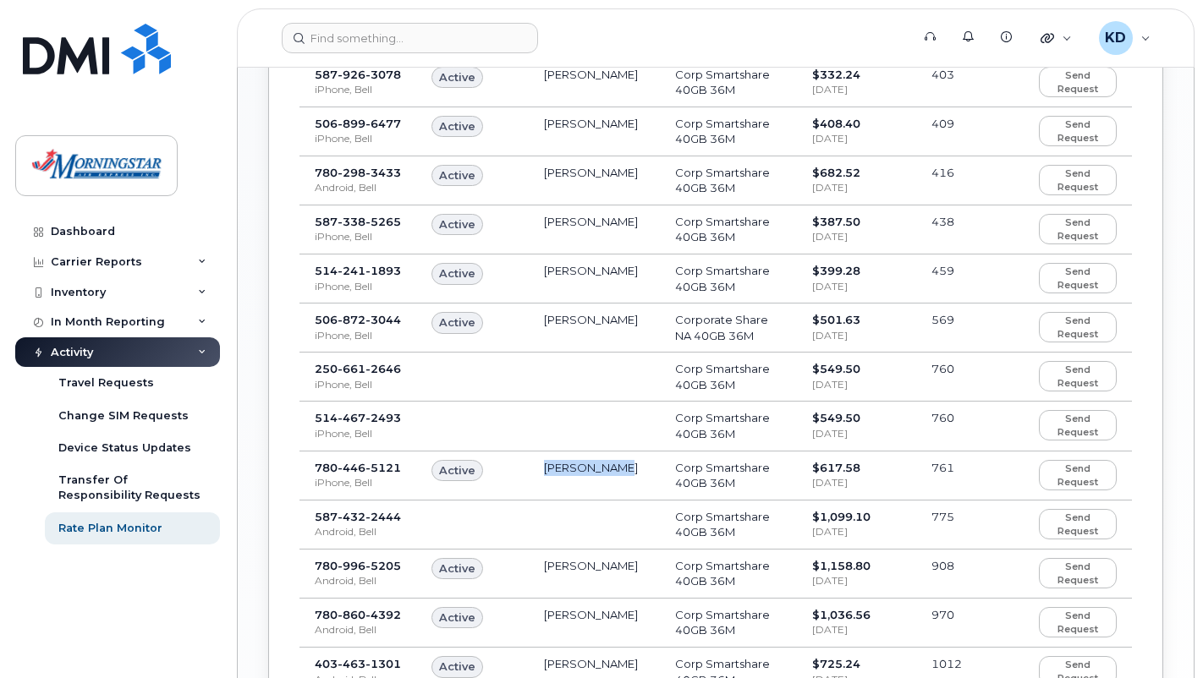
drag, startPoint x: 551, startPoint y: 464, endPoint x: 635, endPoint y: 467, distance: 84.6
click at [635, 467] on td "[PERSON_NAME]" at bounding box center [594, 476] width 131 height 49
click at [636, 469] on td "[PERSON_NAME]" at bounding box center [594, 476] width 131 height 49
click at [630, 469] on td "[PERSON_NAME]" at bounding box center [594, 476] width 131 height 49
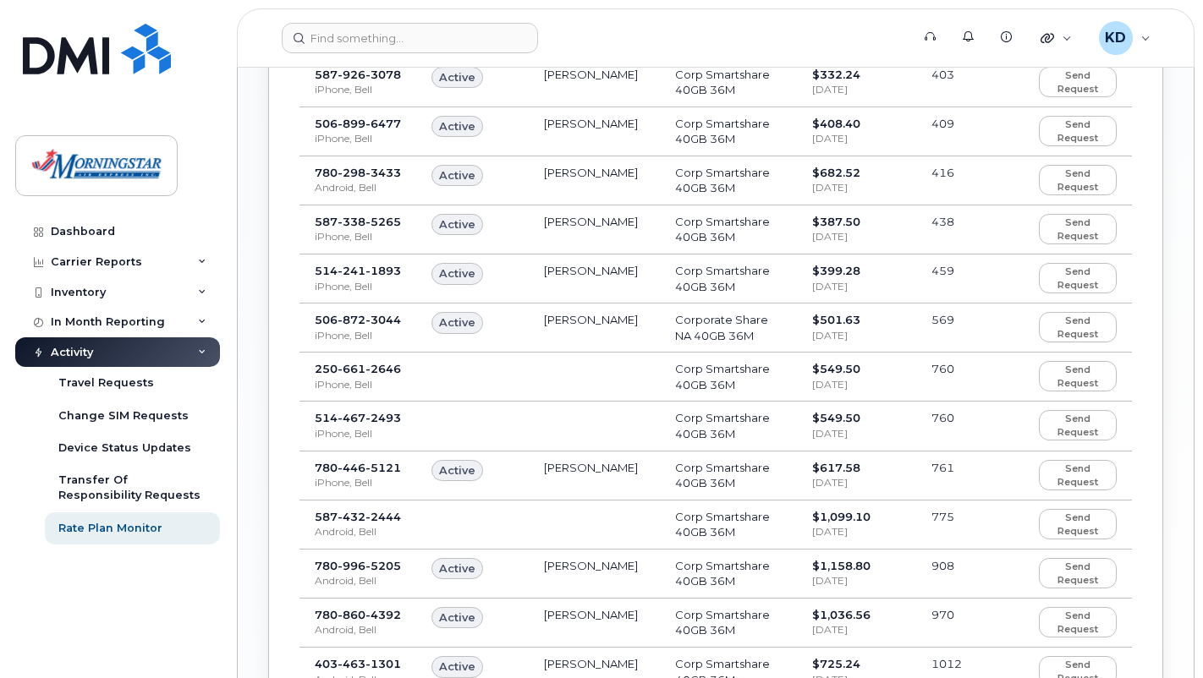
click at [623, 482] on td "[PERSON_NAME]" at bounding box center [594, 476] width 131 height 49
drag, startPoint x: 540, startPoint y: 468, endPoint x: 644, endPoint y: 460, distance: 104.3
click at [643, 460] on td "[PERSON_NAME]" at bounding box center [594, 476] width 131 height 49
click at [649, 460] on td "[PERSON_NAME]" at bounding box center [594, 476] width 131 height 49
click at [634, 473] on td "[PERSON_NAME]" at bounding box center [594, 476] width 131 height 49
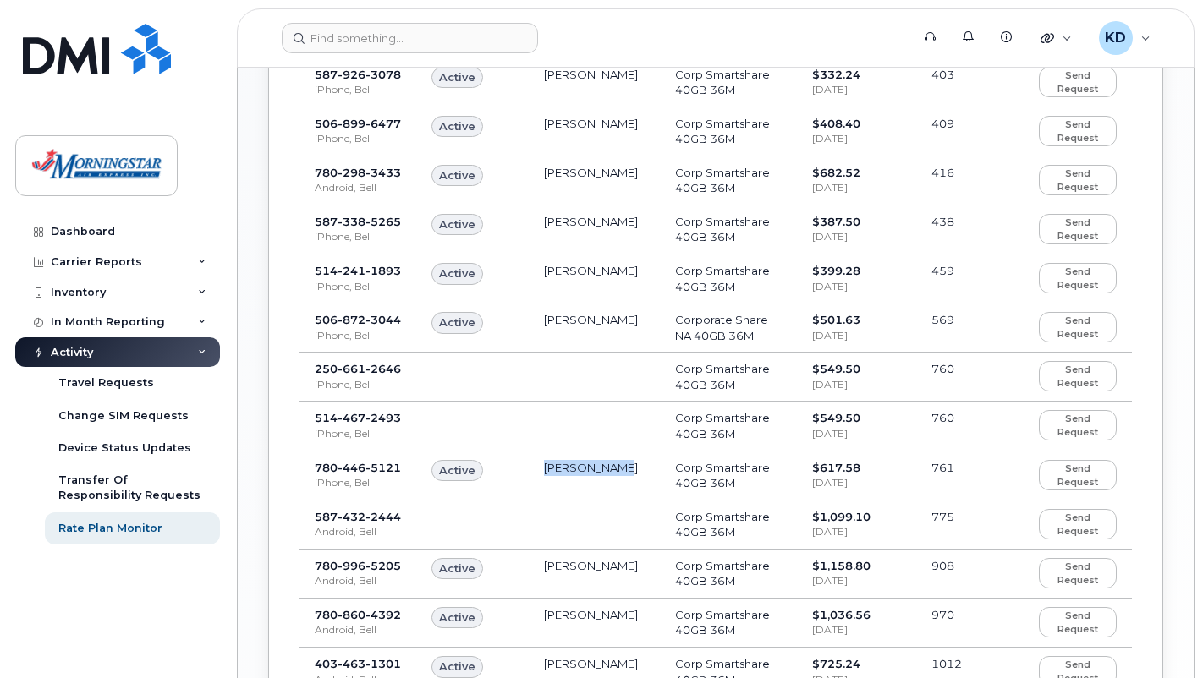
click at [634, 474] on td "[PERSON_NAME]" at bounding box center [594, 476] width 131 height 49
drag, startPoint x: 634, startPoint y: 475, endPoint x: 622, endPoint y: 495, distance: 23.5
click at [622, 497] on td "[PERSON_NAME]" at bounding box center [594, 476] width 131 height 49
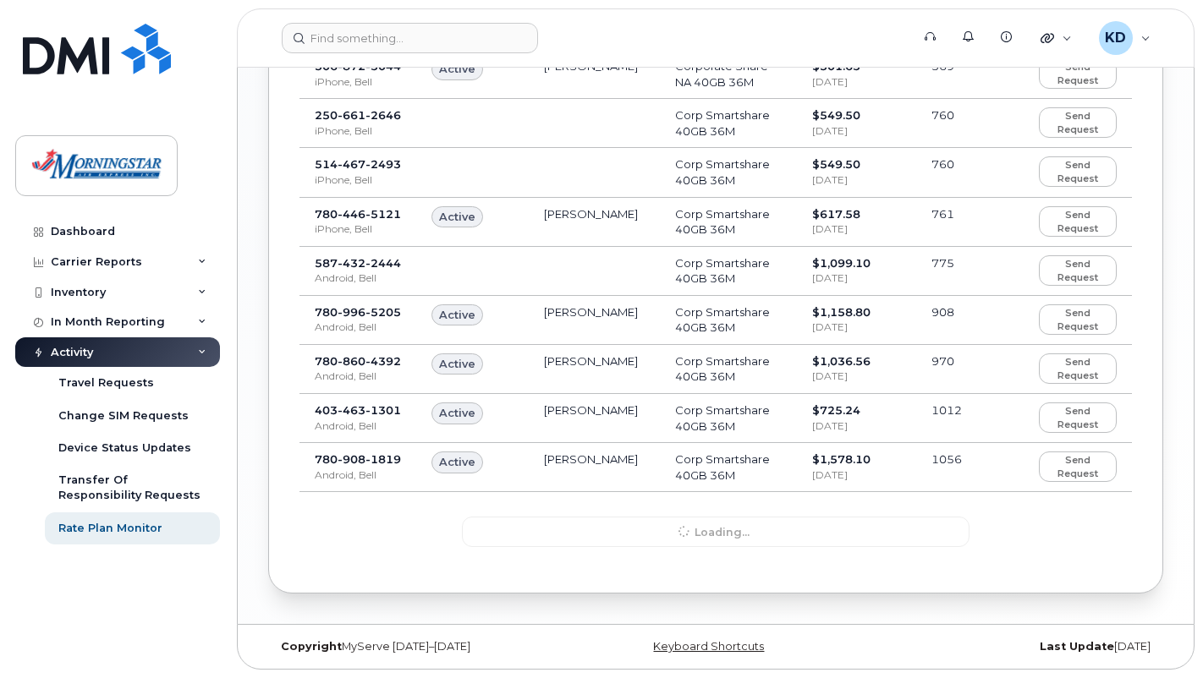
scroll to position [1000, 0]
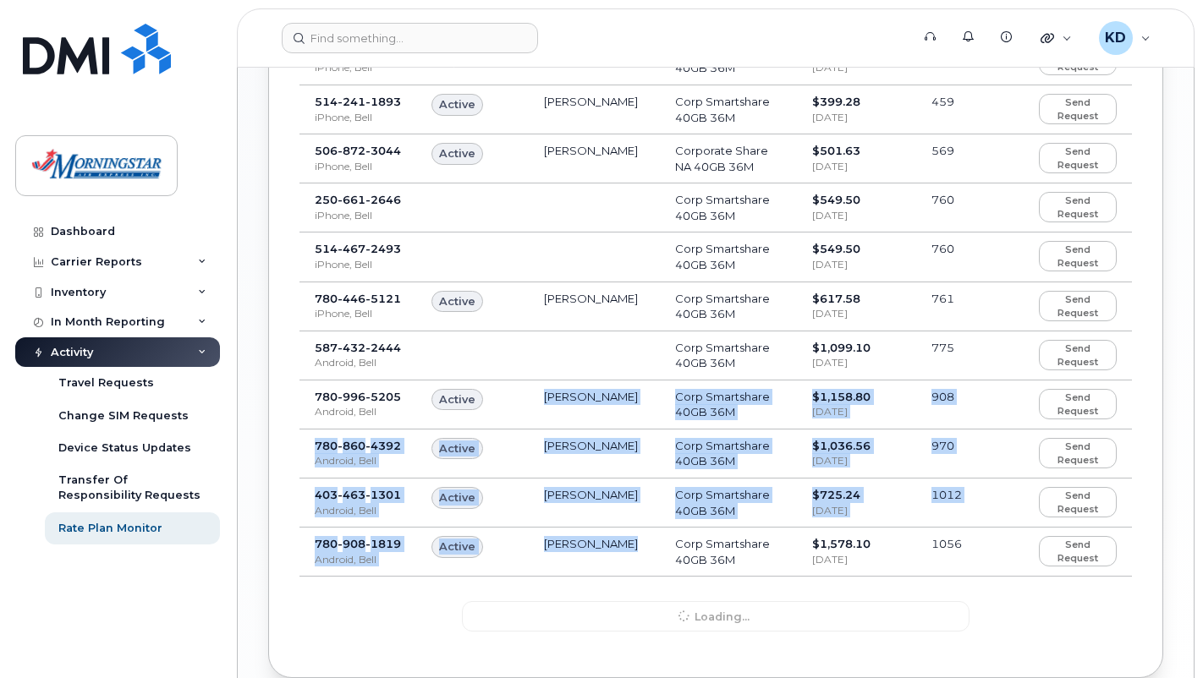
drag, startPoint x: 619, startPoint y: 548, endPoint x: 542, endPoint y: 403, distance: 164.6
click at [541, 401] on td "[PERSON_NAME]" at bounding box center [594, 405] width 131 height 49
drag, startPoint x: 544, startPoint y: 402, endPoint x: 657, endPoint y: 541, distance: 179.2
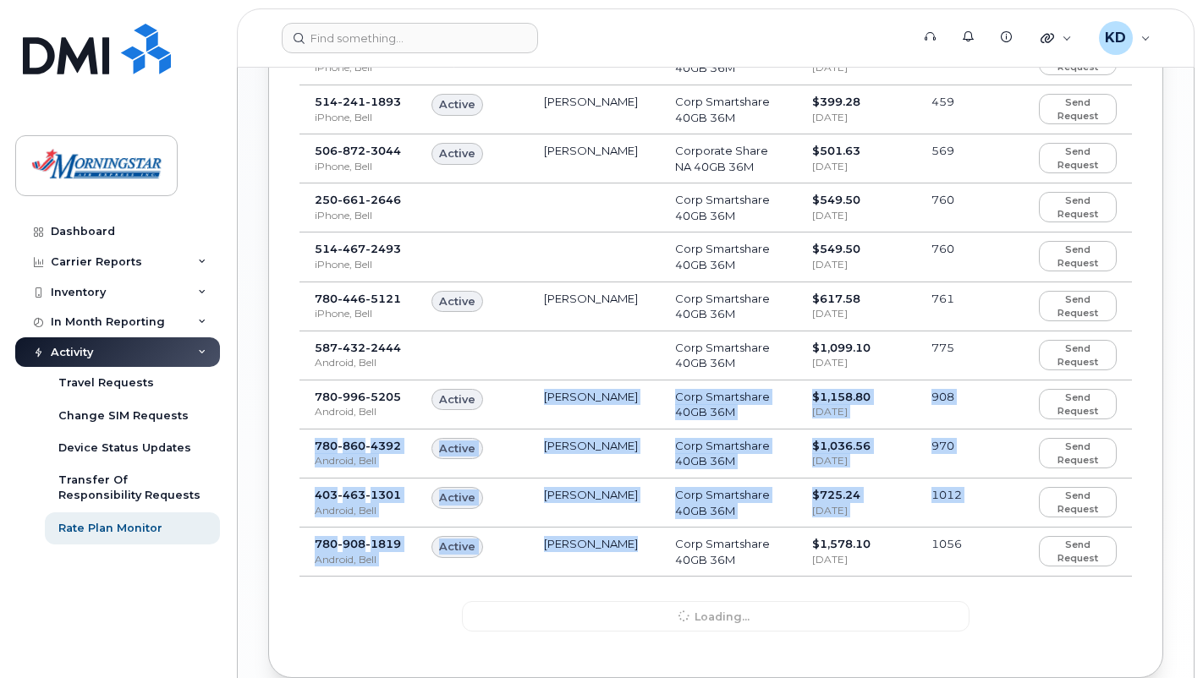
click at [656, 542] on td "[PERSON_NAME]" at bounding box center [594, 552] width 131 height 49
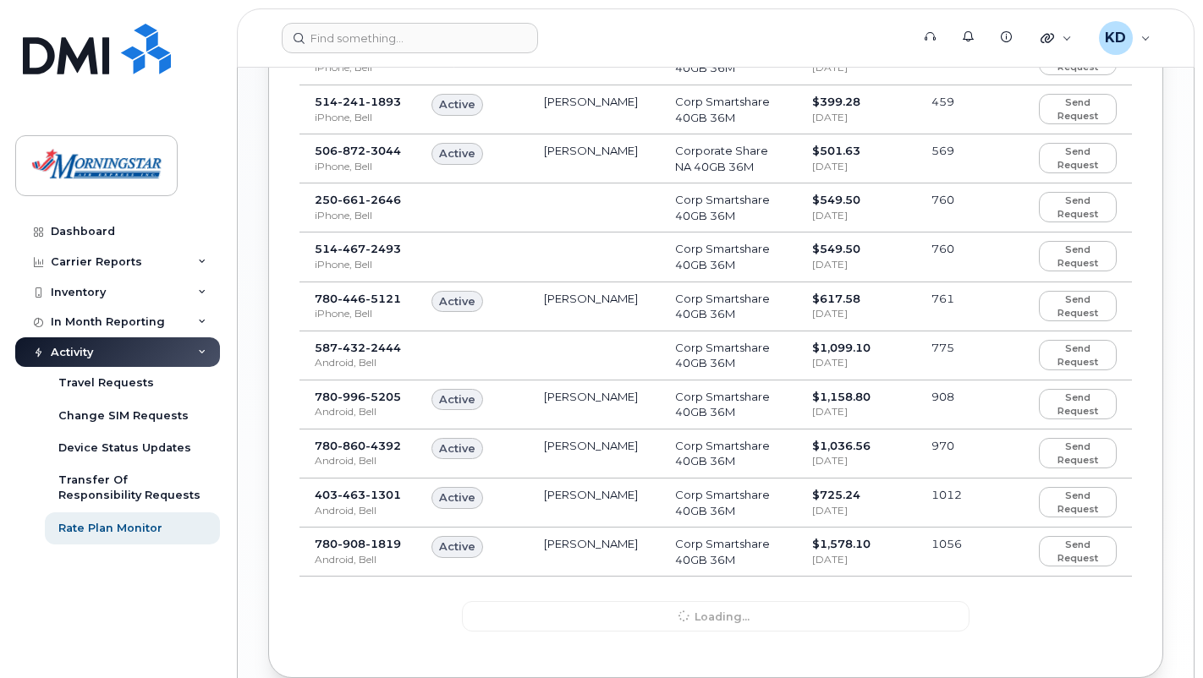
click at [629, 501] on td "[PERSON_NAME]" at bounding box center [594, 503] width 131 height 49
